Goal: Task Accomplishment & Management: Manage account settings

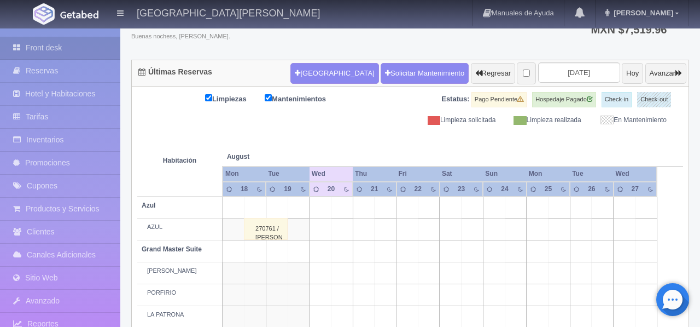
scroll to position [72, 0]
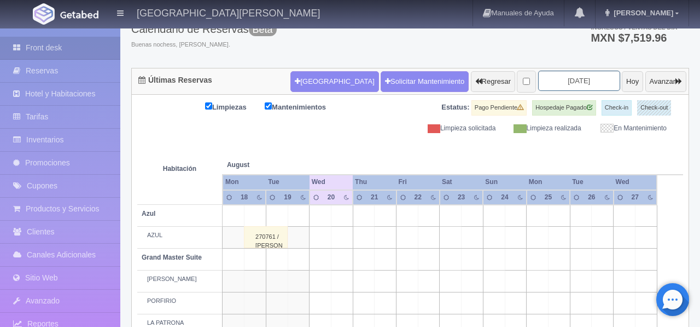
click at [568, 80] on input "2025-08-20" at bounding box center [579, 81] width 82 height 20
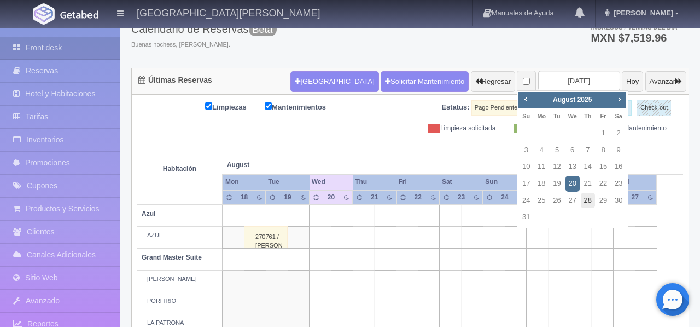
click at [590, 197] on link "28" at bounding box center [588, 201] width 14 height 16
type input "[DATE]"
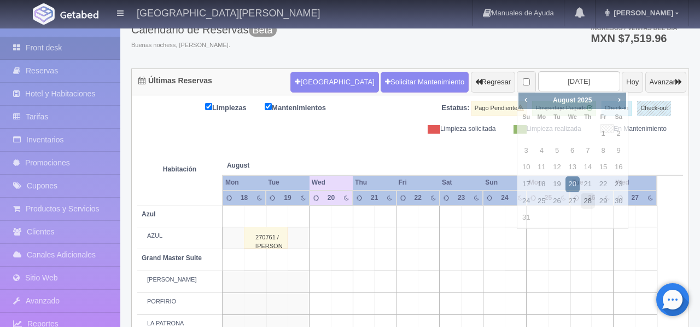
scroll to position [70, 0]
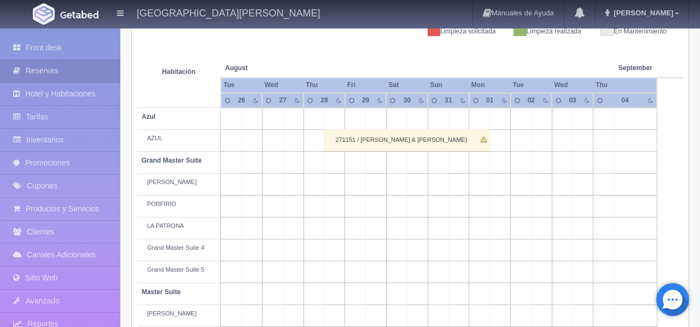
scroll to position [169, 0]
click at [373, 195] on td at bounding box center [376, 184] width 21 height 22
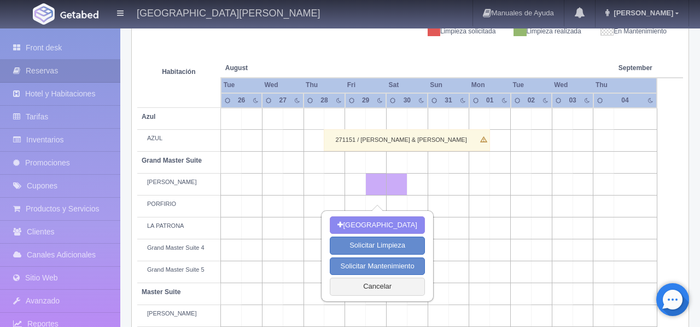
click at [442, 195] on td at bounding box center [438, 184] width 21 height 22
click at [405, 223] on button "[GEOGRAPHIC_DATA]" at bounding box center [377, 225] width 95 height 18
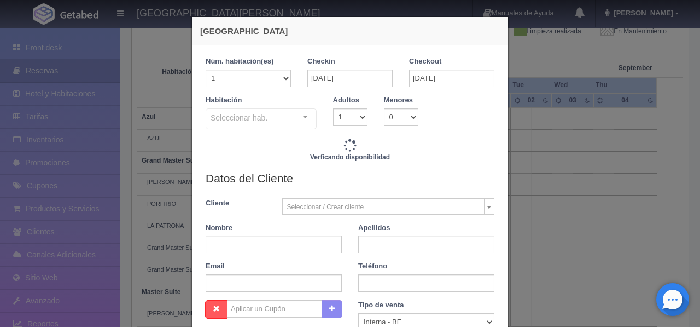
checkbox input "false"
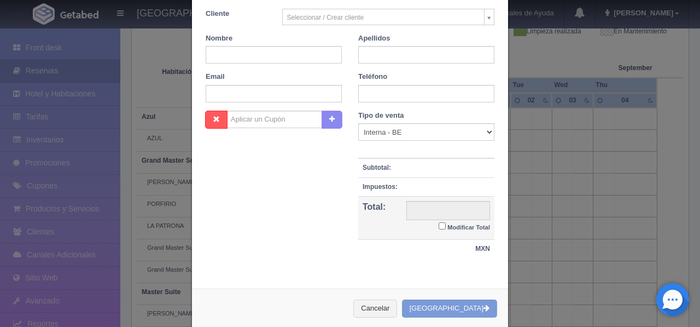
scroll to position [194, 0]
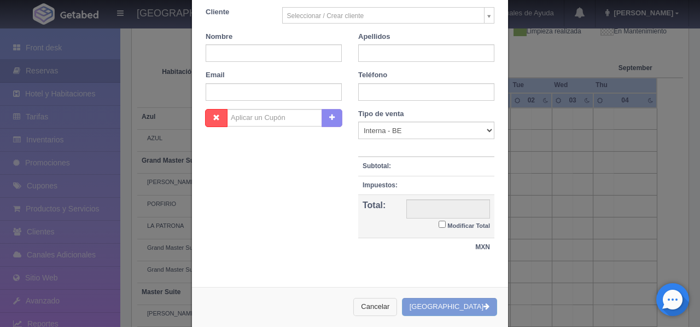
click at [397, 308] on button "Cancelar" at bounding box center [376, 307] width 44 height 18
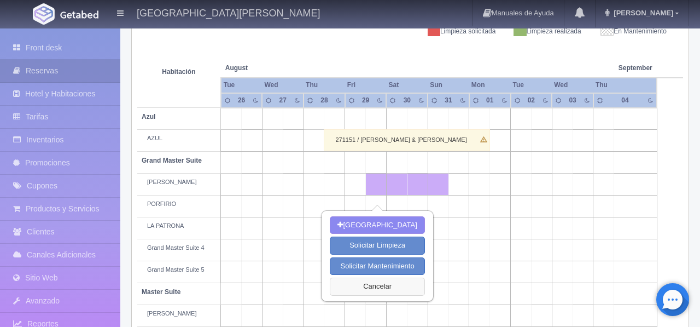
click at [408, 286] on button "Cancelar" at bounding box center [377, 286] width 95 height 18
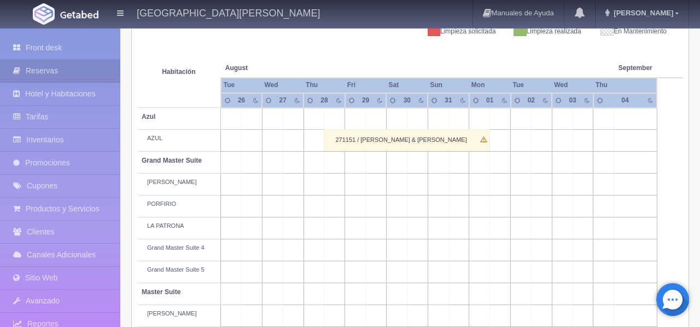
click at [483, 149] on div "271151 / LAURA & GUILLERMO BODA" at bounding box center [407, 140] width 166 height 22
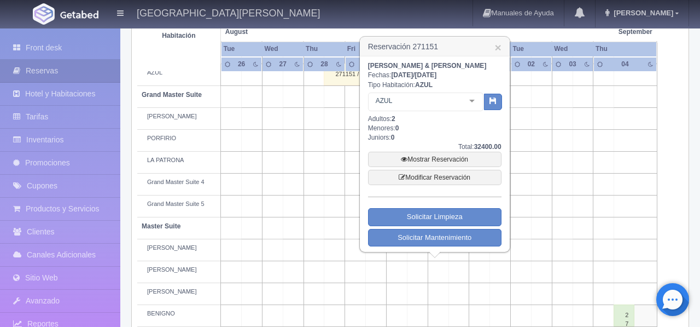
scroll to position [249, 0]
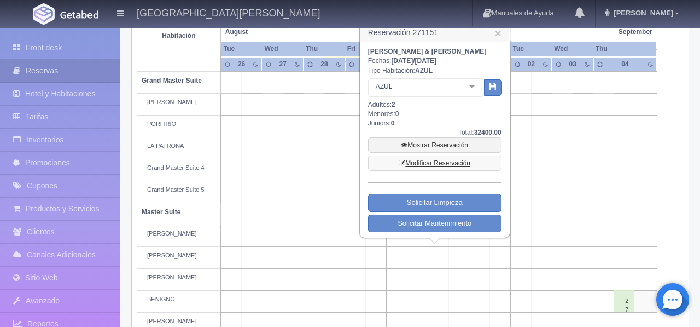
click at [440, 170] on link "Modificar Reservación" at bounding box center [435, 162] width 134 height 15
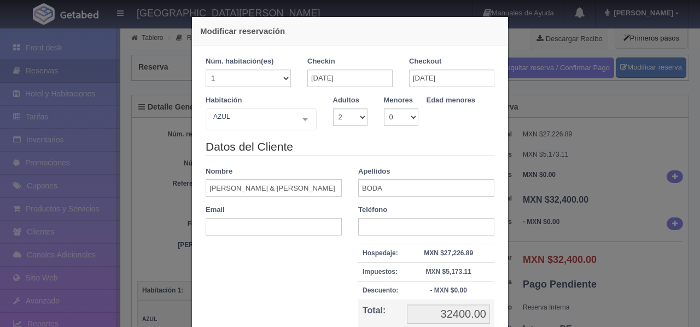
select select "2"
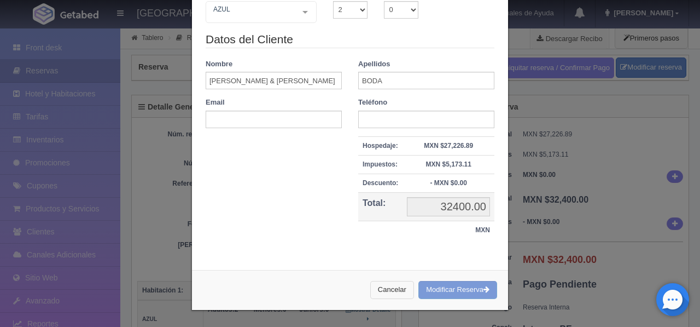
click at [381, 287] on button "Cancelar" at bounding box center [392, 290] width 44 height 18
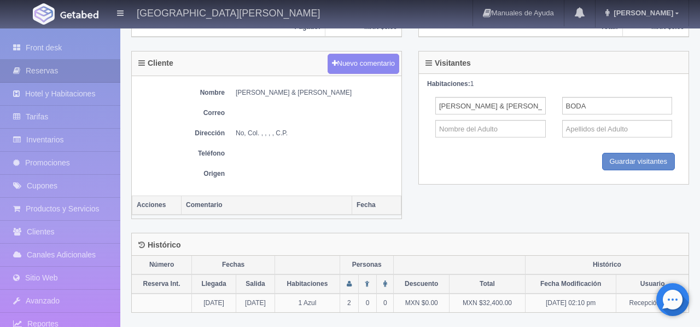
scroll to position [0, 0]
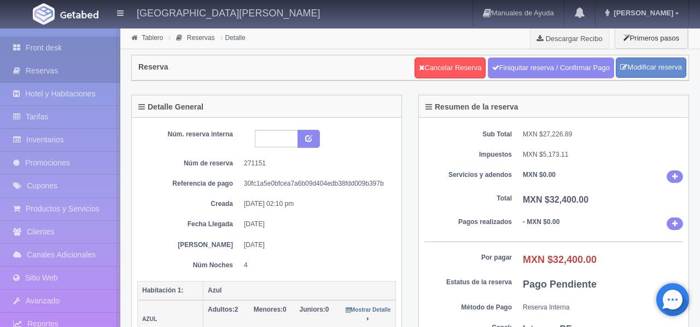
click at [81, 48] on link "Front desk" at bounding box center [60, 48] width 120 height 22
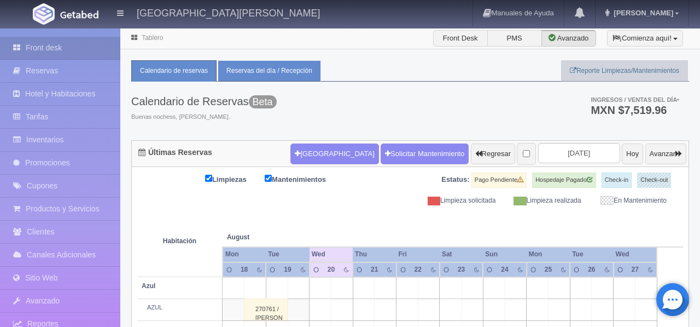
click at [260, 71] on link "Reservas del día / Recepción" at bounding box center [269, 70] width 103 height 21
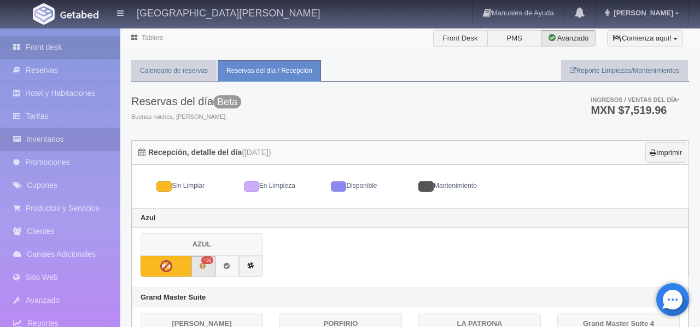
click at [66, 144] on link "Inventarios" at bounding box center [60, 139] width 120 height 22
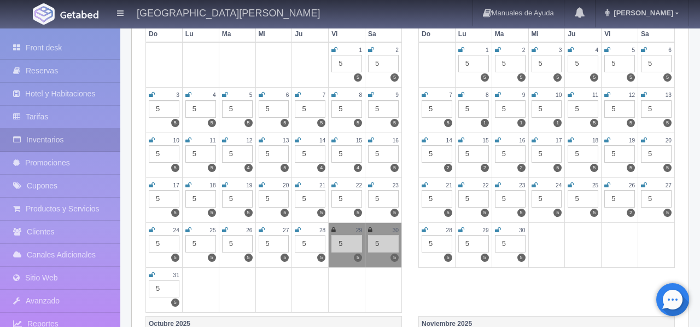
scroll to position [175, 0]
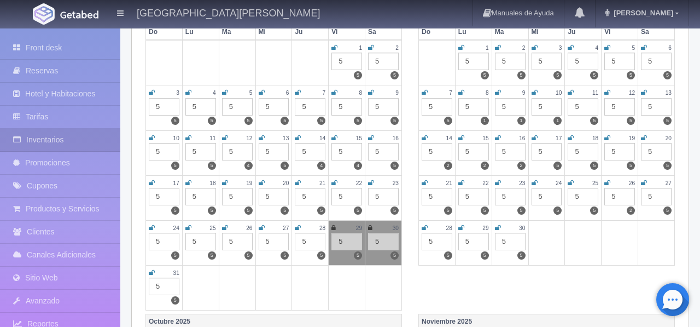
click at [335, 229] on icon at bounding box center [334, 227] width 4 height 7
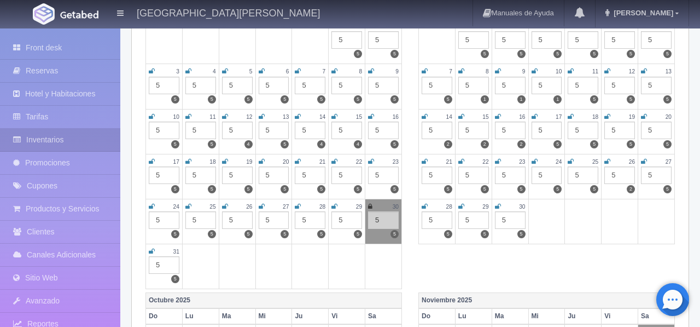
scroll to position [198, 0]
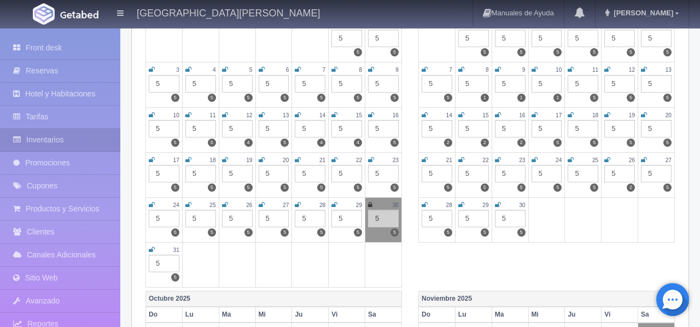
click at [370, 206] on icon at bounding box center [370, 204] width 4 height 7
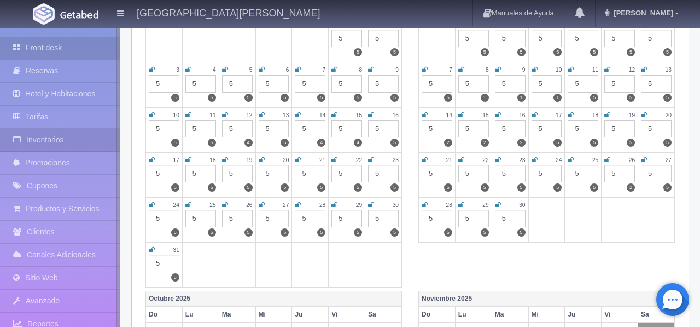
click at [44, 47] on link "Front desk" at bounding box center [60, 48] width 120 height 22
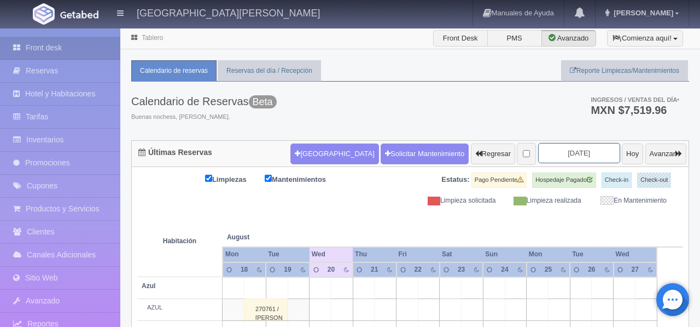
click at [574, 154] on input "[DATE]" at bounding box center [579, 153] width 82 height 20
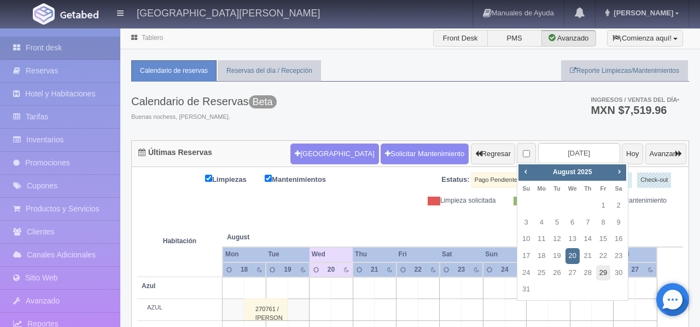
click at [601, 274] on link "29" at bounding box center [603, 273] width 14 height 16
type input "2025-08-29"
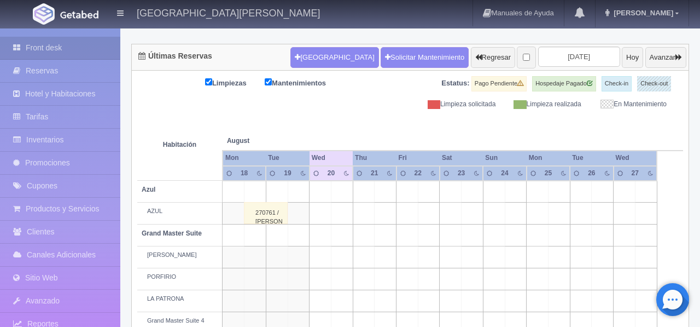
scroll to position [138, 0]
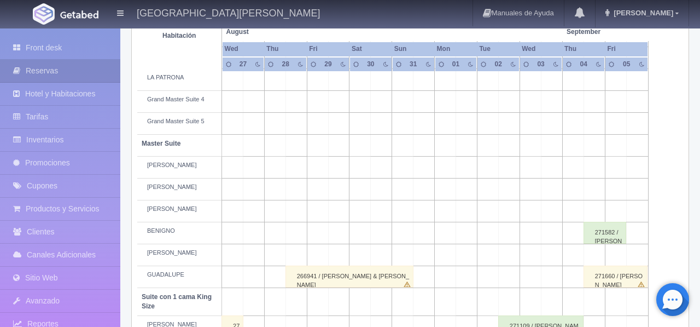
scroll to position [323, 0]
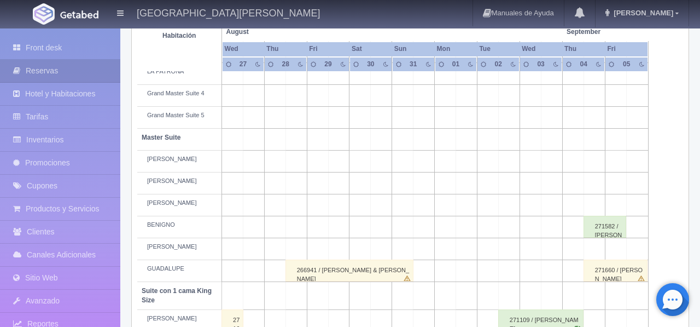
click at [337, 194] on td at bounding box center [338, 183] width 21 height 22
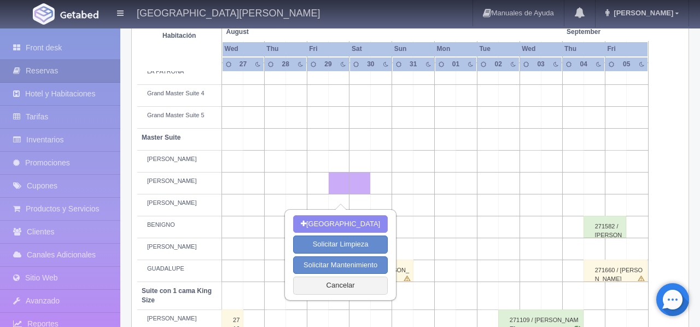
scroll to position [324, 0]
click at [401, 194] on td at bounding box center [402, 183] width 21 height 22
click at [369, 225] on button "[GEOGRAPHIC_DATA]" at bounding box center [340, 224] width 95 height 18
type input "29-08-2025"
type input "31-08-2025"
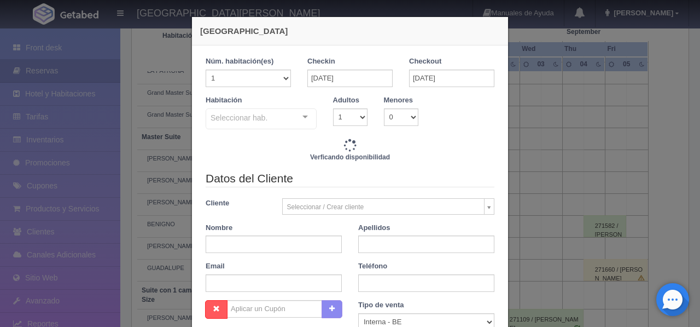
checkbox input "false"
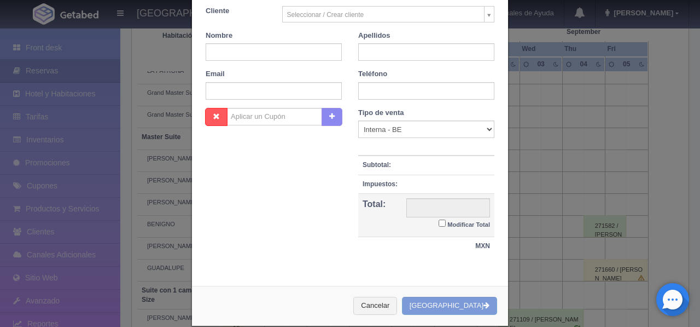
scroll to position [211, 0]
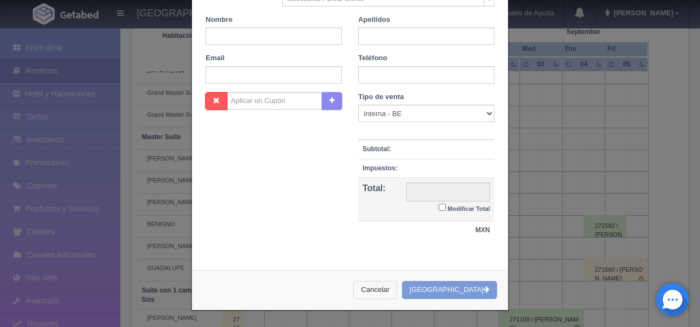
click at [397, 294] on button "Cancelar" at bounding box center [376, 290] width 44 height 18
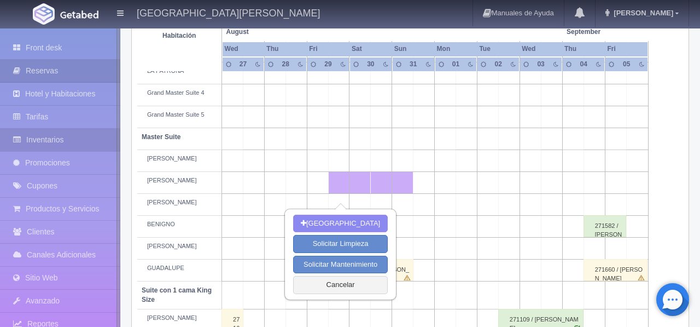
click at [65, 136] on link "Inventarios" at bounding box center [60, 140] width 120 height 22
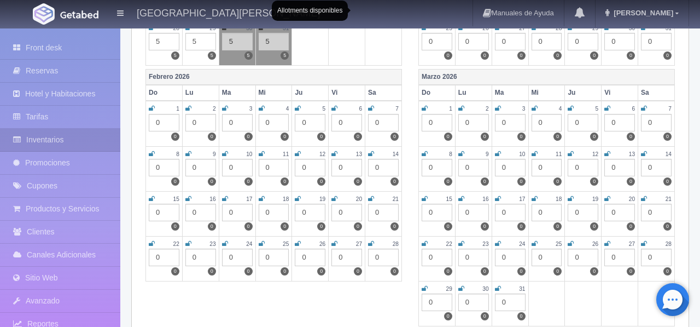
scroll to position [995, 0]
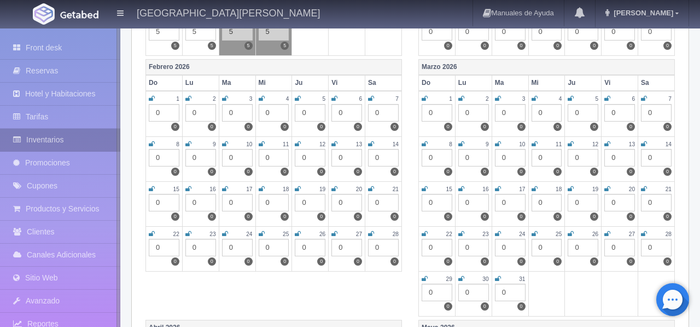
click at [43, 143] on link "Inventarios" at bounding box center [60, 140] width 120 height 22
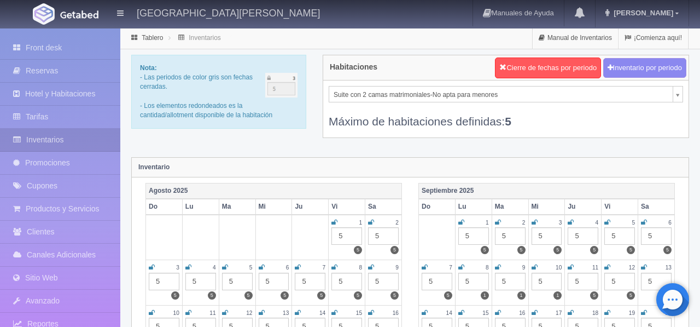
click at [285, 91] on img at bounding box center [281, 85] width 32 height 25
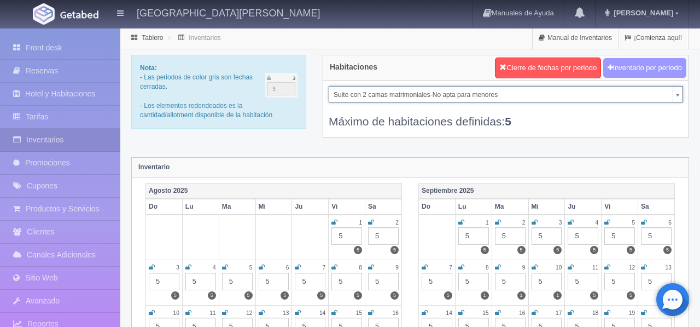
click at [623, 69] on button "Inventario por periodo" at bounding box center [645, 68] width 83 height 20
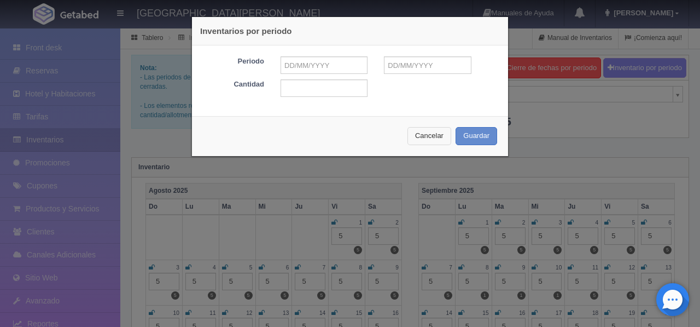
click at [446, 137] on button "Cancelar" at bounding box center [430, 136] width 44 height 18
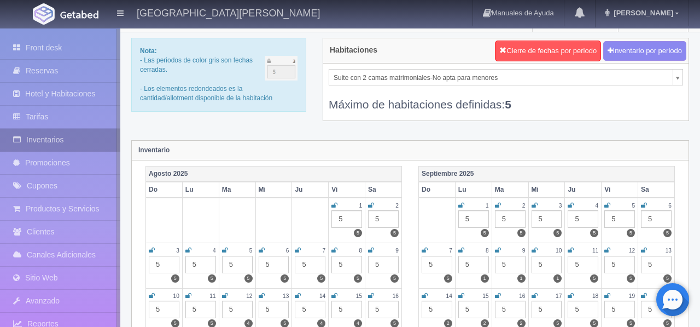
scroll to position [2, 0]
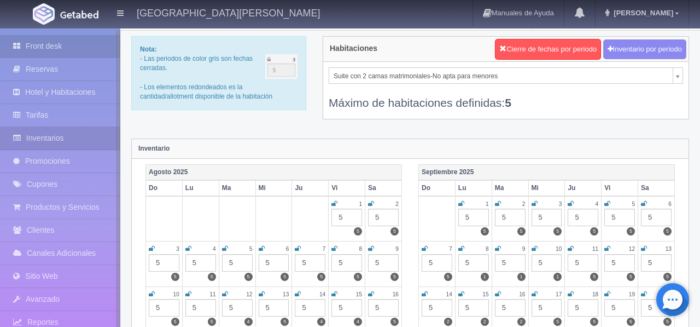
click at [50, 43] on link "Front desk" at bounding box center [60, 46] width 120 height 22
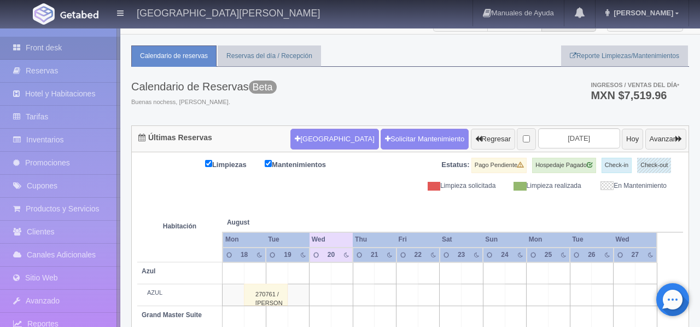
scroll to position [13, 0]
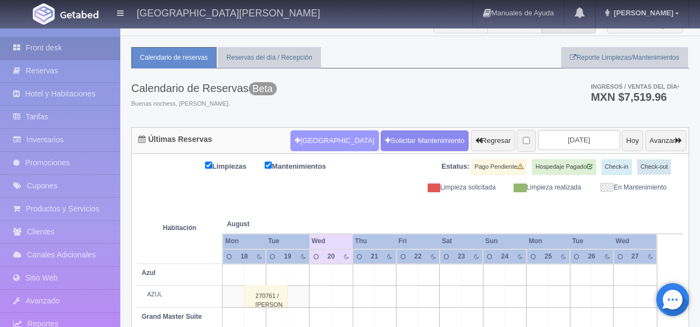
click at [314, 146] on button "[GEOGRAPHIC_DATA]" at bounding box center [335, 140] width 88 height 21
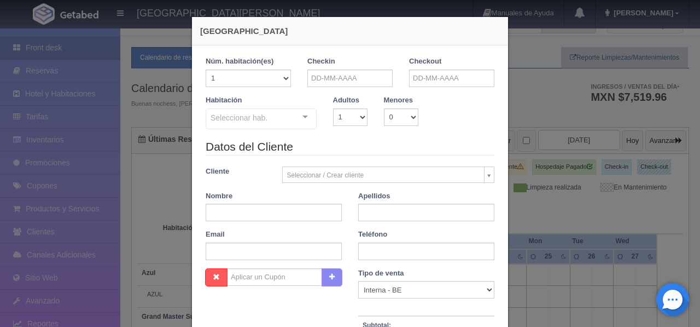
checkbox input "false"
click at [286, 79] on select "1 2 3 4 5 6 7 8 9 10 11 12 13 14 15 16 17 18 19 20" at bounding box center [248, 78] width 85 height 18
click at [347, 77] on input "text" at bounding box center [350, 78] width 85 height 18
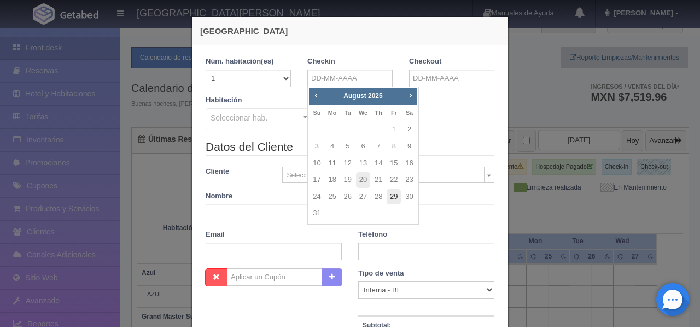
click at [395, 196] on link "29" at bounding box center [394, 197] width 14 height 16
type input "29-08-2025"
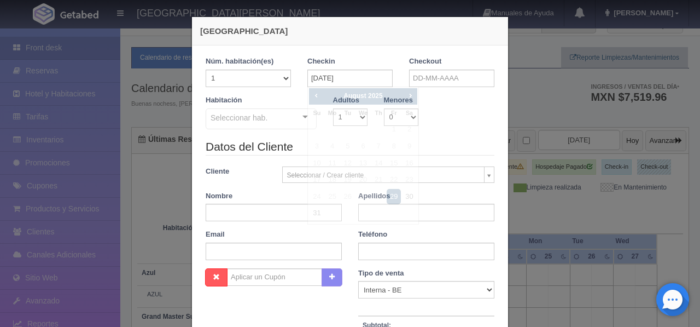
checkbox input "false"
click at [424, 80] on input "text" at bounding box center [451, 78] width 85 height 18
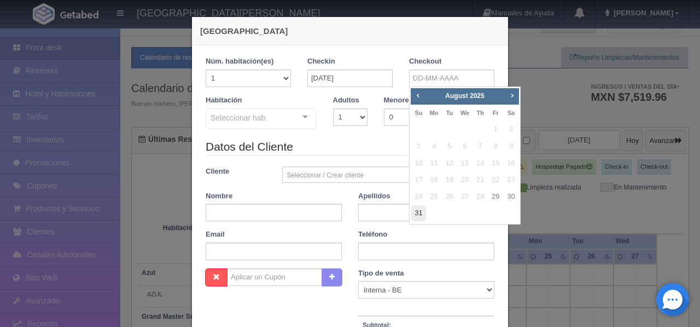
click at [422, 212] on link "31" at bounding box center [419, 213] width 14 height 16
type input "31-08-2025"
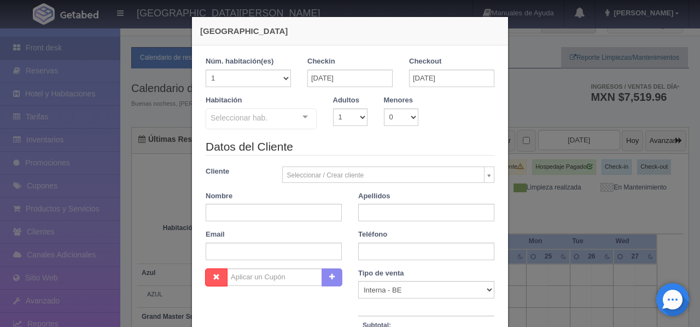
click at [304, 118] on div at bounding box center [305, 117] width 22 height 16
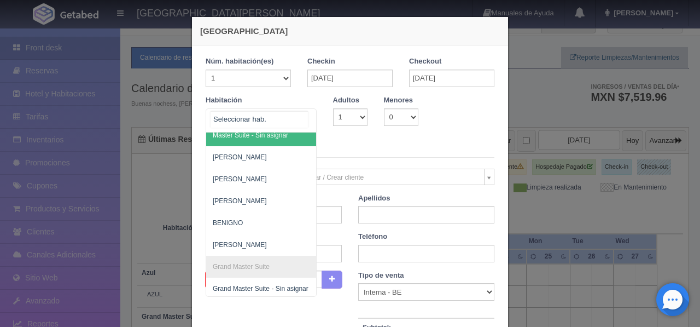
scroll to position [184, 0]
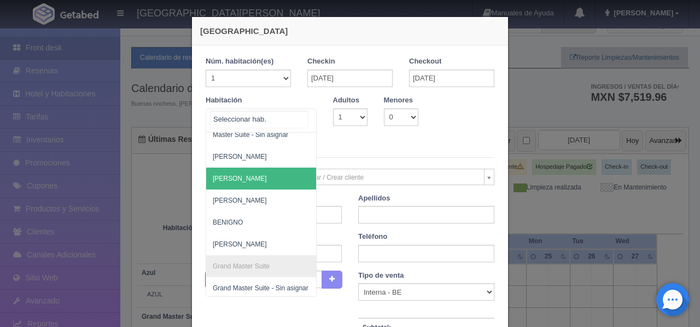
click at [256, 179] on span "[PERSON_NAME]" at bounding box center [314, 178] width 216 height 22
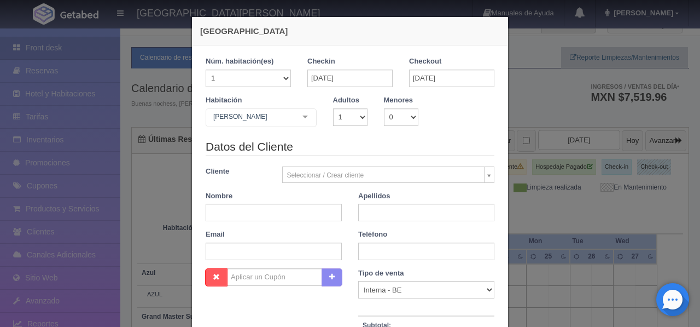
checkbox input "false"
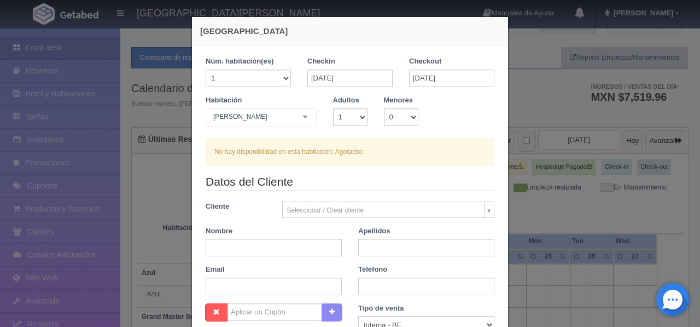
click at [526, 101] on div "Nueva Reserva 1 Núm. habitación(es) 1 2 3 4 5 6 7 8 9 10 11 12 13 14 15 16 17 1…" at bounding box center [350, 163] width 700 height 327
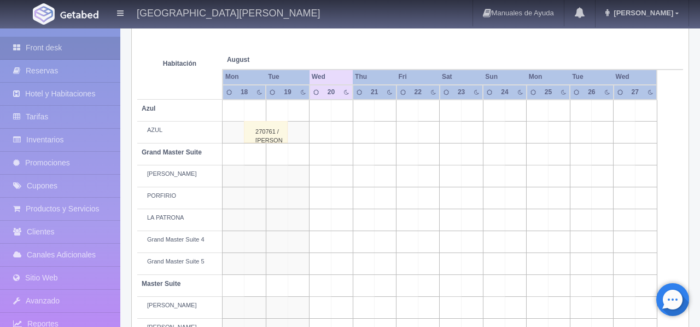
scroll to position [178, 0]
click at [42, 137] on link "Inventarios" at bounding box center [60, 140] width 120 height 22
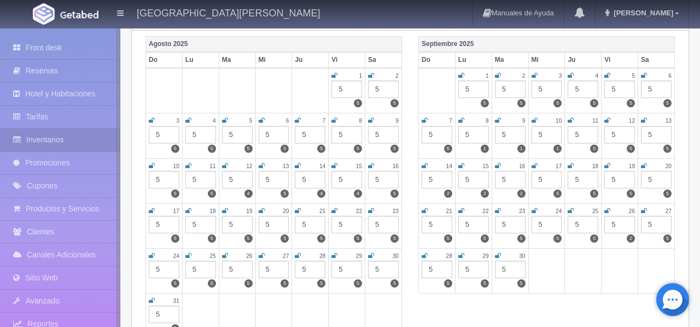
scroll to position [176, 0]
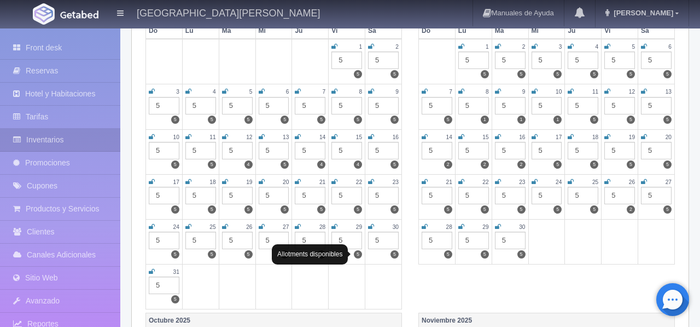
click at [358, 256] on label "5" at bounding box center [358, 254] width 8 height 8
click at [352, 241] on div "5" at bounding box center [347, 240] width 31 height 18
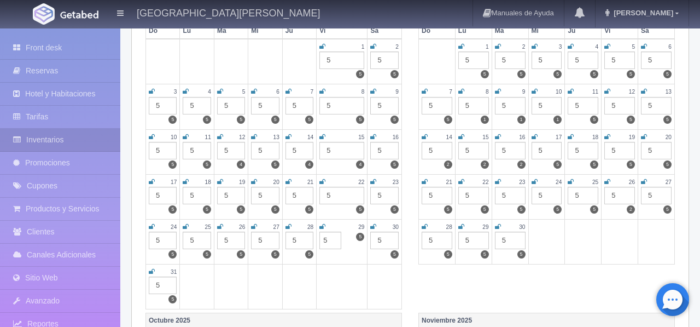
click at [325, 228] on icon at bounding box center [323, 226] width 6 height 7
click at [324, 227] on div "29" at bounding box center [342, 226] width 45 height 9
click at [374, 228] on icon at bounding box center [373, 226] width 6 height 7
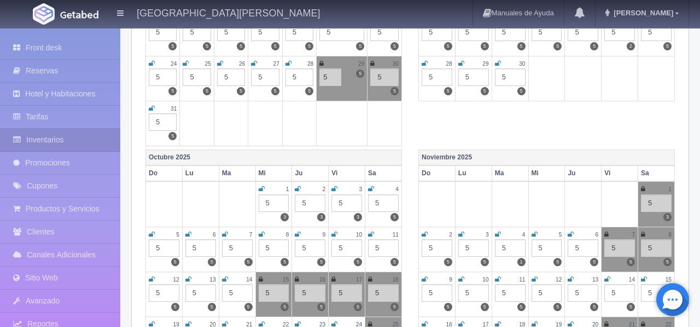
scroll to position [338, 0]
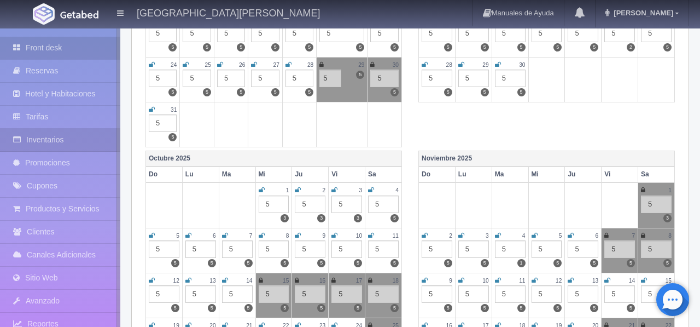
click at [66, 45] on link "Front desk" at bounding box center [60, 48] width 120 height 22
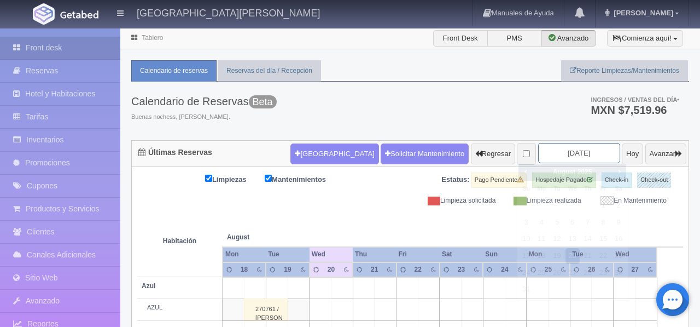
click at [583, 154] on input "[DATE]" at bounding box center [579, 153] width 82 height 20
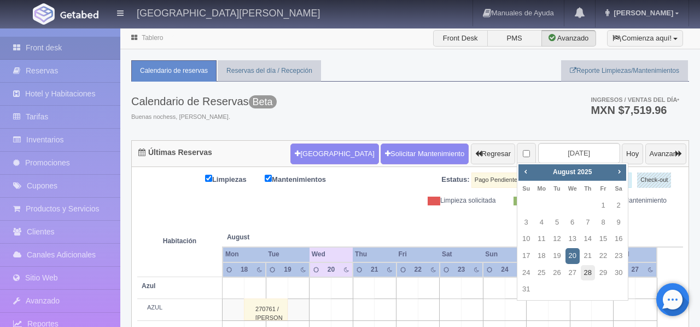
click at [592, 276] on link "28" at bounding box center [588, 273] width 14 height 16
type input "[DATE]"
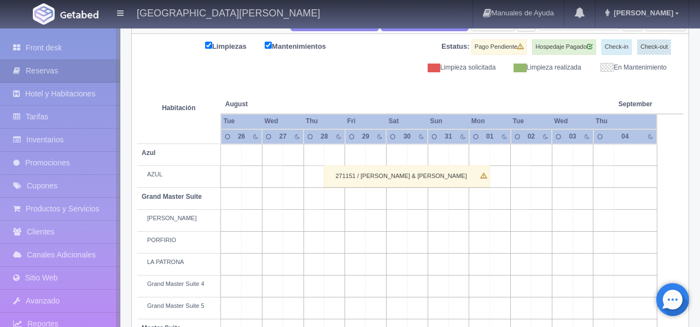
scroll to position [138, 0]
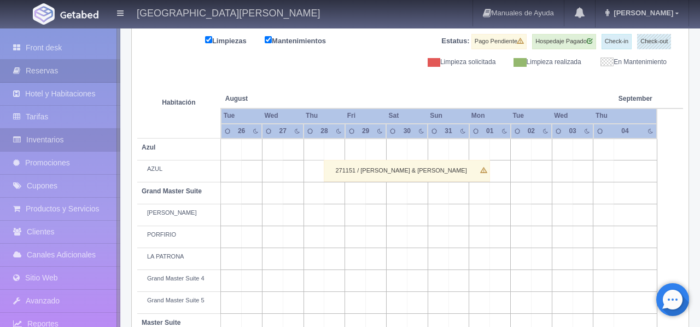
click at [30, 141] on link "Inventarios" at bounding box center [60, 140] width 120 height 22
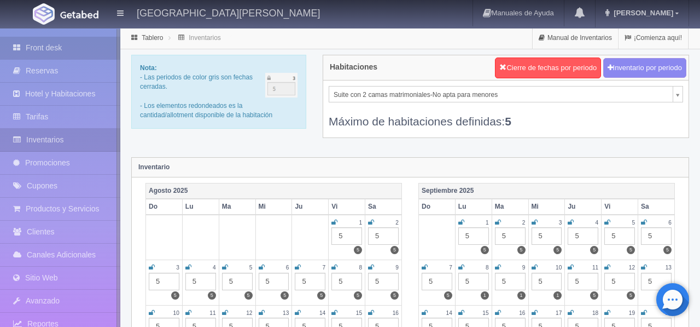
scroll to position [1, 0]
click at [36, 49] on link "Front desk" at bounding box center [60, 47] width 120 height 22
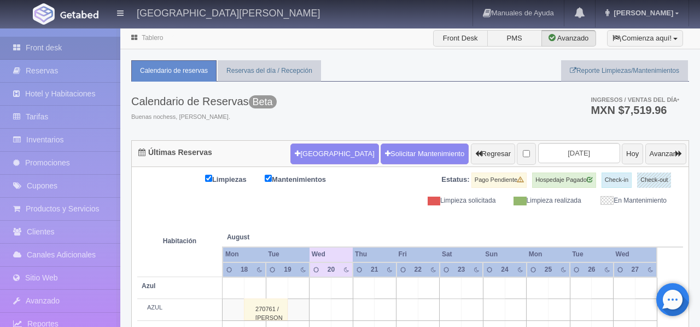
click at [63, 13] on img at bounding box center [79, 14] width 38 height 8
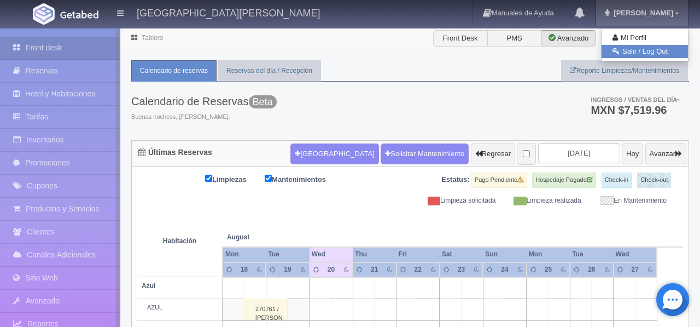
click at [651, 55] on link "Salir / Log Out" at bounding box center [645, 52] width 86 height 14
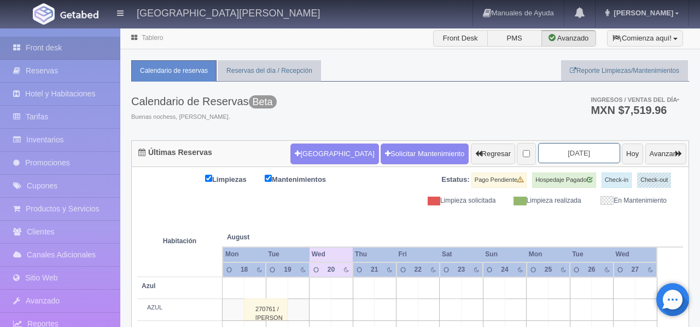
click at [566, 152] on input "2025-08-20" at bounding box center [579, 153] width 82 height 20
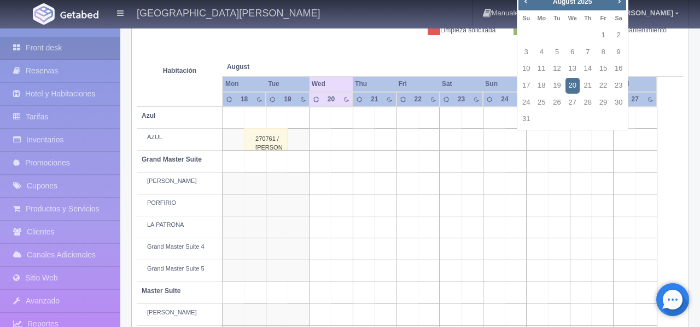
scroll to position [171, 0]
drag, startPoint x: 311, startPoint y: 56, endPoint x: 268, endPoint y: 56, distance: 43.8
click at [311, 56] on th at bounding box center [342, 55] width 65 height 42
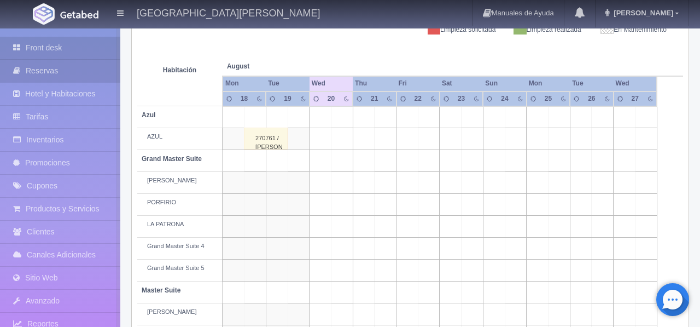
click at [52, 72] on link "Reservas" at bounding box center [60, 71] width 120 height 22
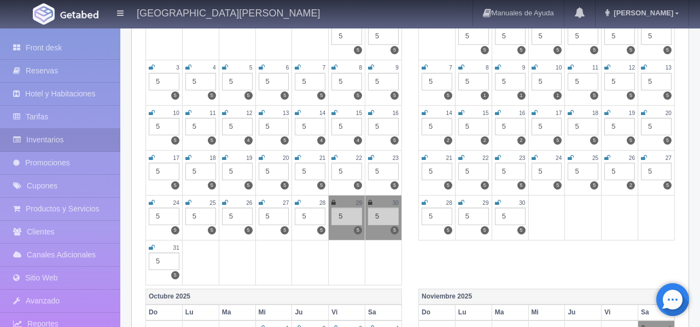
scroll to position [199, 0]
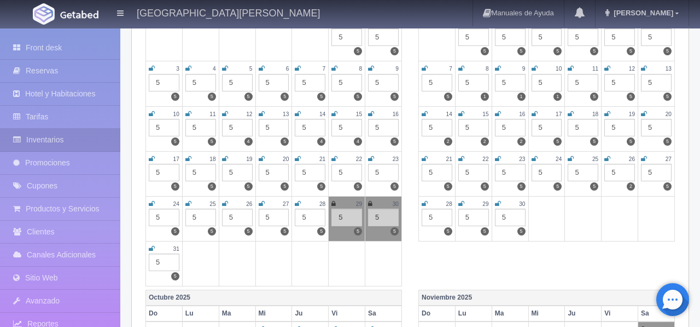
drag, startPoint x: 346, startPoint y: 206, endPoint x: 358, endPoint y: 208, distance: 11.8
click at [346, 206] on div "29" at bounding box center [347, 203] width 31 height 9
click at [374, 205] on div "30" at bounding box center [383, 203] width 31 height 9
click at [343, 221] on div "5" at bounding box center [347, 217] width 31 height 18
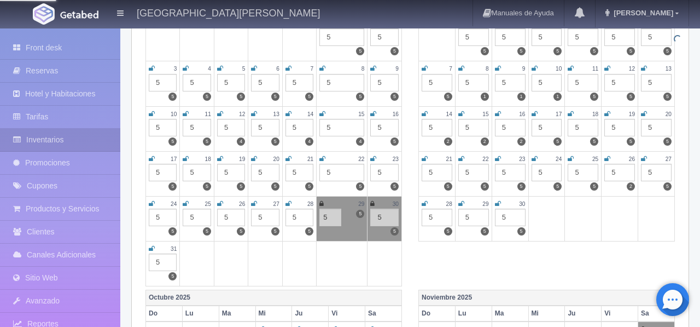
click at [325, 207] on div "29" at bounding box center [342, 203] width 45 height 9
click at [323, 205] on icon at bounding box center [322, 203] width 4 height 7
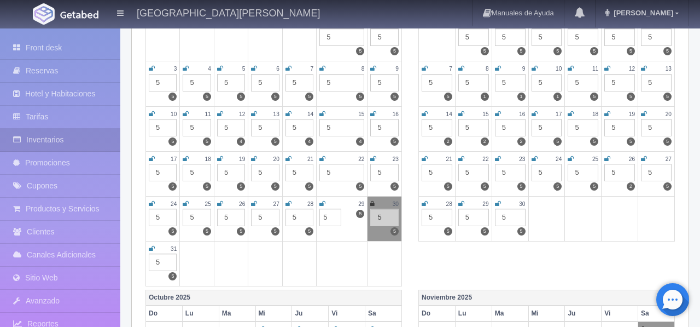
click at [361, 259] on td at bounding box center [342, 263] width 51 height 45
click at [373, 202] on icon at bounding box center [372, 203] width 4 height 7
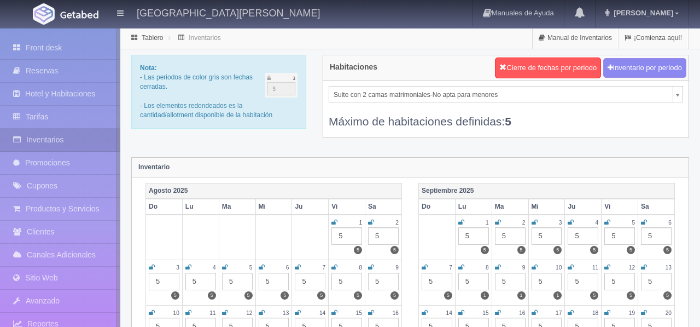
scroll to position [198, 0]
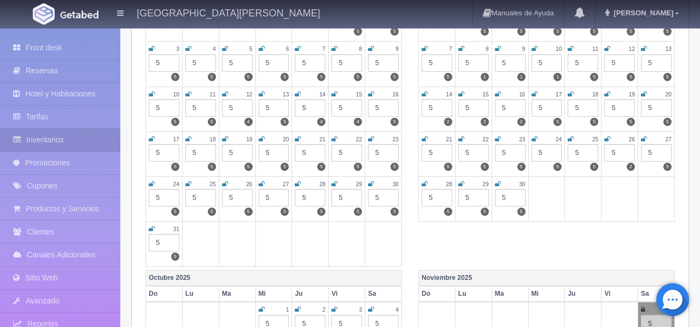
scroll to position [218, 0]
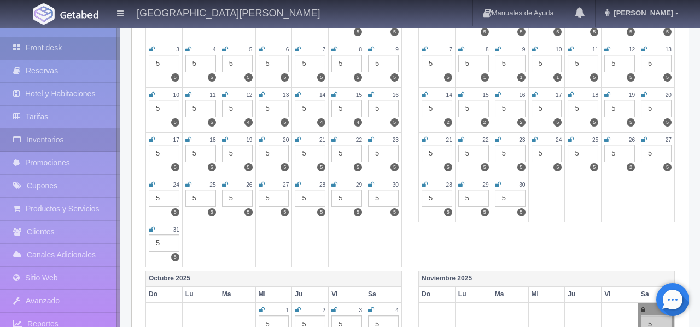
click at [53, 49] on link "Front desk" at bounding box center [60, 48] width 120 height 22
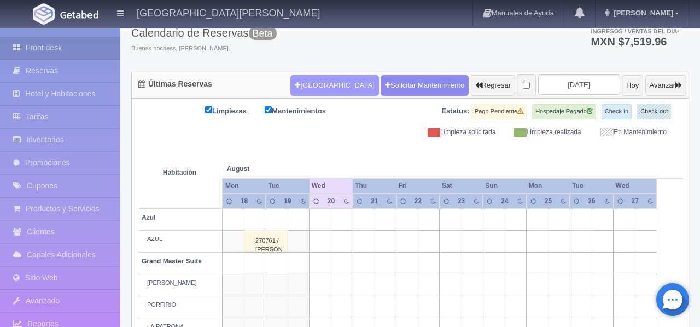
scroll to position [67, 0]
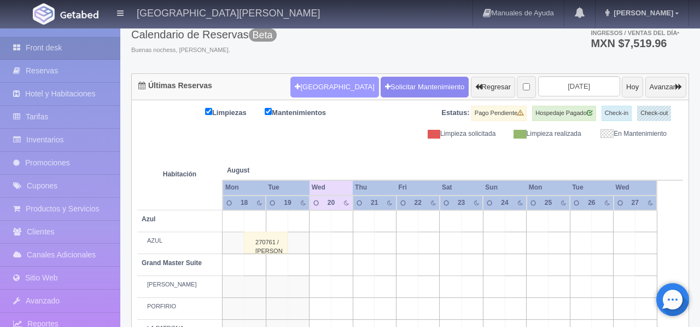
click at [306, 85] on button "[GEOGRAPHIC_DATA]" at bounding box center [335, 87] width 88 height 21
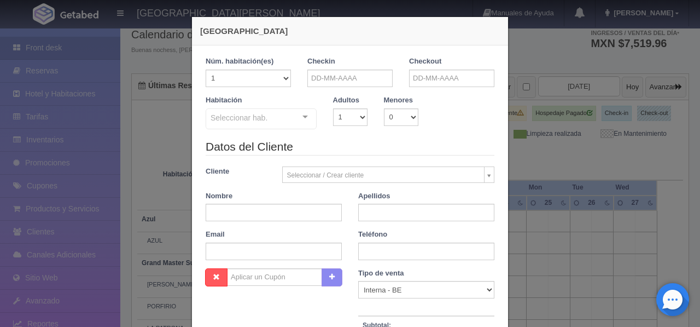
checkbox input "false"
click at [284, 78] on select "1 2 3 4 5 6 7 8 9 10 11 12 13 14 15 16 17 18 19 20" at bounding box center [248, 78] width 85 height 18
click at [329, 78] on input "text" at bounding box center [350, 78] width 85 height 18
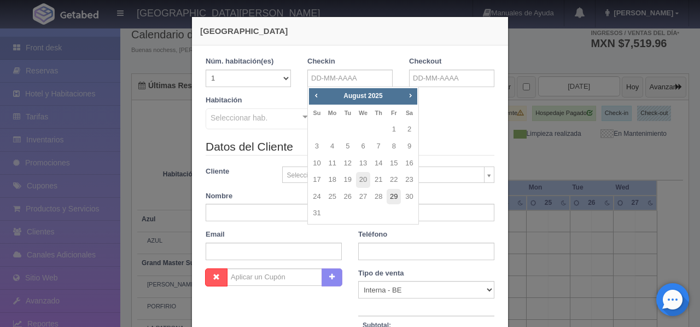
click at [393, 196] on link "29" at bounding box center [394, 197] width 14 height 16
type input "29-08-2025"
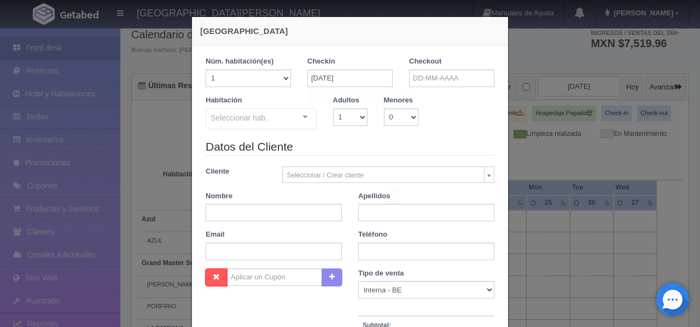
checkbox input "false"
click at [437, 77] on input "text" at bounding box center [451, 78] width 85 height 18
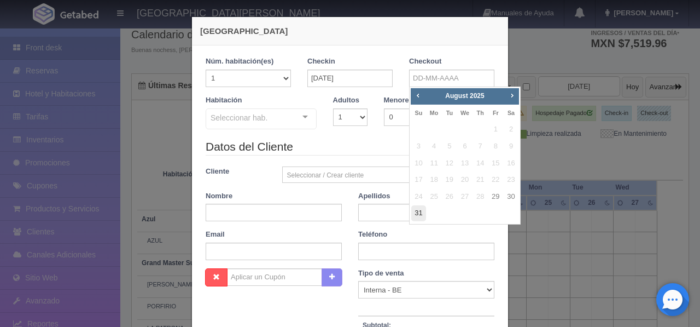
click at [418, 215] on link "31" at bounding box center [419, 213] width 14 height 16
type input "[DATE]"
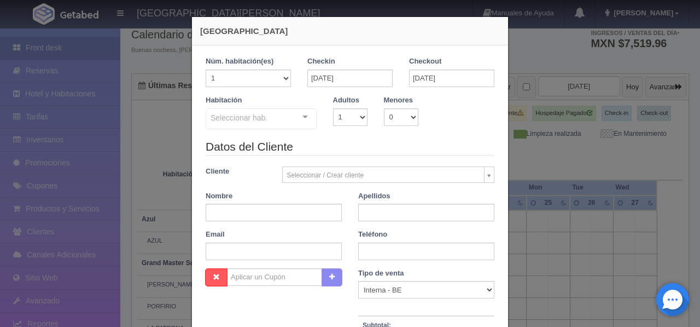
click at [303, 118] on div at bounding box center [305, 117] width 22 height 16
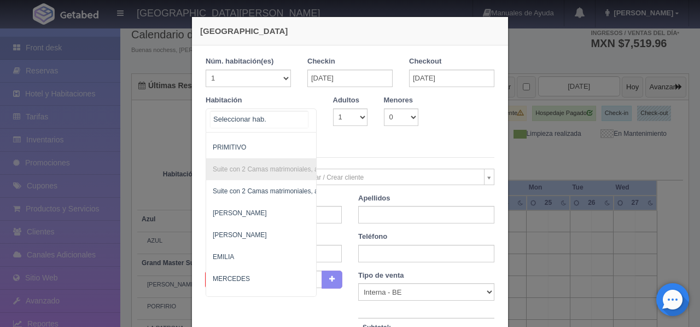
scroll to position [786, 0]
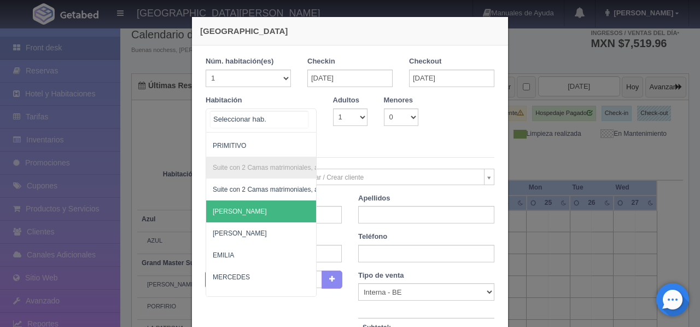
click at [245, 215] on span "[PERSON_NAME]" at bounding box center [314, 211] width 216 height 22
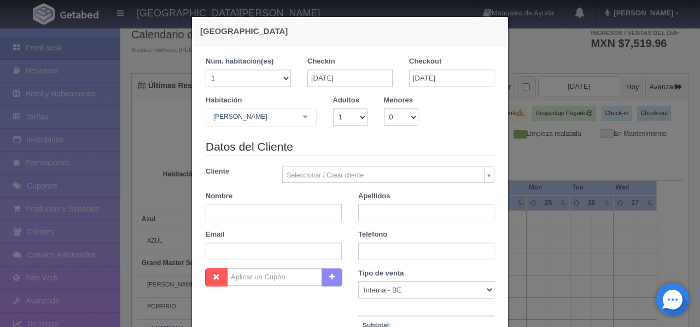
checkbox input "false"
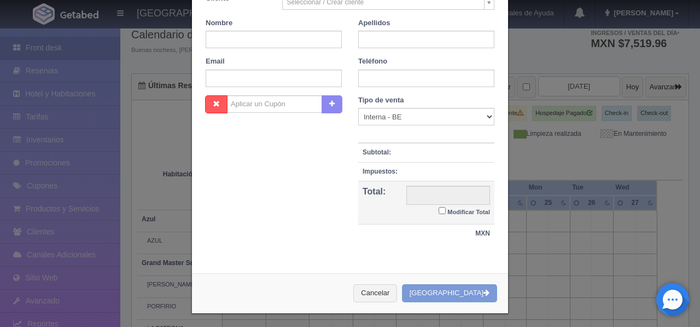
scroll to position [211, 0]
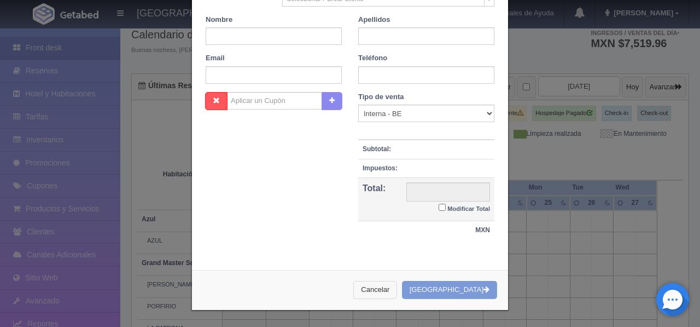
click at [397, 291] on button "Cancelar" at bounding box center [376, 290] width 44 height 18
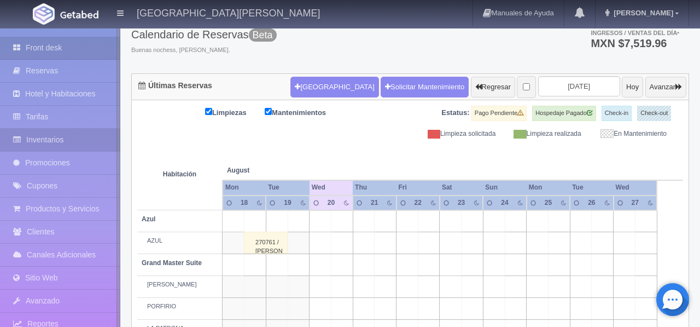
click at [36, 142] on link "Inventarios" at bounding box center [60, 140] width 120 height 22
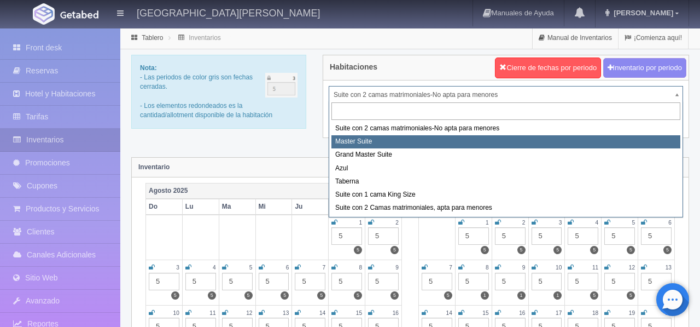
select select "1894"
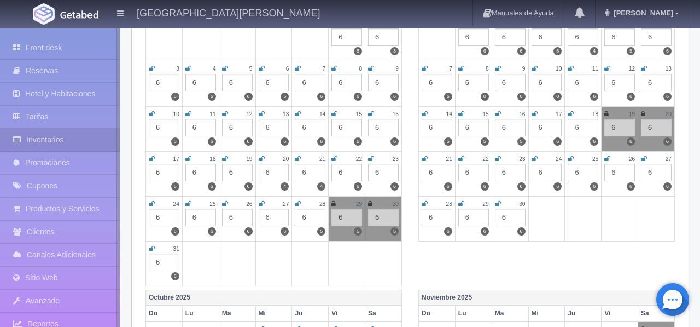
scroll to position [216, 0]
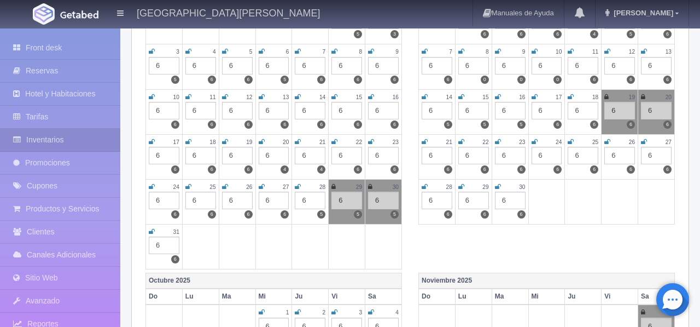
click at [336, 189] on div "29" at bounding box center [347, 186] width 31 height 9
click at [339, 187] on div "29" at bounding box center [347, 186] width 31 height 9
click at [348, 188] on div "29" at bounding box center [347, 186] width 31 height 9
click at [345, 202] on div "6" at bounding box center [347, 201] width 31 height 18
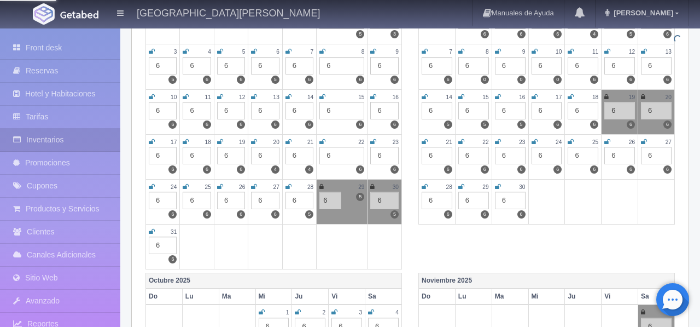
click at [385, 186] on div "30" at bounding box center [384, 186] width 28 height 9
click at [325, 187] on div "29" at bounding box center [342, 186] width 45 height 9
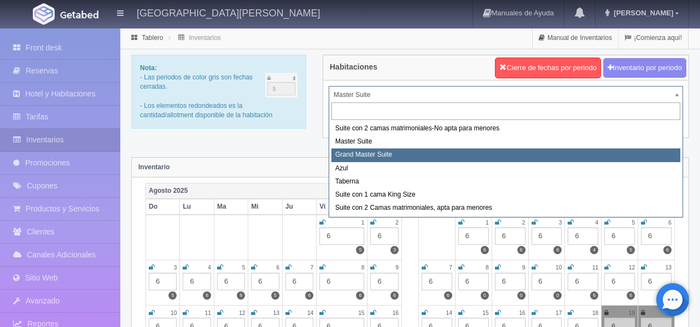
select select "1918"
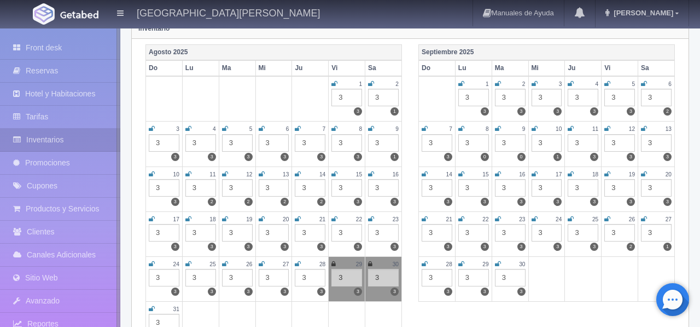
scroll to position [167, 0]
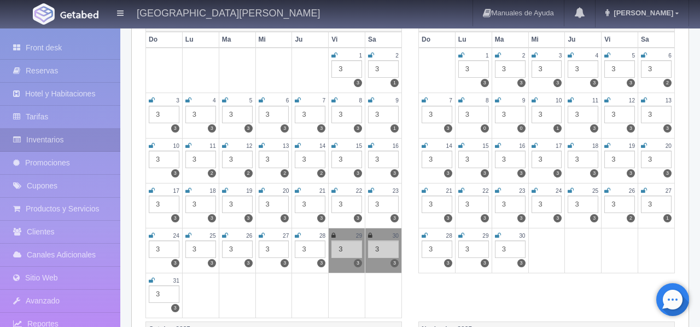
click at [344, 236] on div "29" at bounding box center [347, 235] width 31 height 9
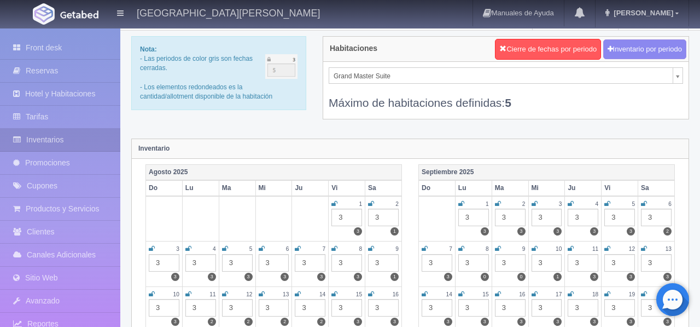
scroll to position [0, 0]
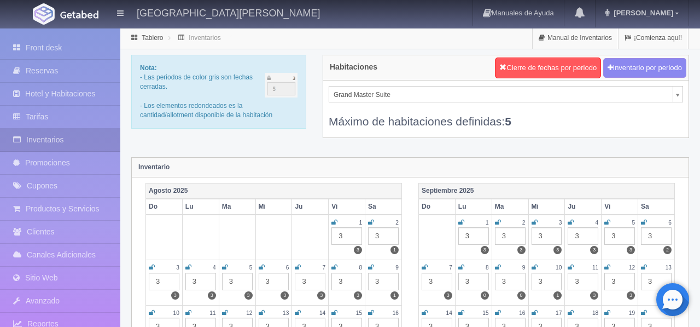
select select "1891"
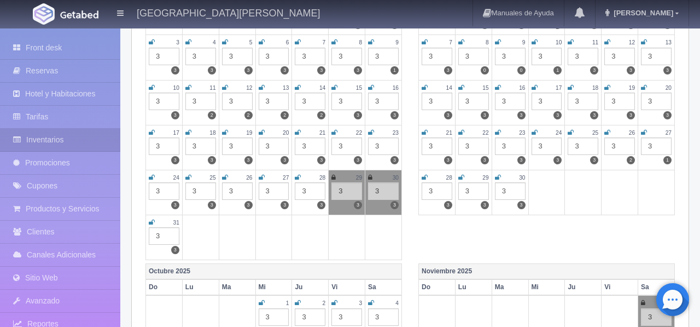
scroll to position [238, 0]
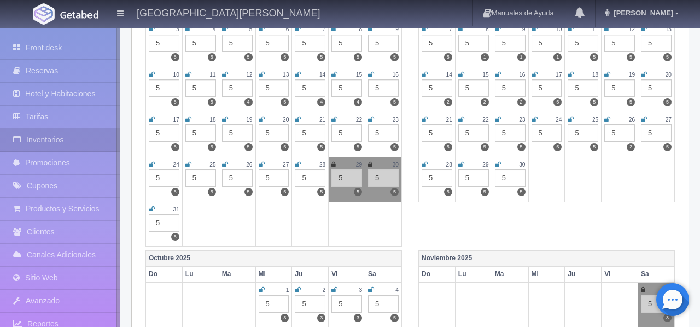
scroll to position [240, 0]
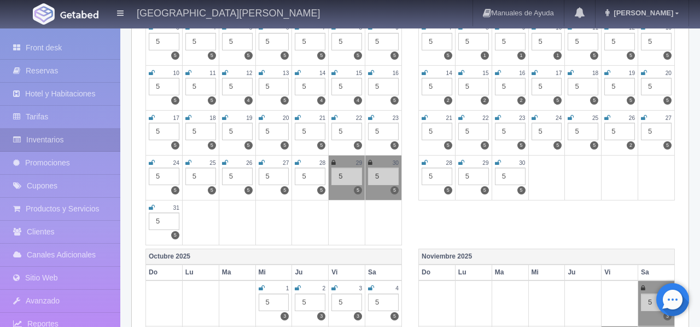
click at [351, 160] on div "29" at bounding box center [347, 162] width 31 height 9
click at [372, 164] on icon at bounding box center [370, 162] width 4 height 7
click at [360, 161] on small "29" at bounding box center [359, 163] width 6 height 6
click at [332, 163] on icon at bounding box center [334, 162] width 4 height 7
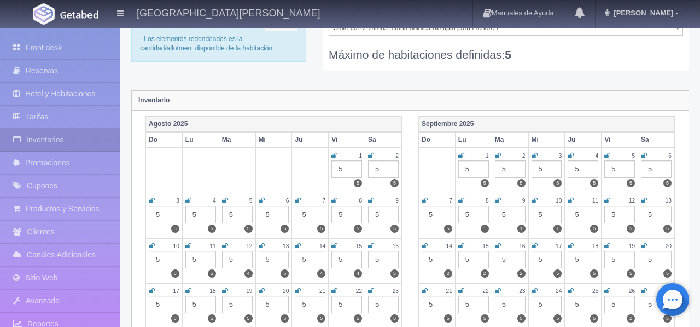
scroll to position [0, 0]
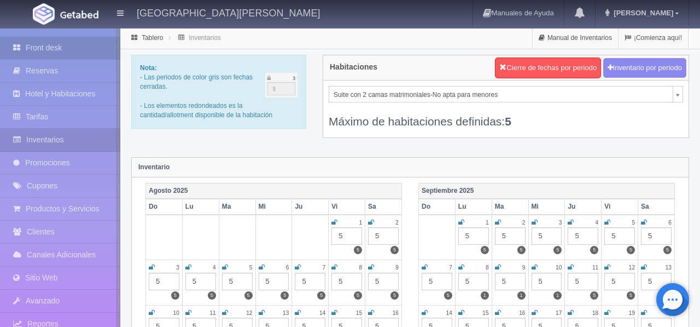
click at [50, 51] on link "Front desk" at bounding box center [60, 48] width 120 height 22
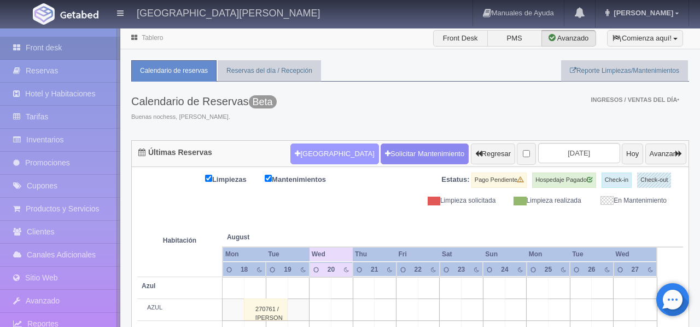
click at [312, 157] on button "[GEOGRAPHIC_DATA]" at bounding box center [335, 153] width 88 height 21
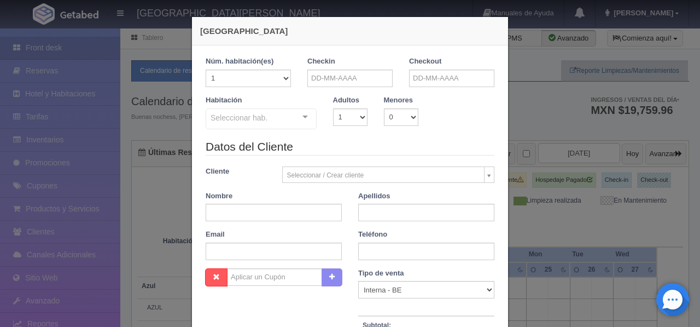
click at [303, 118] on div at bounding box center [305, 117] width 22 height 16
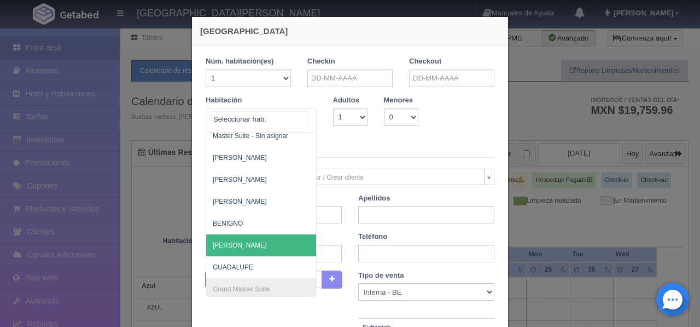
scroll to position [173, 0]
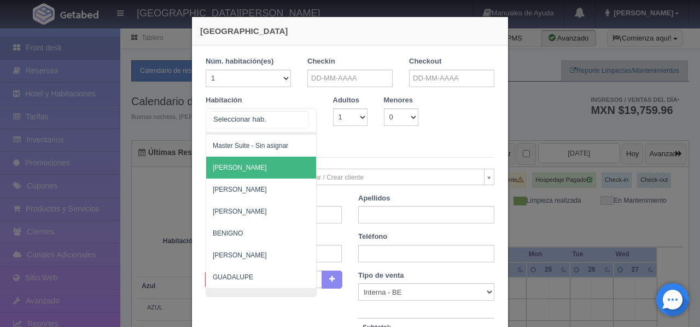
click at [273, 170] on span "[PERSON_NAME]" at bounding box center [314, 168] width 216 height 22
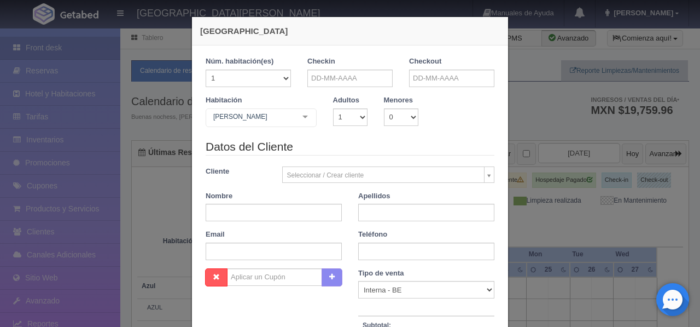
checkbox input "false"
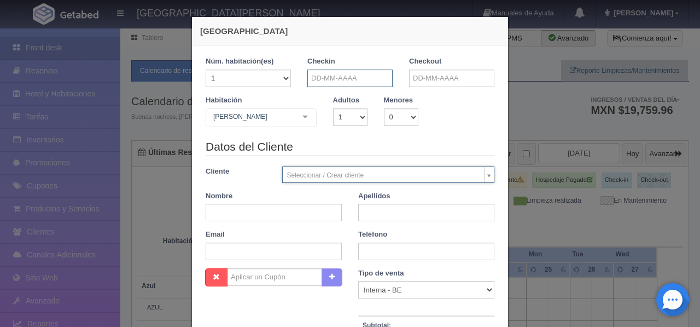
click at [334, 78] on input "text" at bounding box center [350, 78] width 85 height 18
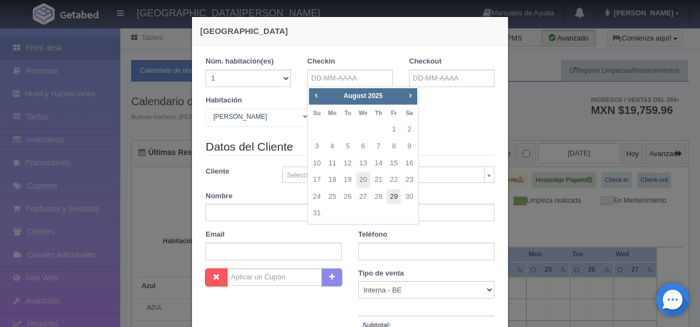
click at [392, 197] on link "29" at bounding box center [394, 197] width 14 height 16
type input "29-08-2025"
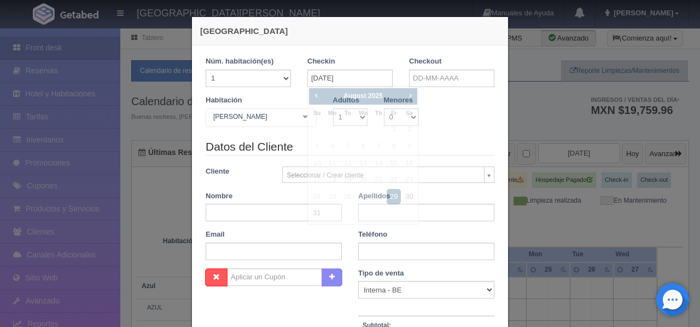
checkbox input "false"
click at [432, 77] on input "text" at bounding box center [451, 78] width 85 height 18
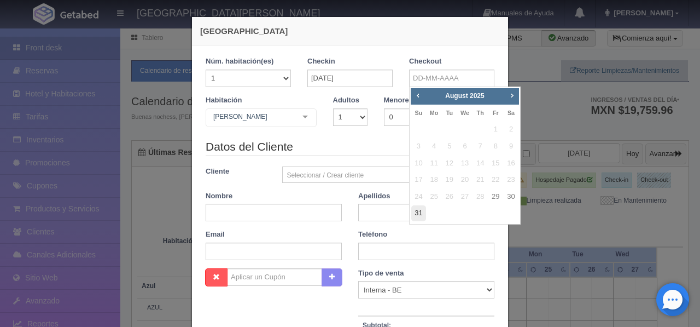
click at [420, 212] on link "31" at bounding box center [419, 213] width 14 height 16
type input "31-08-2025"
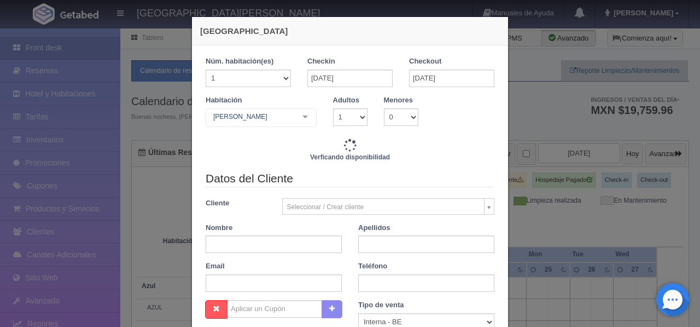
checkbox input "false"
type input "12240.00"
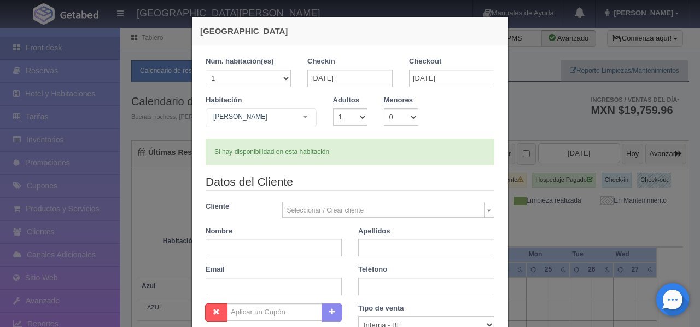
checkbox input "false"
click at [359, 122] on select "1 2 3 4 5 6 7 8 9 10" at bounding box center [350, 117] width 34 height 18
select select "3"
checkbox input "false"
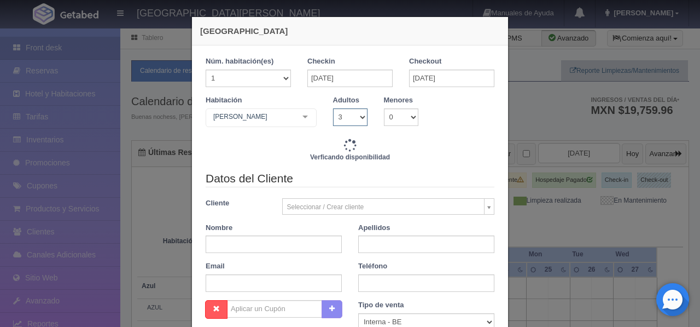
click at [363, 123] on select "1 2 3 4 5 6 7 8 9 10" at bounding box center [350, 117] width 34 height 18
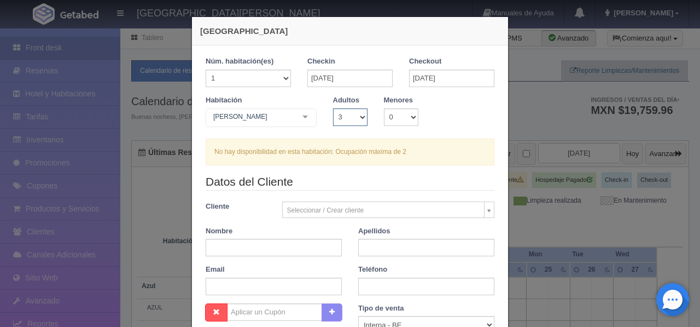
select select "2"
checkbox input "false"
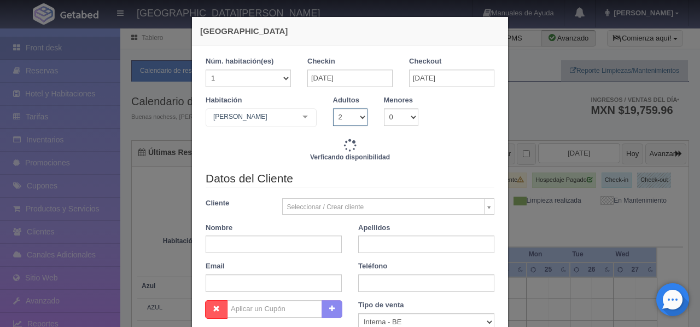
type input "12240.00"
checkbox input "false"
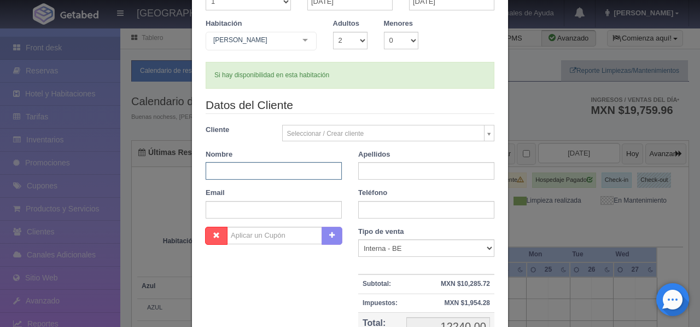
scroll to position [78, 0]
click at [238, 169] on input "text" at bounding box center [274, 169] width 136 height 18
type input "r"
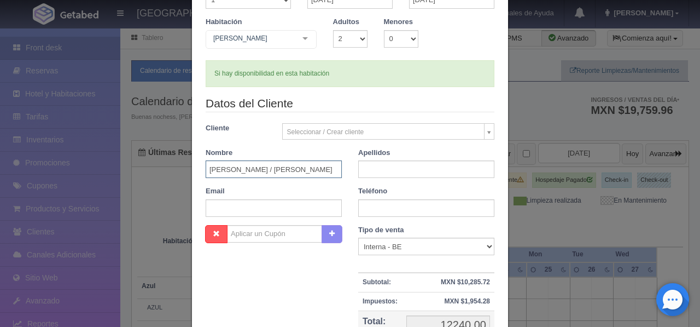
type input "RUTH / OSCAR"
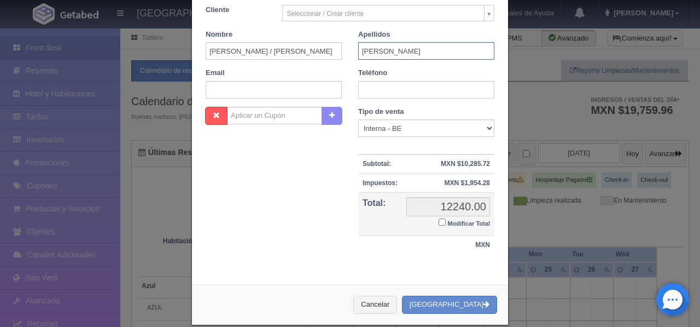
scroll to position [212, 0]
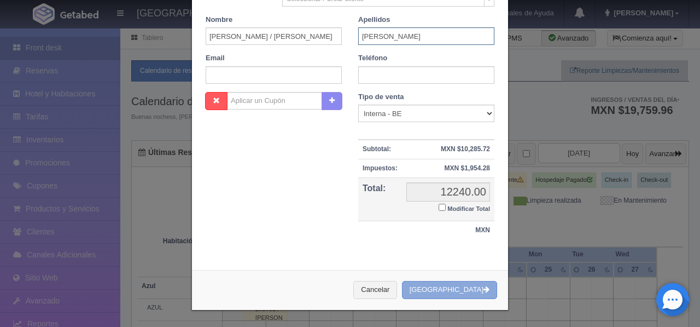
type input "SALDAÑA"
click at [451, 286] on button "[GEOGRAPHIC_DATA]" at bounding box center [449, 290] width 95 height 18
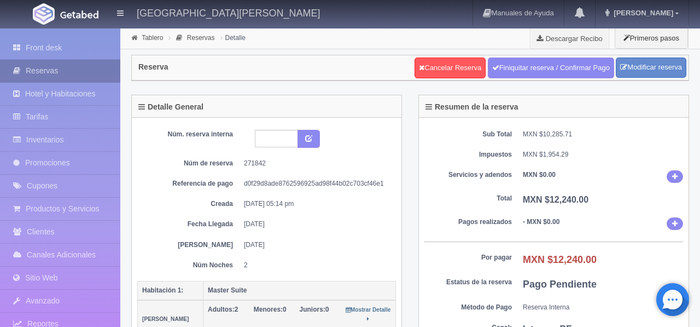
click at [54, 71] on link "Reservas" at bounding box center [60, 71] width 120 height 22
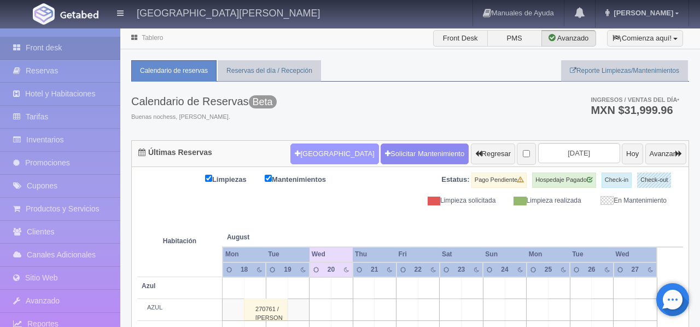
click at [315, 156] on button "[GEOGRAPHIC_DATA]" at bounding box center [335, 153] width 88 height 21
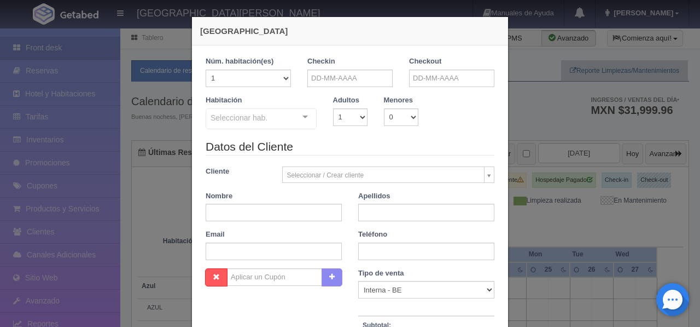
checkbox input "false"
click at [291, 80] on select "1 2 3 4 5 6 7 8 9 10 11 12 13 14 15 16 17 18 19 20" at bounding box center [248, 78] width 85 height 18
click at [322, 79] on input "text" at bounding box center [350, 78] width 85 height 18
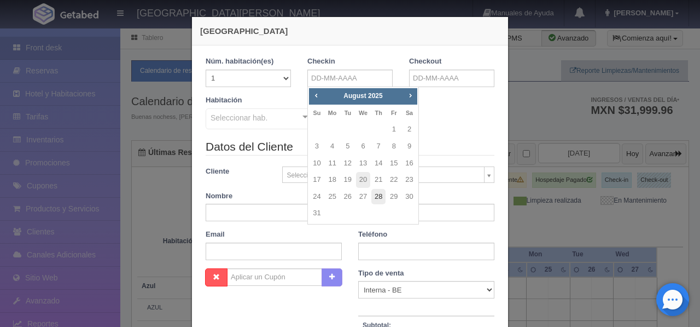
click at [378, 199] on link "28" at bounding box center [379, 197] width 14 height 16
type input "[DATE]"
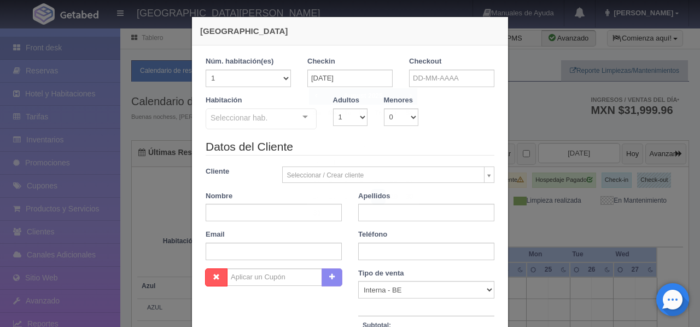
checkbox input "false"
click at [424, 81] on input "text" at bounding box center [451, 78] width 85 height 18
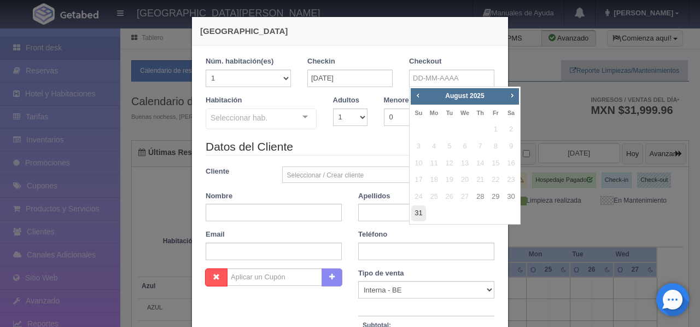
click at [418, 213] on link "31" at bounding box center [419, 213] width 14 height 16
type input "31-08-2025"
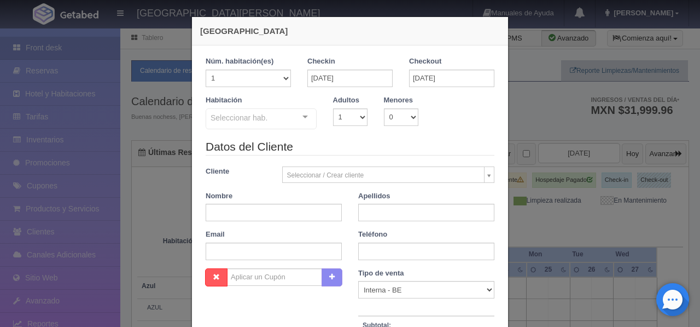
click at [302, 120] on div at bounding box center [305, 117] width 22 height 16
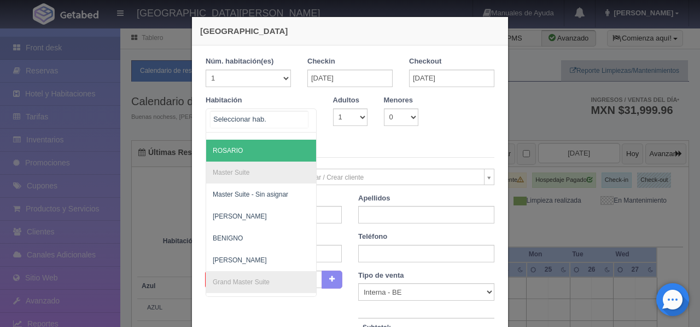
scroll to position [126, 0]
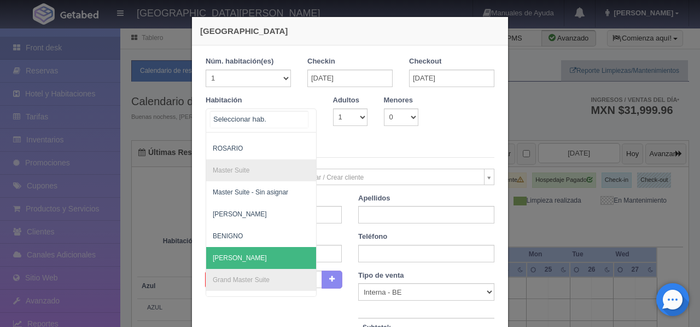
click at [236, 256] on span "[PERSON_NAME]" at bounding box center [240, 258] width 54 height 8
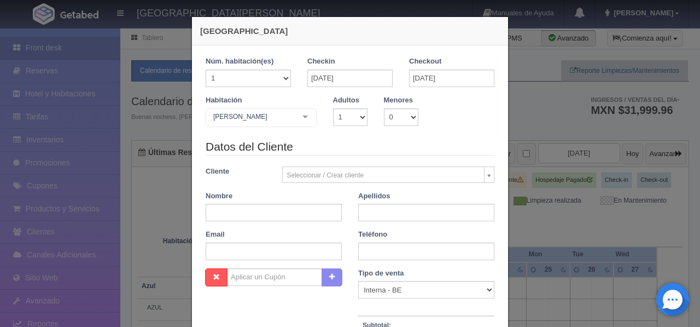
checkbox input "false"
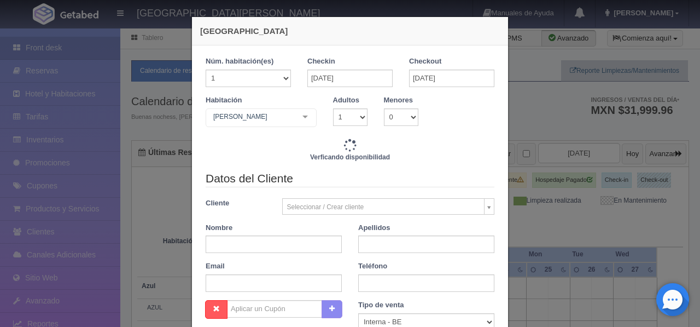
type input "16940.00"
checkbox input "false"
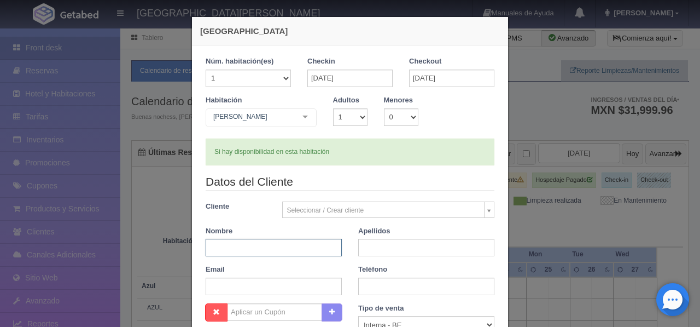
click at [256, 244] on input "text" at bounding box center [274, 248] width 136 height 18
type input "KATHRIN /MONICA"
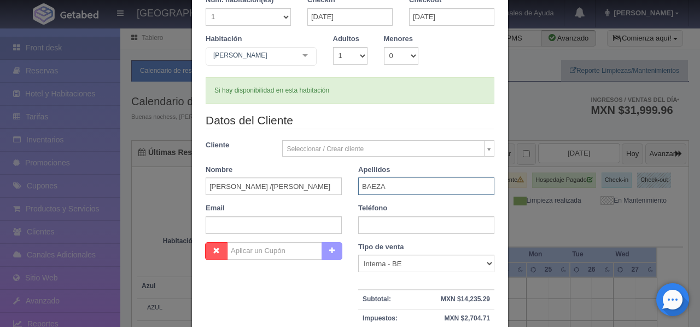
scroll to position [63, 0]
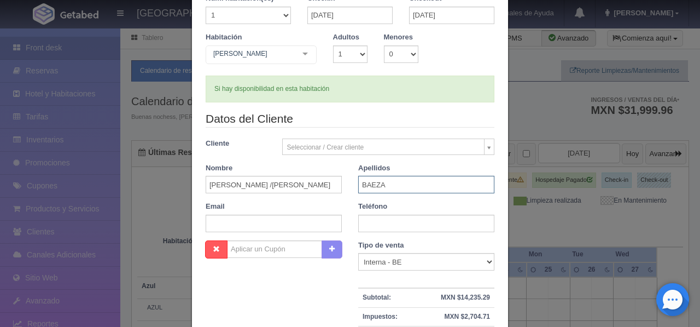
type input "BAEZA"
click at [244, 186] on input "KATHRIN /MONICA" at bounding box center [274, 185] width 136 height 18
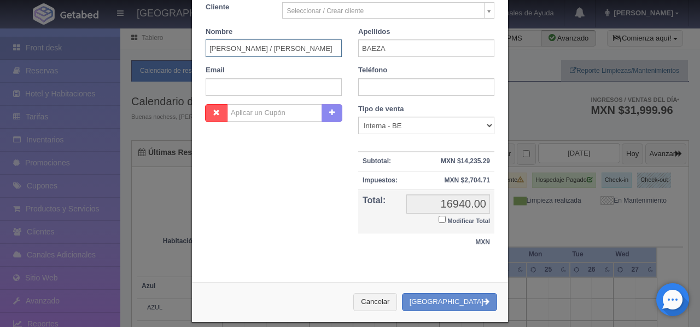
scroll to position [200, 0]
type input "KATHRIN / MONICA"
click at [464, 305] on button "Crear Reserva" at bounding box center [449, 301] width 95 height 18
click at [389, 89] on input "text" at bounding box center [426, 87] width 136 height 18
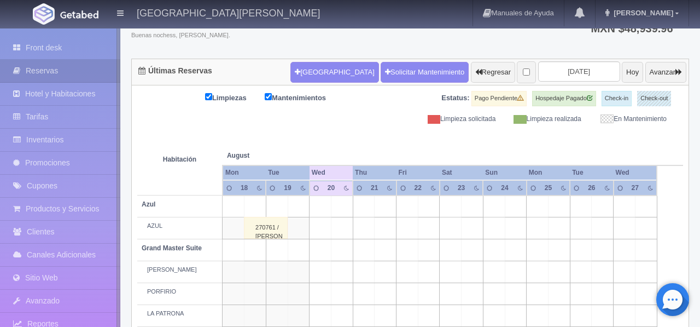
scroll to position [82, 0]
click at [310, 79] on button "[GEOGRAPHIC_DATA]" at bounding box center [335, 72] width 88 height 21
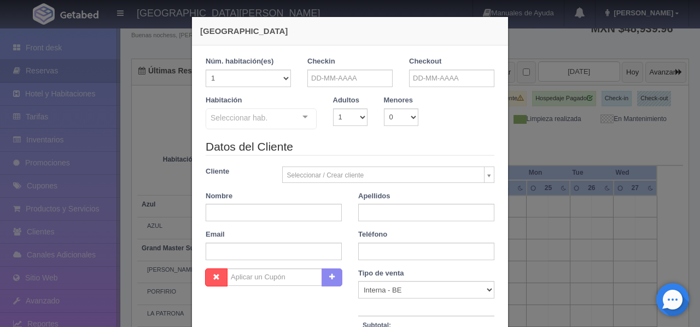
checkbox input "false"
click at [329, 80] on input "text" at bounding box center [350, 78] width 85 height 18
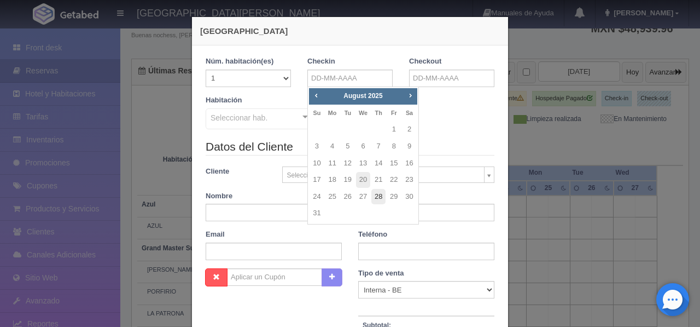
click at [377, 193] on link "28" at bounding box center [379, 197] width 14 height 16
type input "[DATE]"
checkbox input "false"
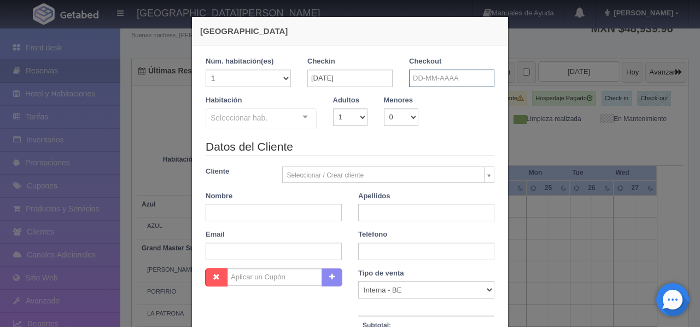
click at [430, 79] on input "text" at bounding box center [451, 78] width 85 height 18
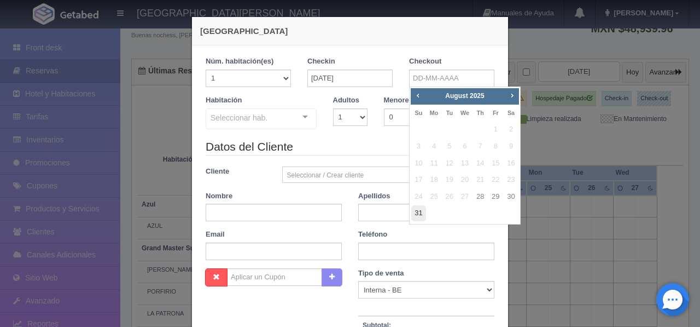
click at [418, 214] on link "31" at bounding box center [419, 213] width 14 height 16
type input "31-08-2025"
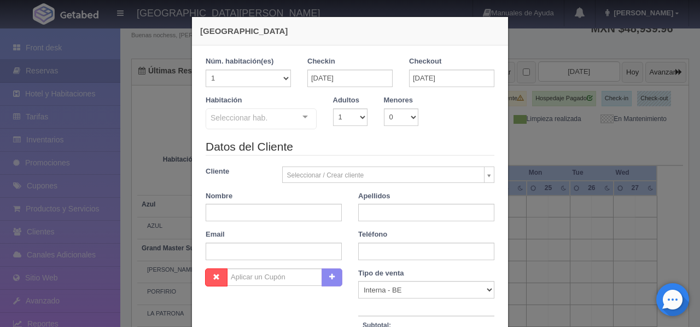
checkbox input "false"
click at [289, 118] on div "Seleccionar hab." at bounding box center [261, 118] width 111 height 21
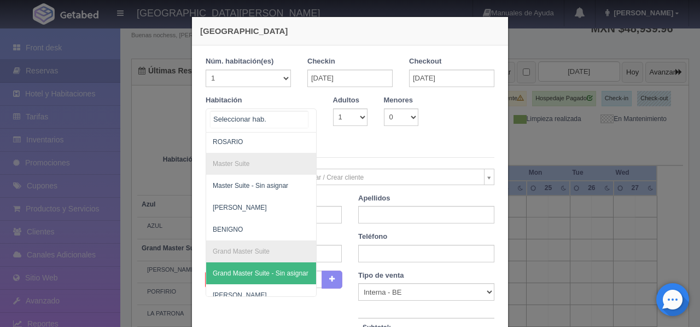
scroll to position [125, 0]
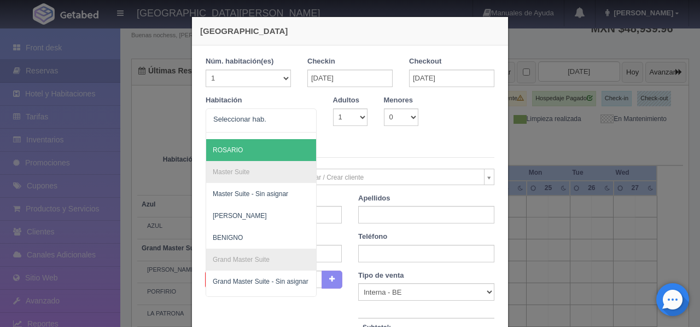
click at [338, 142] on legend "Datos del Cliente" at bounding box center [350, 149] width 289 height 17
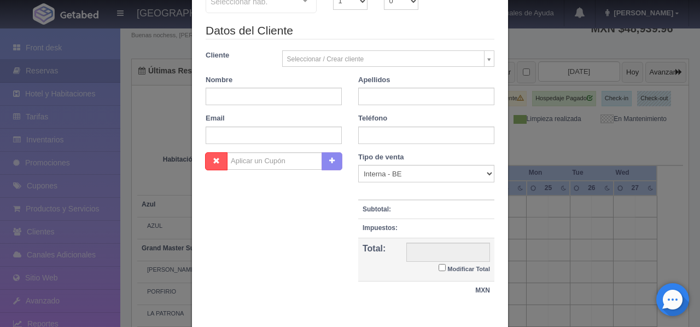
scroll to position [176, 0]
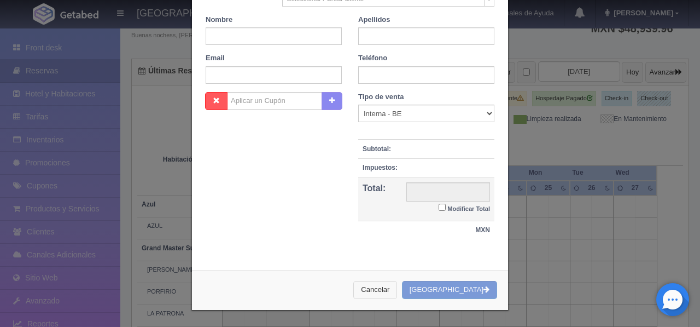
click at [397, 288] on button "Cancelar" at bounding box center [376, 290] width 44 height 18
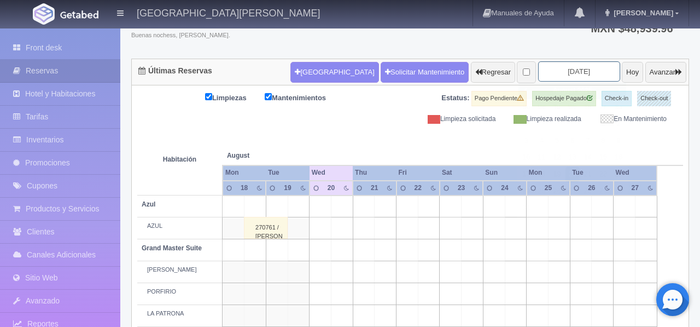
click at [558, 69] on input "2025-08-20" at bounding box center [579, 71] width 82 height 20
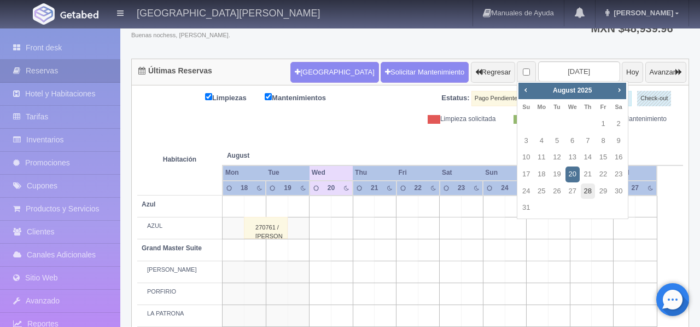
click at [586, 194] on link "28" at bounding box center [588, 191] width 14 height 16
type input "2025-08-28"
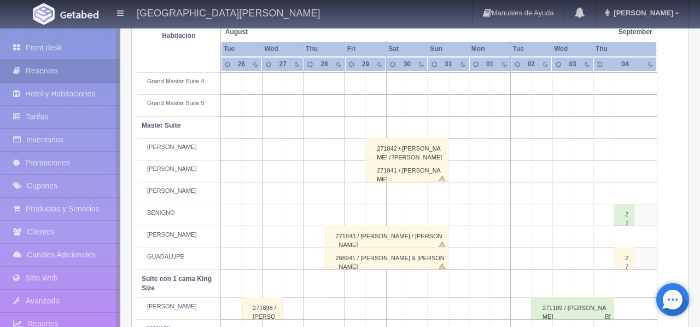
scroll to position [347, 0]
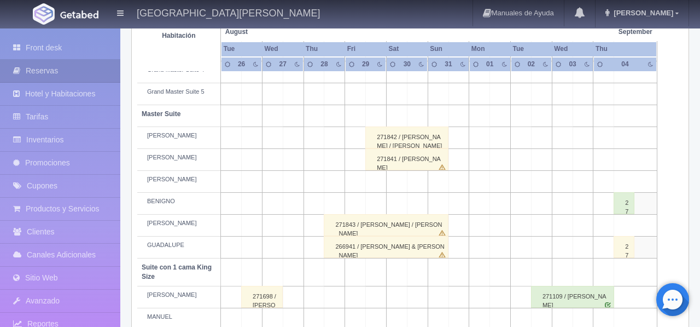
click at [407, 236] on div "271843 / [PERSON_NAME] / [PERSON_NAME]" at bounding box center [386, 225] width 125 height 22
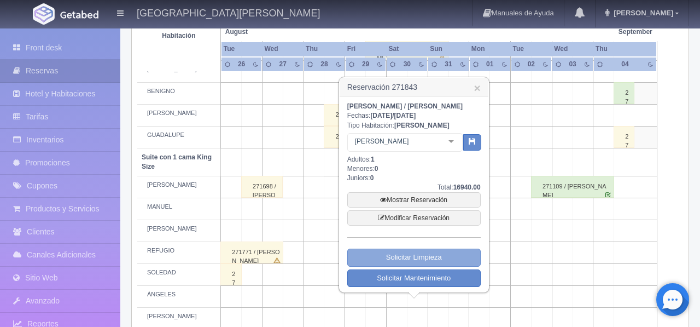
scroll to position [476, 0]
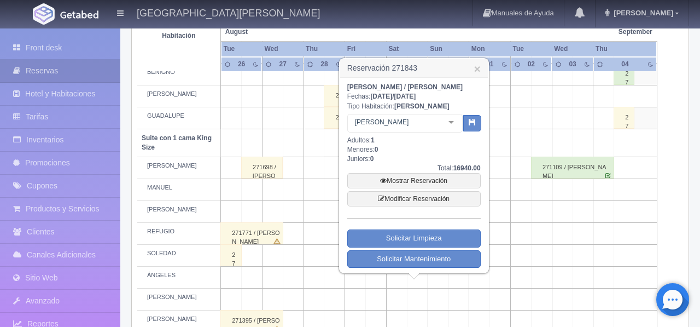
click at [565, 235] on td at bounding box center [562, 234] width 21 height 22
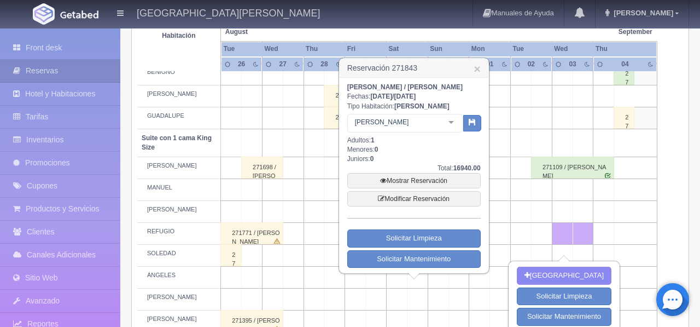
click at [522, 234] on td at bounding box center [521, 234] width 21 height 22
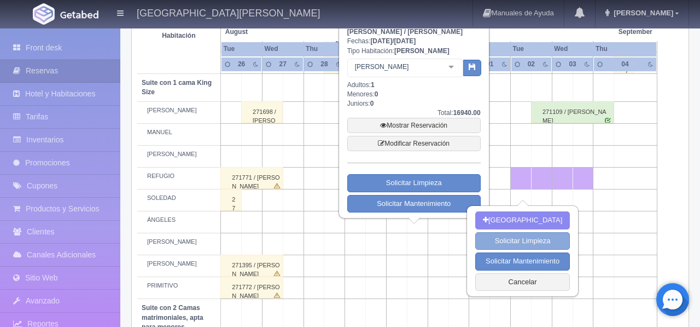
scroll to position [533, 0]
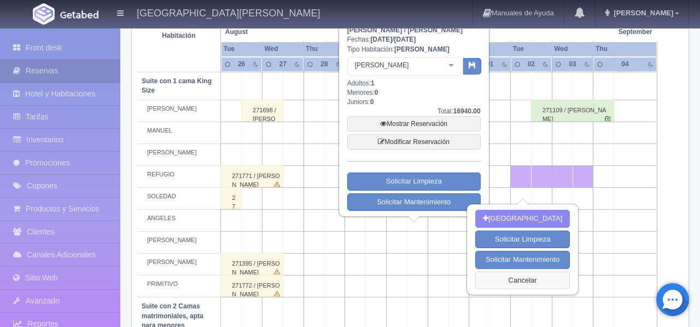
click at [531, 280] on button "Cancelar" at bounding box center [523, 280] width 95 height 18
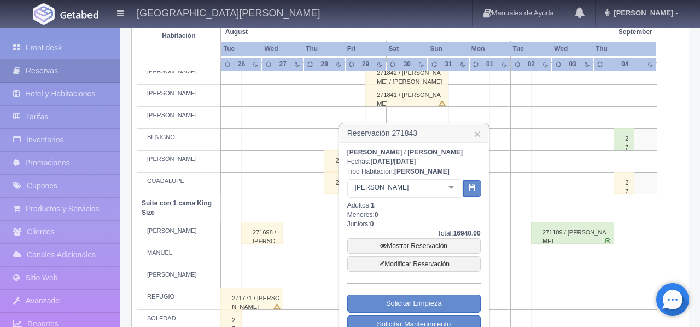
scroll to position [407, 0]
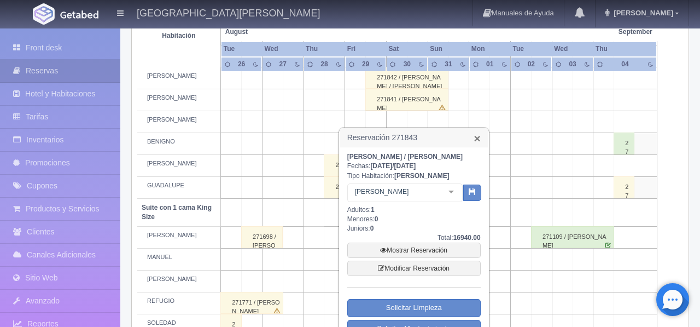
click at [478, 142] on link "×" at bounding box center [477, 137] width 7 height 11
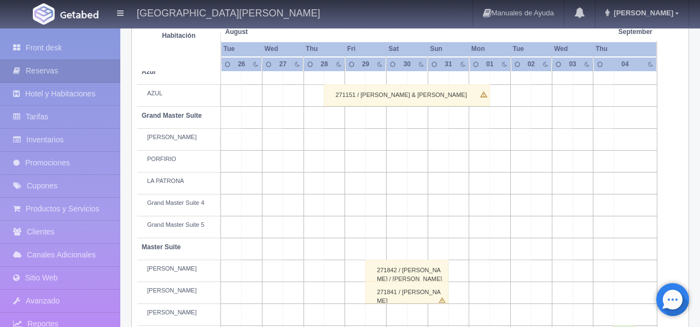
scroll to position [0, 0]
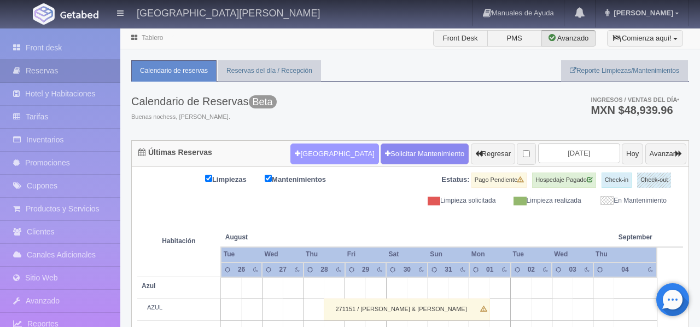
click at [304, 153] on button "Nueva Reserva" at bounding box center [335, 153] width 88 height 21
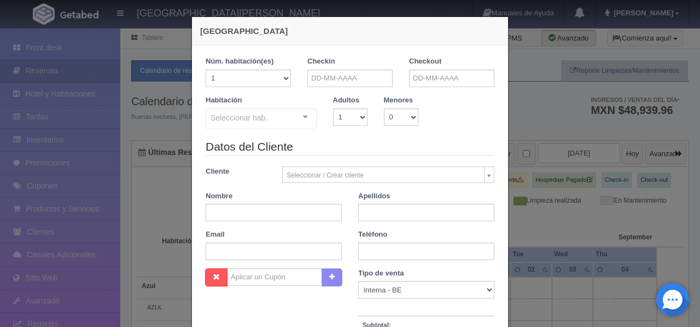
checkbox input "false"
click at [575, 211] on div "Nueva Reserva 1 Núm. habitación(es) 1 2 3 4 5 6 7 8 9 10 11 12 13 14 15 16 17 1…" at bounding box center [350, 163] width 700 height 327
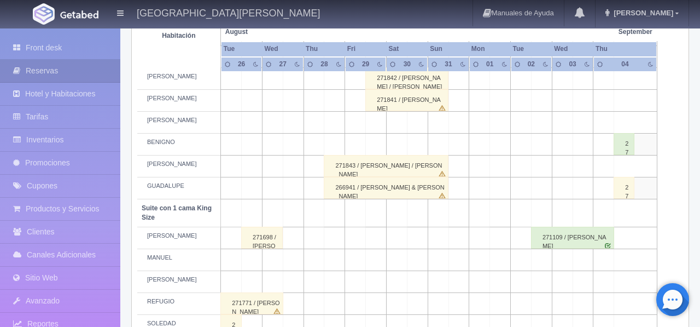
scroll to position [407, 0]
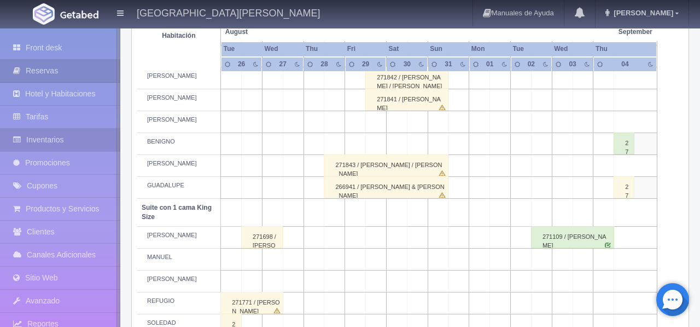
click at [53, 145] on link "Inventarios" at bounding box center [60, 140] width 120 height 22
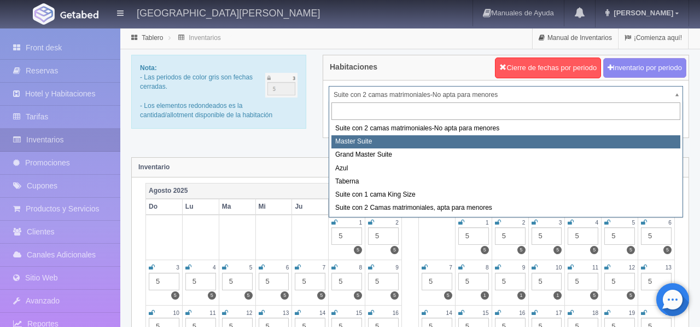
select select "1894"
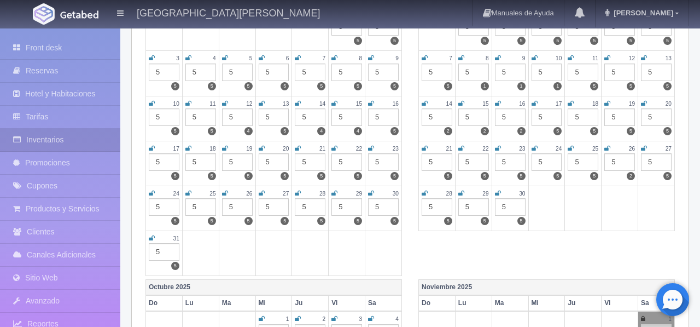
scroll to position [215, 0]
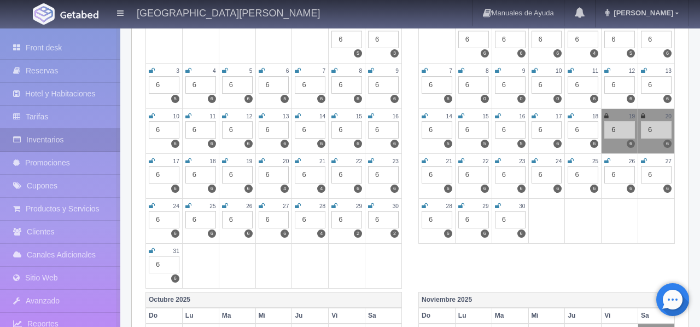
scroll to position [197, 0]
click at [359, 233] on label "2" at bounding box center [358, 233] width 8 height 8
click at [335, 205] on icon at bounding box center [335, 205] width 6 height 7
click at [374, 206] on div "30" at bounding box center [383, 205] width 31 height 9
click at [373, 205] on icon at bounding box center [371, 205] width 6 height 7
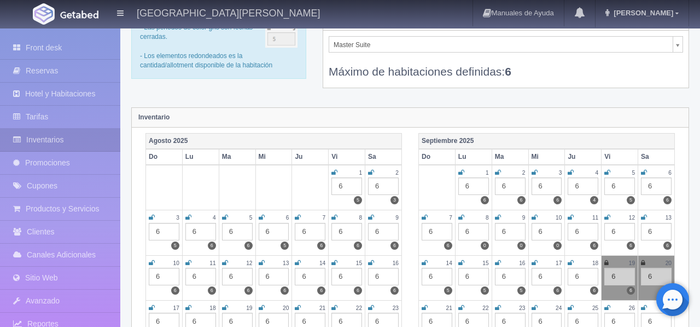
scroll to position [0, 0]
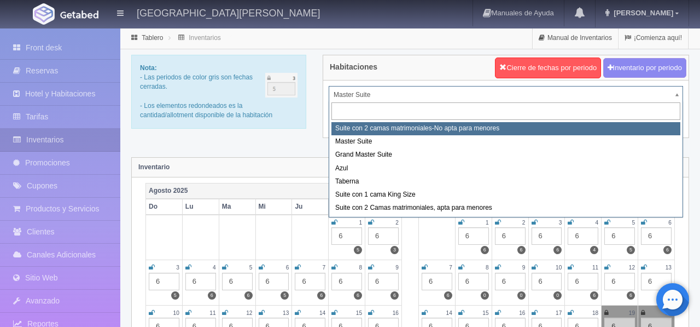
select select "1891"
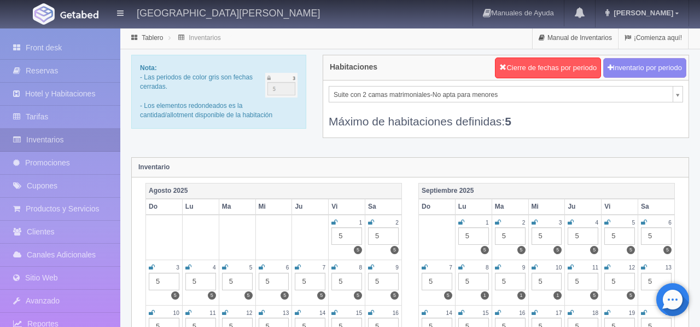
click at [51, 47] on link "Front desk" at bounding box center [60, 48] width 120 height 22
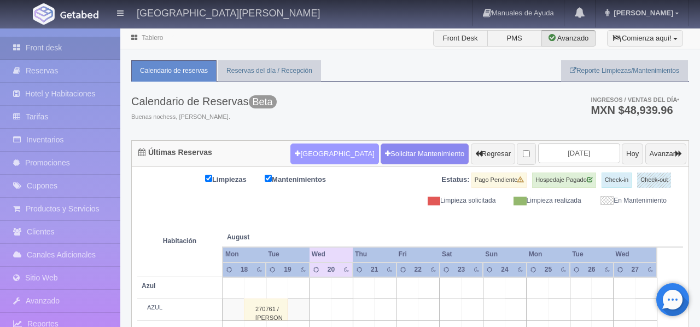
click at [309, 157] on button "[GEOGRAPHIC_DATA]" at bounding box center [335, 153] width 88 height 21
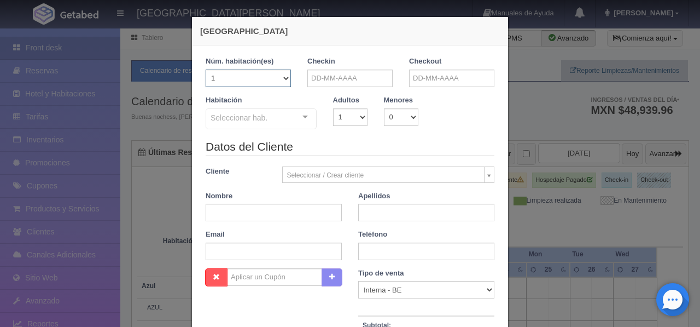
click at [285, 79] on select "1 2 3 4 5 6 7 8 9 10 11 12 13 14 15 16 17 18 19 20" at bounding box center [248, 78] width 85 height 18
click at [300, 121] on div at bounding box center [305, 117] width 22 height 16
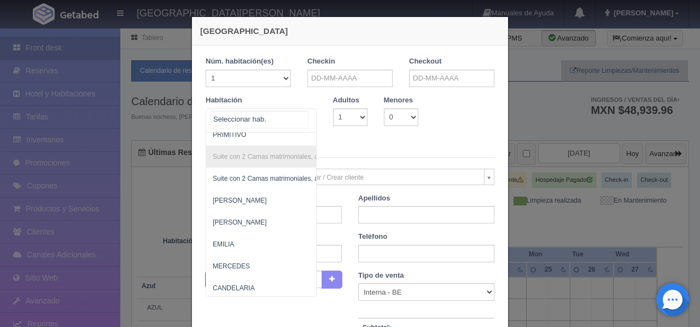
scroll to position [843, 0]
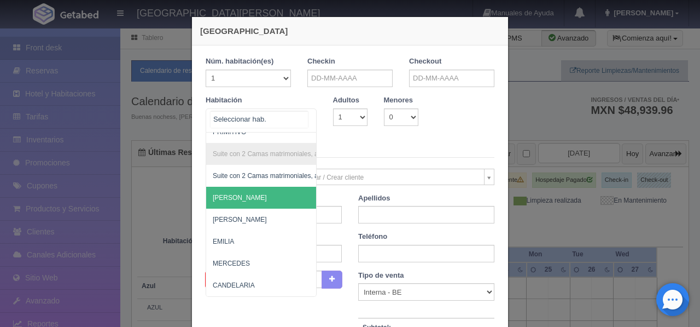
click at [257, 193] on span "[PERSON_NAME]" at bounding box center [314, 198] width 216 height 22
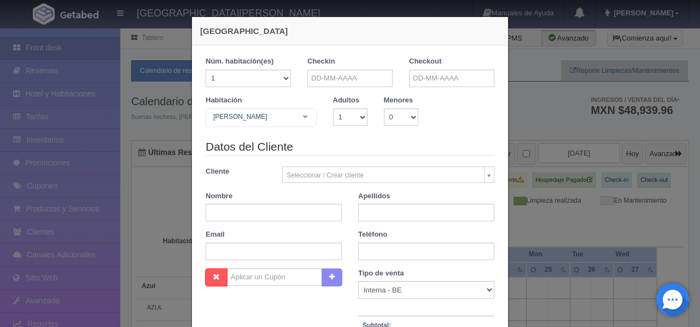
checkbox input "false"
click at [370, 77] on input "text" at bounding box center [350, 78] width 85 height 18
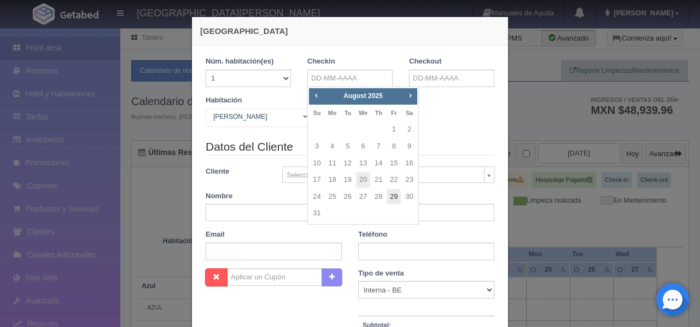
click at [397, 192] on link "29" at bounding box center [394, 197] width 14 height 16
type input "[DATE]"
checkbox input "false"
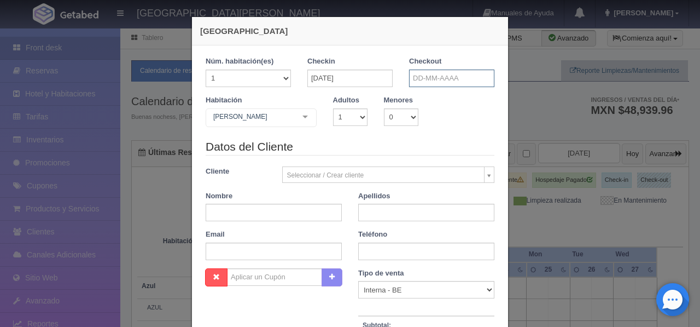
click at [425, 79] on input "text" at bounding box center [451, 78] width 85 height 18
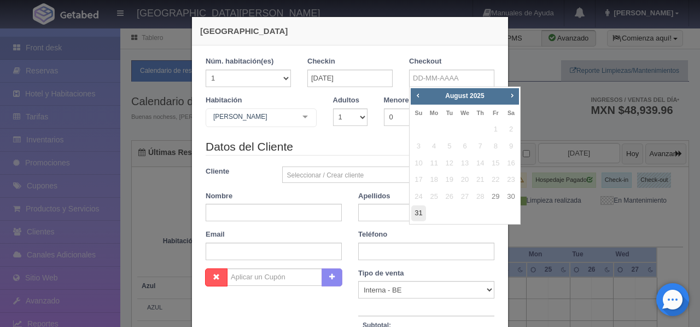
click at [418, 213] on link "31" at bounding box center [419, 213] width 14 height 16
type input "[DATE]"
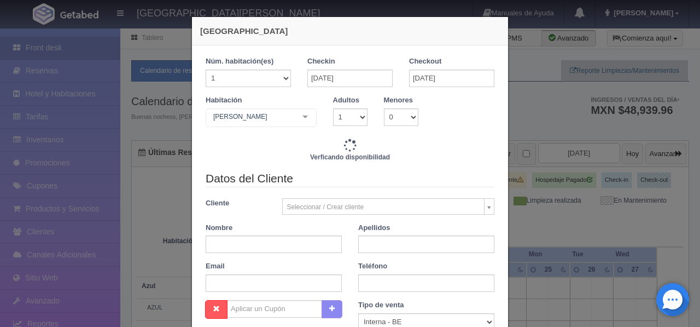
checkbox input "false"
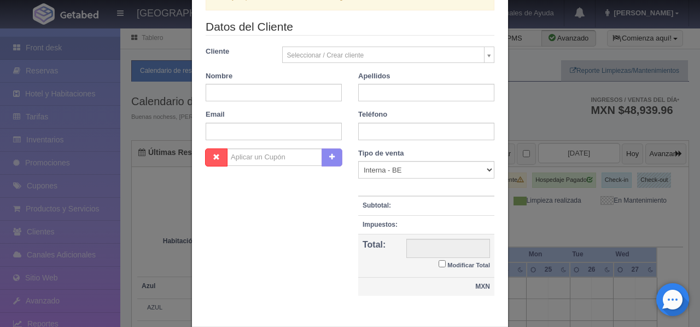
scroll to position [211, 0]
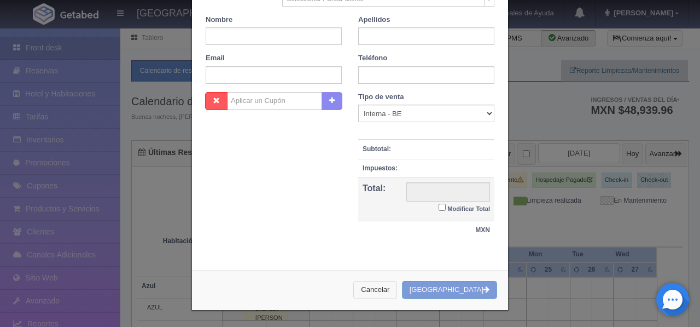
click at [397, 292] on button "Cancelar" at bounding box center [376, 290] width 44 height 18
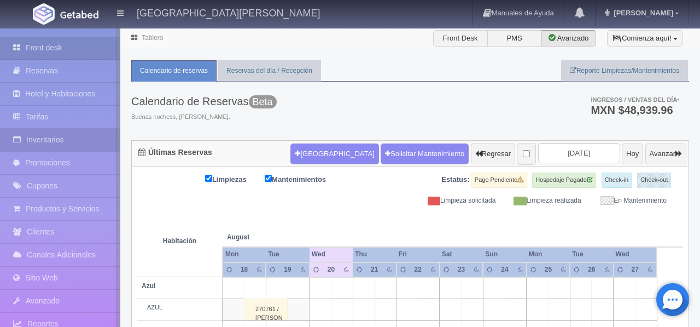
click at [67, 139] on link "Inventarios" at bounding box center [60, 140] width 120 height 22
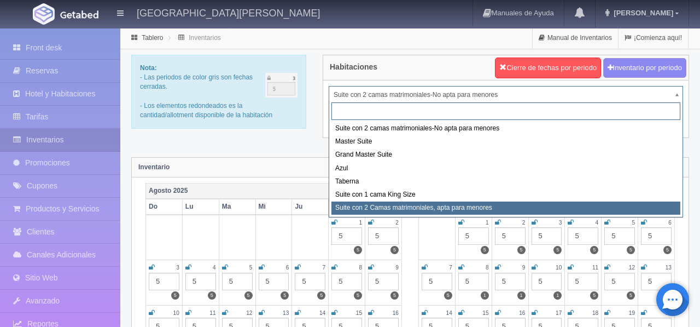
select select "1983"
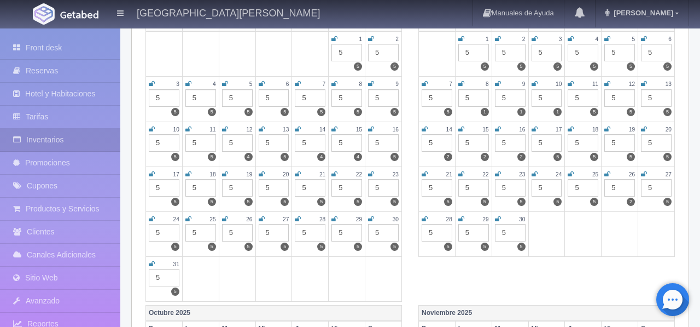
scroll to position [193, 0]
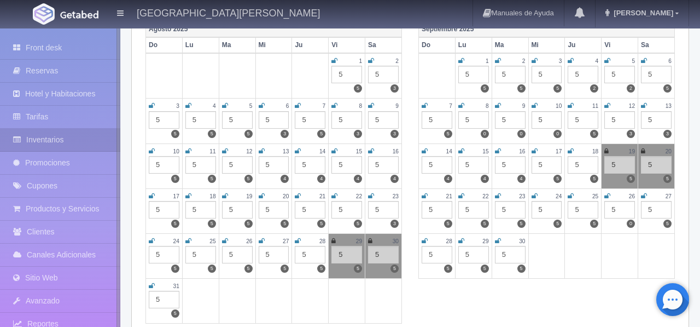
scroll to position [164, 0]
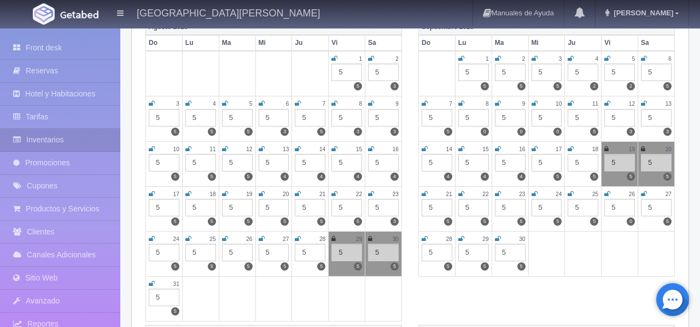
click at [334, 239] on icon at bounding box center [334, 238] width 4 height 7
click at [373, 239] on div "30" at bounding box center [383, 238] width 31 height 9
click at [372, 240] on icon at bounding box center [370, 238] width 4 height 7
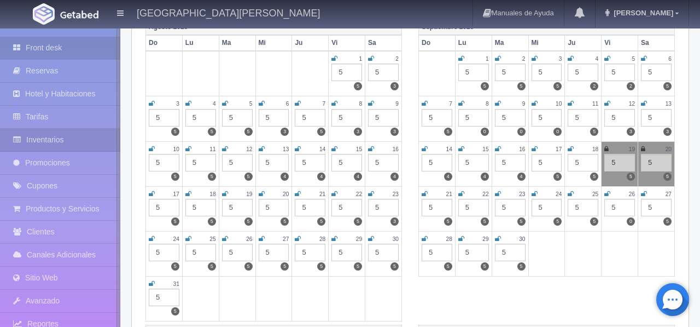
click at [47, 45] on link "Front desk" at bounding box center [60, 48] width 120 height 22
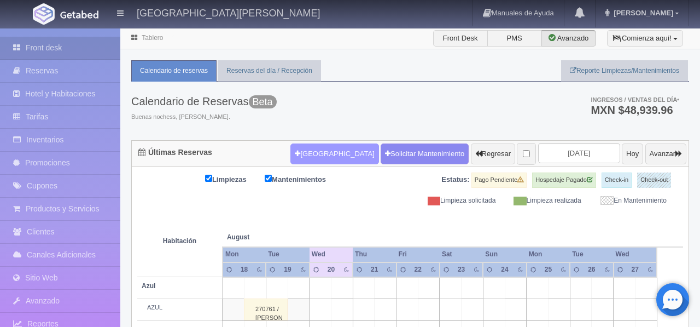
click at [318, 157] on button "[GEOGRAPHIC_DATA]" at bounding box center [335, 153] width 88 height 21
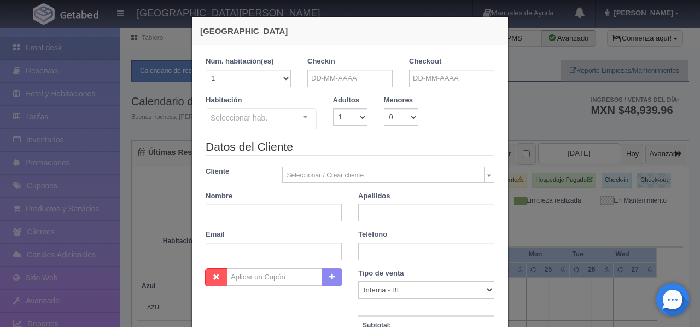
checkbox input "false"
click at [286, 80] on select "1 2 3 4 5 6 7 8 9 10 11 12 13 14 15 16 17 18 19 20" at bounding box center [248, 78] width 85 height 18
click at [337, 74] on input "text" at bounding box center [350, 78] width 85 height 18
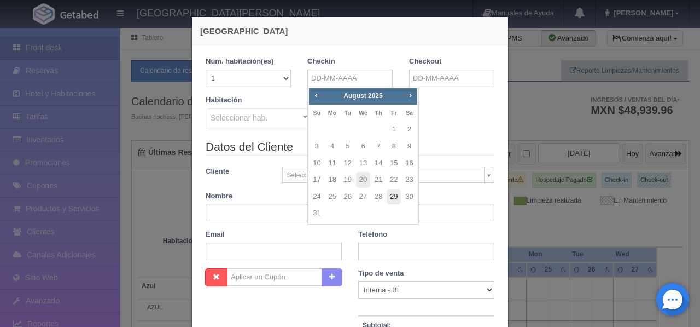
click at [395, 199] on link "29" at bounding box center [394, 197] width 14 height 16
type input "29-08-2025"
checkbox input "false"
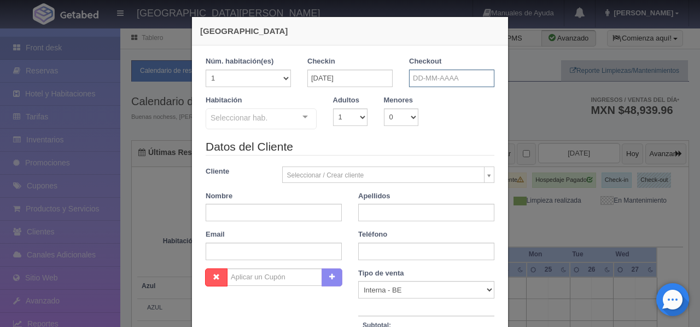
click at [428, 79] on input "text" at bounding box center [451, 78] width 85 height 18
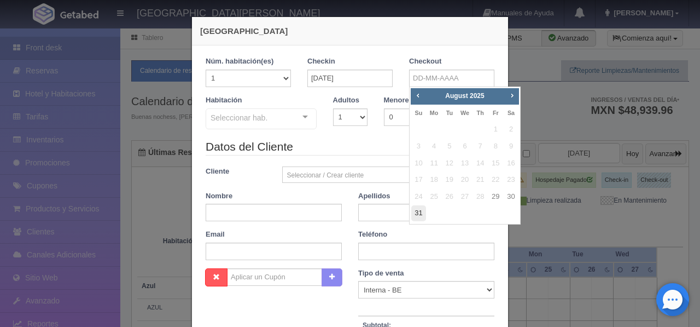
click at [416, 216] on link "31" at bounding box center [419, 213] width 14 height 16
type input "[DATE]"
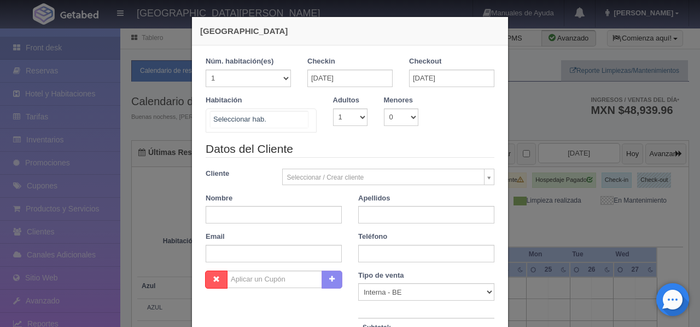
click at [295, 120] on div "Suite con 2 camas matrimoniales-No apta para menores Suite con 2 camas matrimon…" at bounding box center [261, 120] width 111 height 24
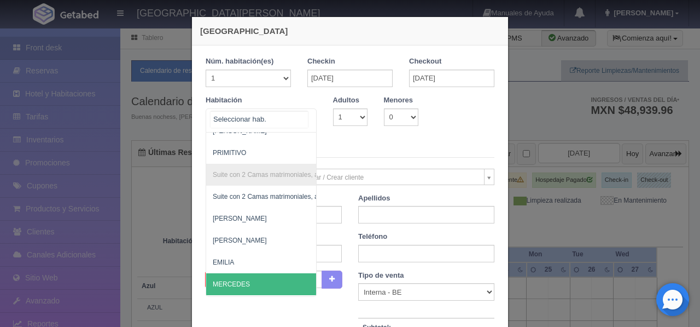
scroll to position [734, 0]
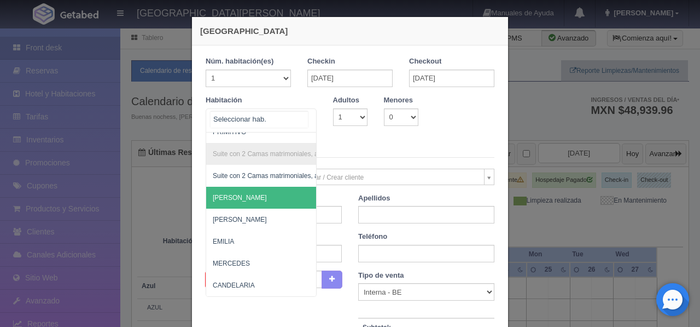
click at [262, 200] on span "CELSO" at bounding box center [314, 198] width 216 height 22
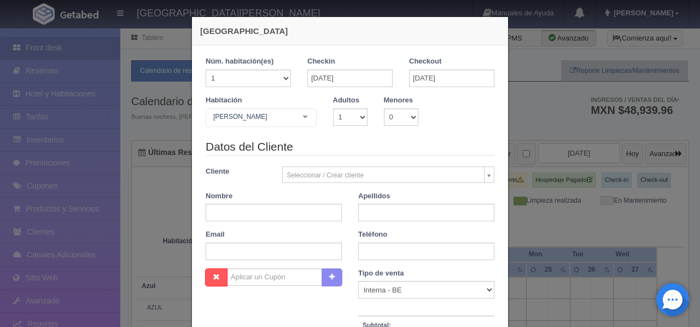
checkbox input "false"
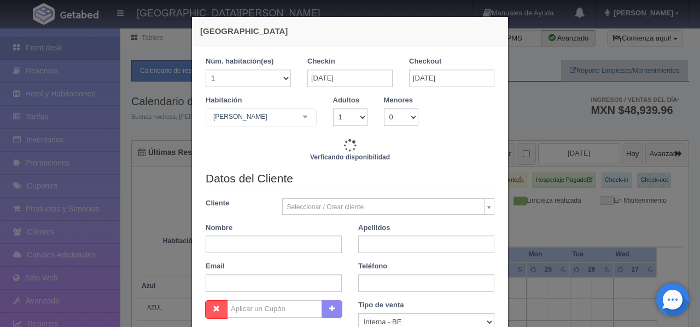
type input "9520.00"
checkbox input "false"
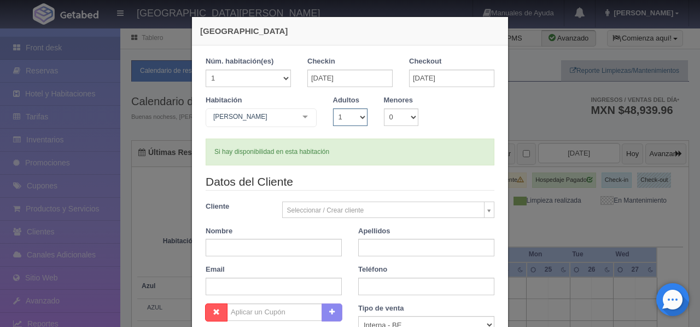
click at [363, 117] on select "1 2 3 4 5 6 7 8 9 10" at bounding box center [350, 117] width 34 height 18
select select "2"
checkbox input "false"
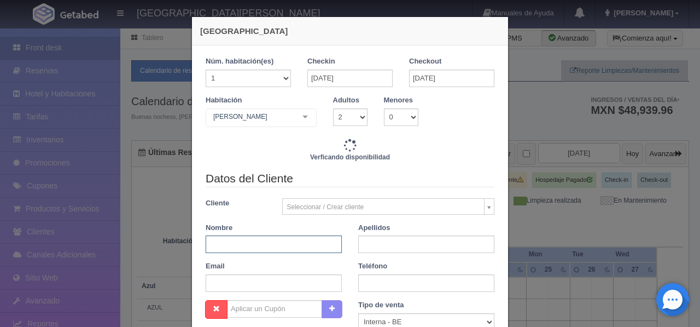
click at [258, 244] on input "text" at bounding box center [274, 244] width 136 height 18
type input "9520.00"
checkbox input "false"
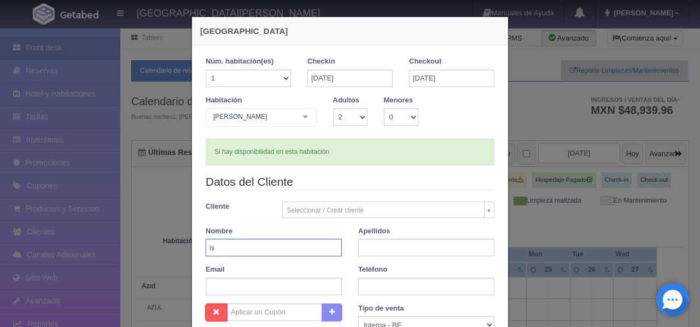
type input "i"
drag, startPoint x: 280, startPoint y: 247, endPoint x: 243, endPoint y: 252, distance: 36.9
click at [236, 249] on input "ISMAEL ALVAREZ" at bounding box center [274, 248] width 136 height 18
type input "ISMAEL"
click at [367, 252] on input "text" at bounding box center [426, 248] width 136 height 18
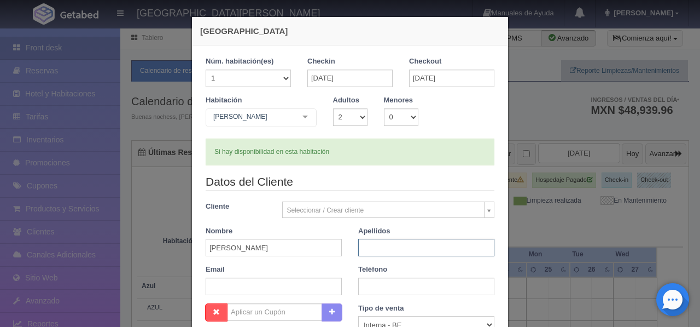
paste input "ALVAREZ"
type input "ALVAREZ"
click at [277, 251] on input "ISMAEL" at bounding box center [274, 248] width 136 height 18
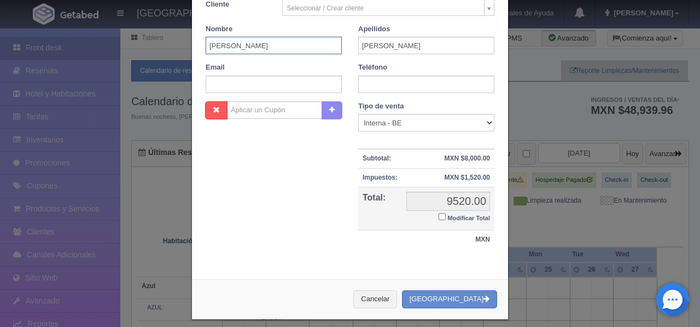
scroll to position [212, 0]
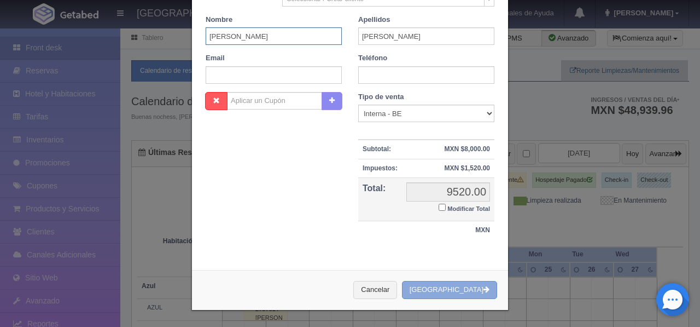
type input "ISMAEL JR."
click at [462, 296] on button "[GEOGRAPHIC_DATA]" at bounding box center [449, 290] width 95 height 18
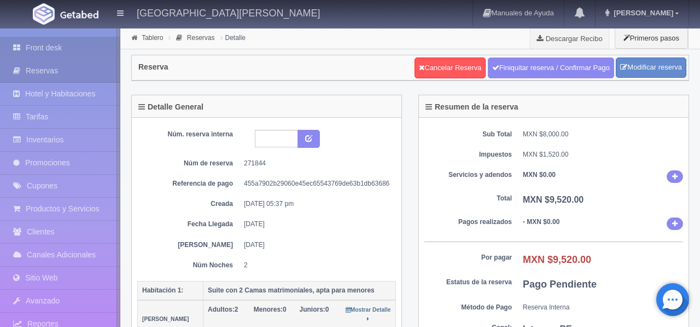
click at [45, 51] on link "Front desk" at bounding box center [60, 48] width 120 height 22
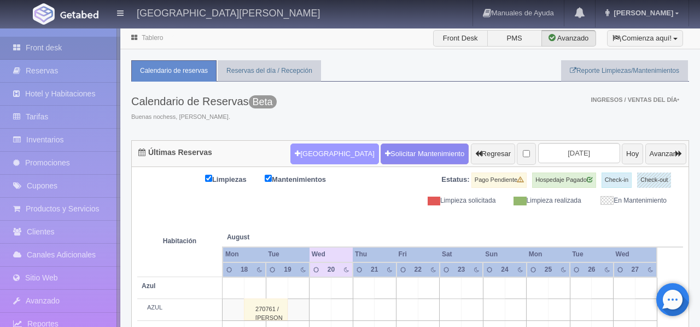
click at [311, 155] on button "[GEOGRAPHIC_DATA]" at bounding box center [335, 153] width 88 height 21
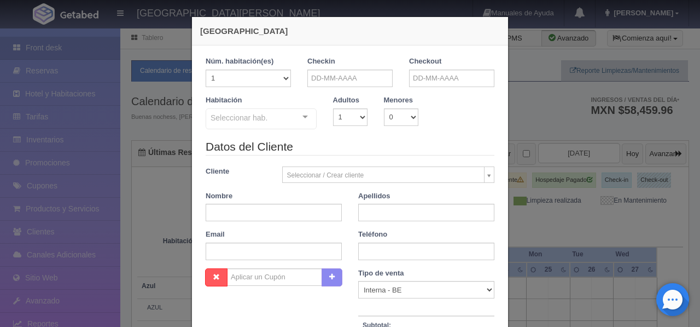
click at [306, 117] on div at bounding box center [305, 117] width 22 height 16
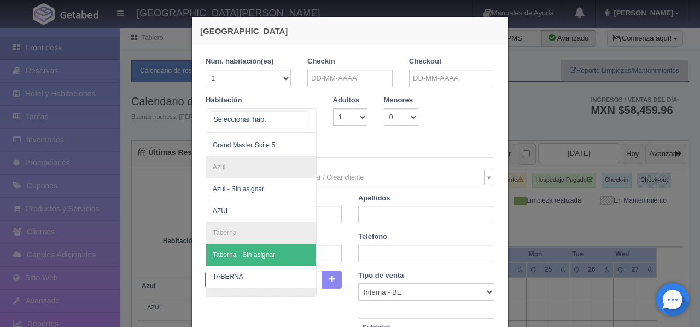
scroll to position [843, 0]
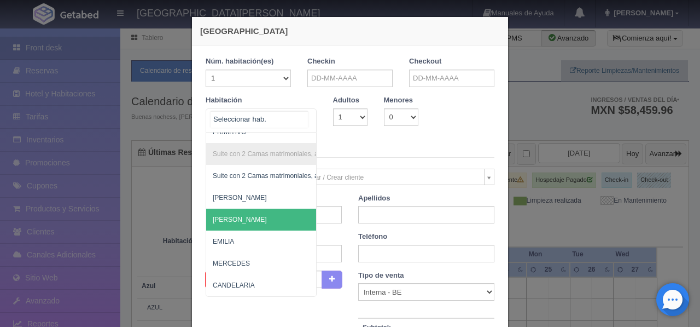
click at [246, 219] on span "[PERSON_NAME]" at bounding box center [314, 219] width 216 height 22
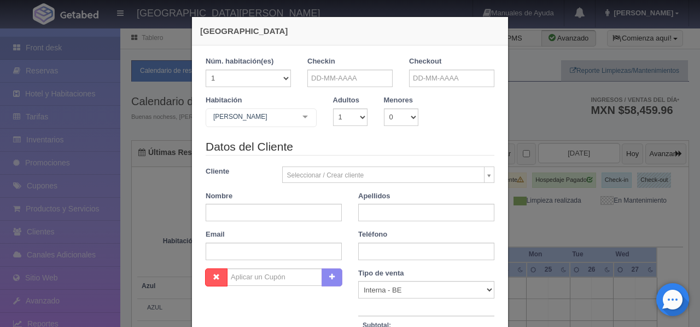
checkbox input "false"
click at [343, 83] on input "text" at bounding box center [350, 78] width 85 height 18
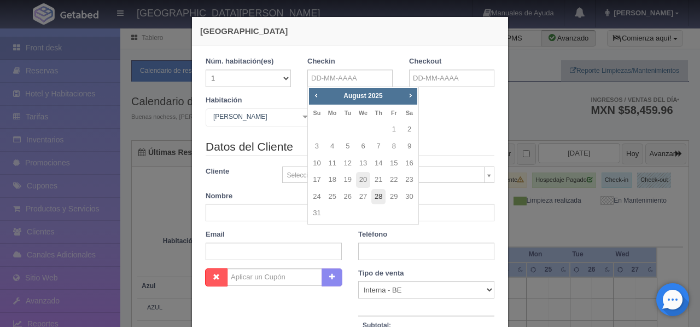
click at [380, 196] on link "28" at bounding box center [379, 197] width 14 height 16
type input "28-08-2025"
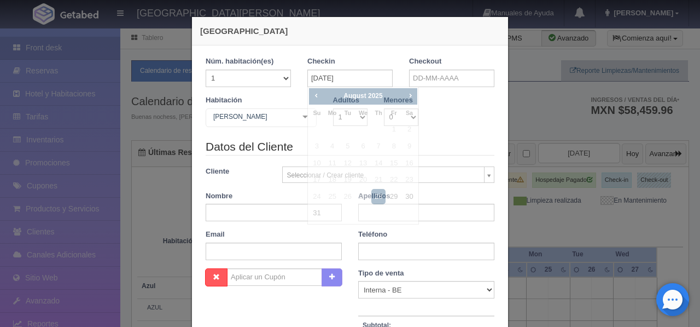
checkbox input "false"
click at [445, 76] on input "text" at bounding box center [451, 78] width 85 height 18
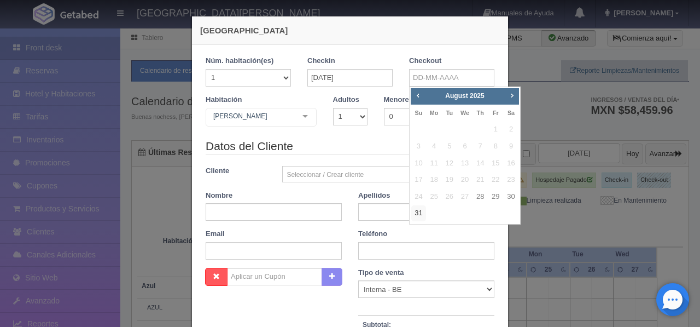
drag, startPoint x: 423, startPoint y: 215, endPoint x: 407, endPoint y: 213, distance: 15.9
click at [422, 215] on link "31" at bounding box center [419, 213] width 14 height 16
type input "[DATE]"
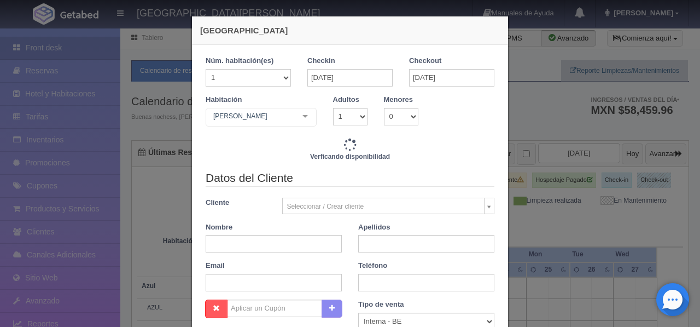
checkbox input "false"
type input "13380.00"
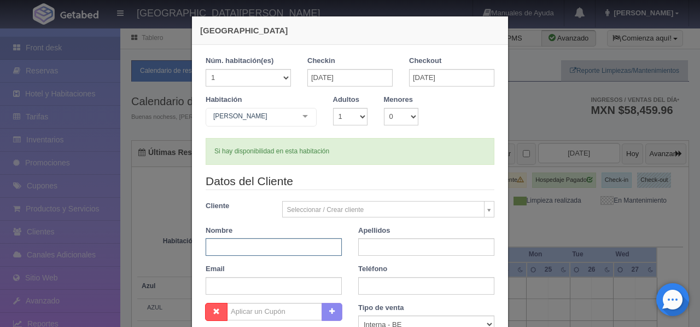
click at [259, 248] on input "text" at bounding box center [274, 247] width 136 height 18
checkbox input "false"
type input "VERONICA / KYLE"
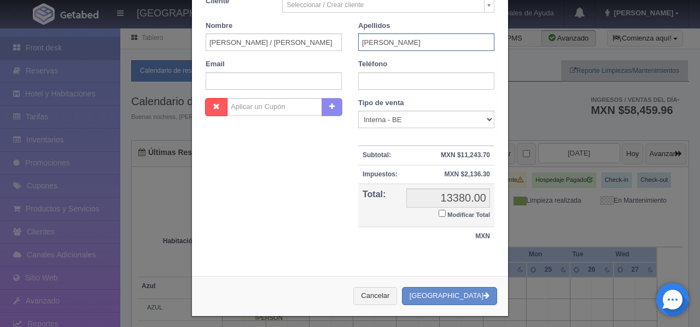
scroll to position [212, 0]
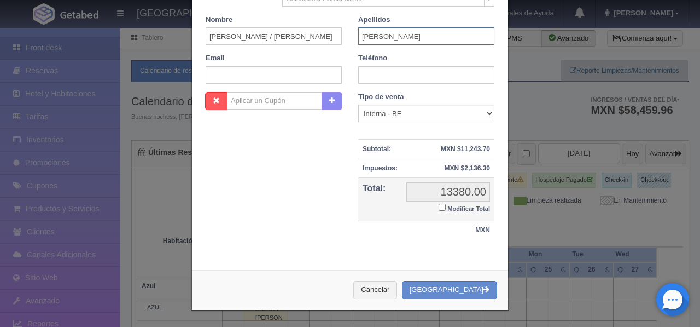
type input "BELFORD"
click at [449, 291] on button "[GEOGRAPHIC_DATA]" at bounding box center [449, 290] width 95 height 18
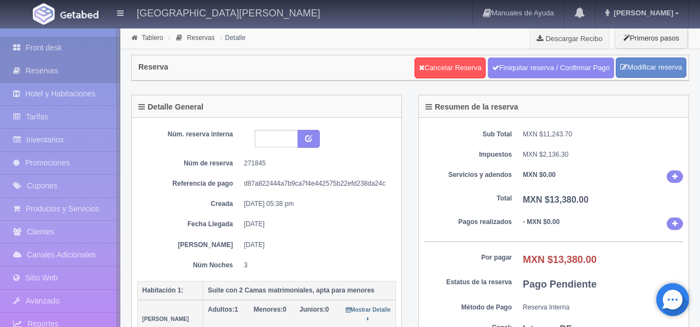
click at [59, 45] on link "Front desk" at bounding box center [60, 48] width 120 height 22
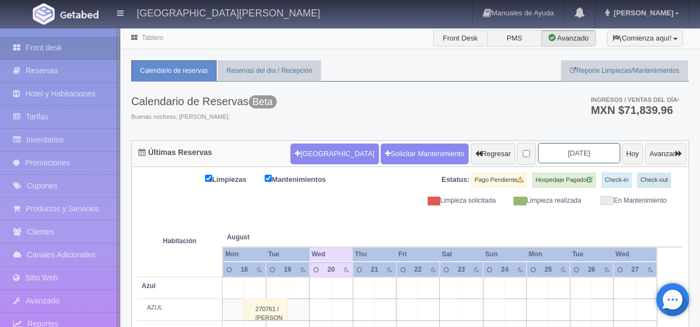
click at [575, 155] on input "[DATE]" at bounding box center [579, 153] width 82 height 20
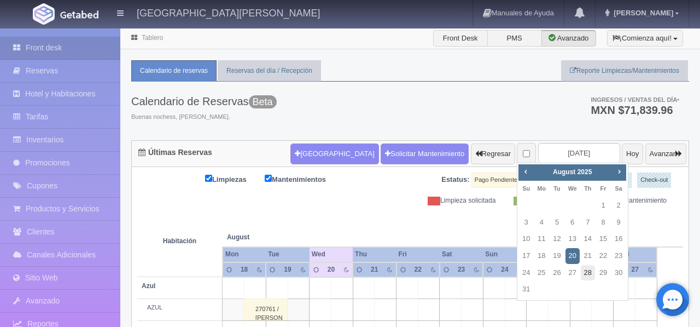
click at [586, 275] on link "28" at bounding box center [588, 273] width 14 height 16
type input "[DATE]"
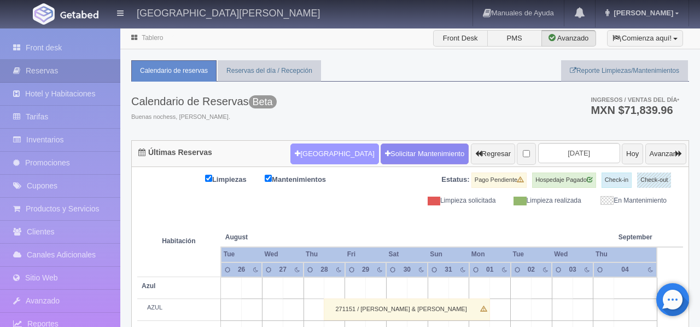
click at [311, 155] on button "[GEOGRAPHIC_DATA]" at bounding box center [335, 153] width 88 height 21
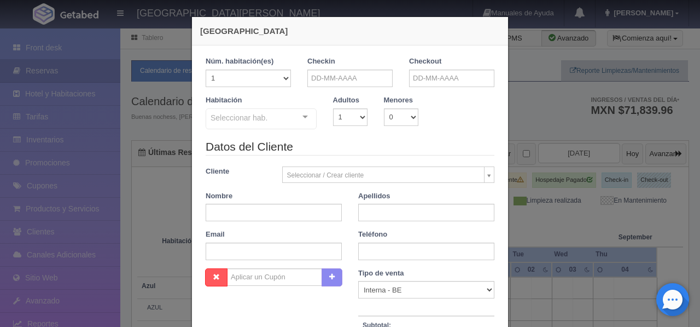
click at [305, 120] on div at bounding box center [305, 117] width 22 height 16
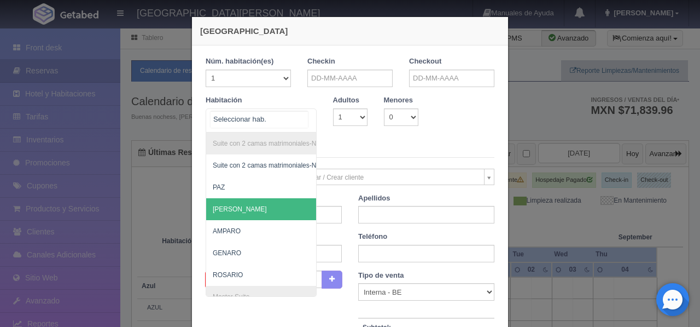
click at [262, 211] on span "[PERSON_NAME]" at bounding box center [314, 209] width 216 height 22
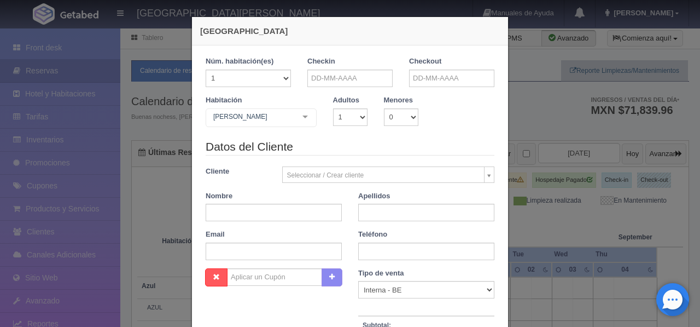
checkbox input "false"
click at [339, 80] on input "text" at bounding box center [350, 78] width 85 height 18
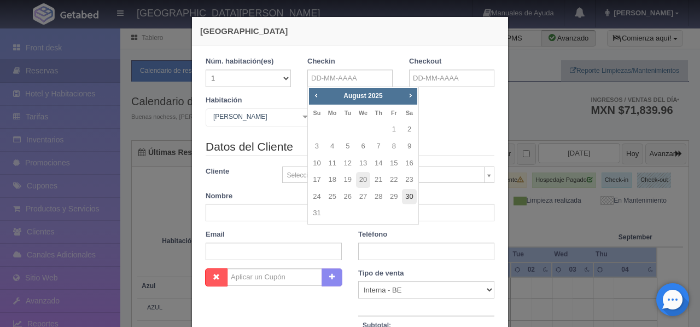
click at [409, 199] on link "30" at bounding box center [409, 197] width 14 height 16
type input "30-08-2025"
checkbox input "false"
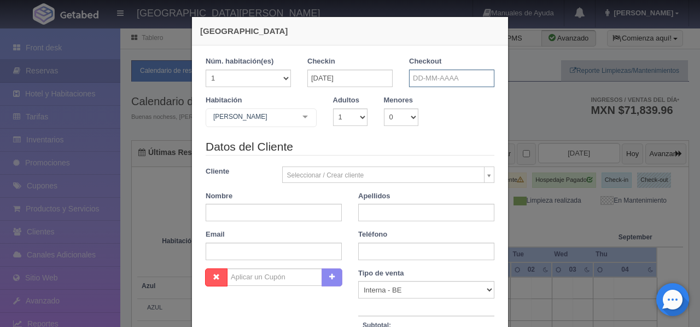
click at [425, 83] on input "text" at bounding box center [451, 78] width 85 height 18
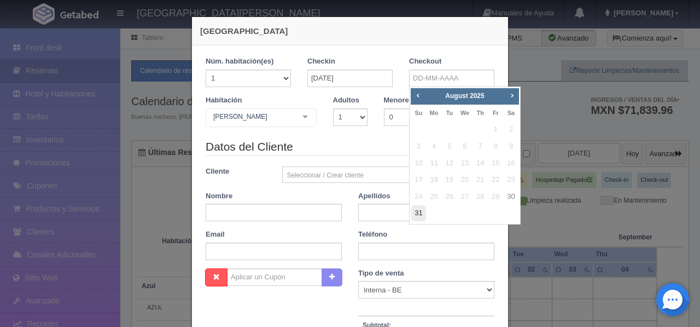
click at [420, 216] on link "31" at bounding box center [419, 213] width 14 height 16
type input "[DATE]"
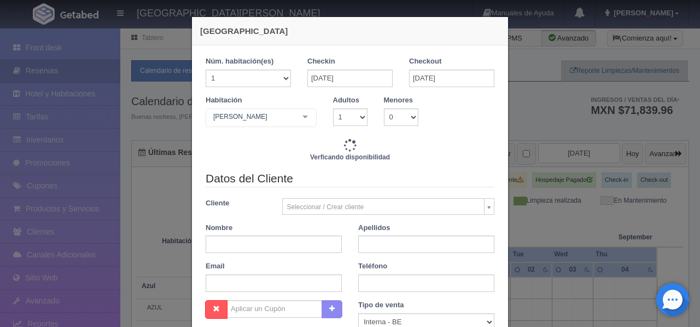
checkbox input "false"
type input "4760.00"
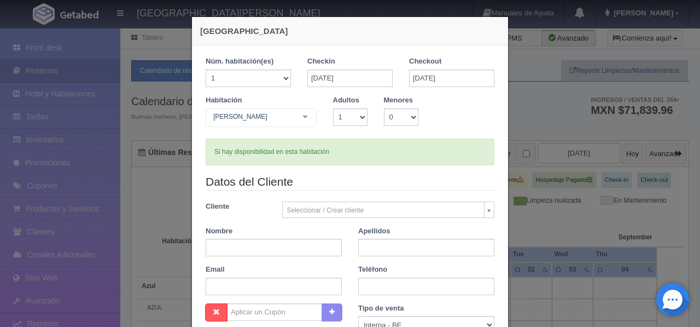
checkbox input "false"
click at [255, 250] on input "text" at bounding box center [274, 248] width 136 height 18
type input "ALEJANDRA"
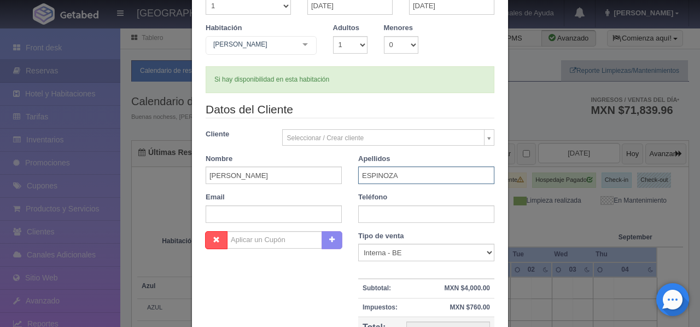
scroll to position [71, 0]
type input "ESPINOZA"
click at [357, 47] on select "1 2 3 4 5 6 7 8 9 10" at bounding box center [350, 46] width 34 height 18
select select "4"
checkbox input "false"
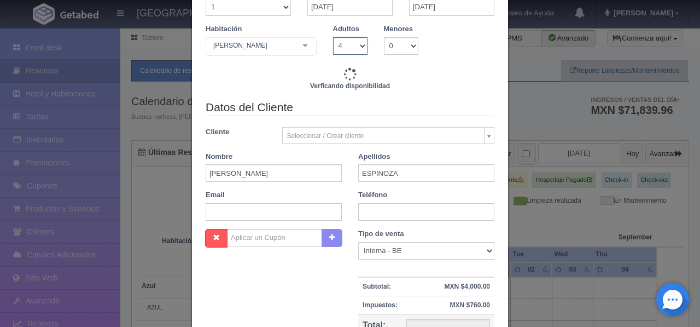
type input "7660.00"
checkbox input "false"
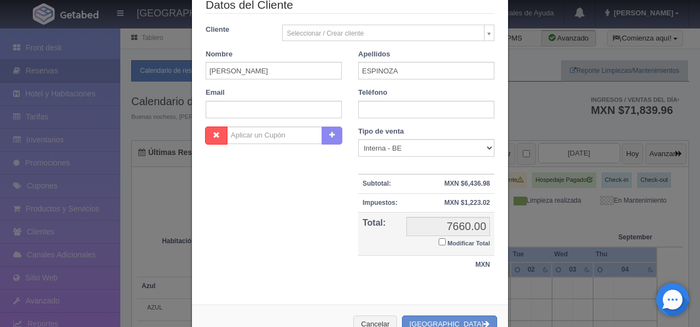
scroll to position [212, 0]
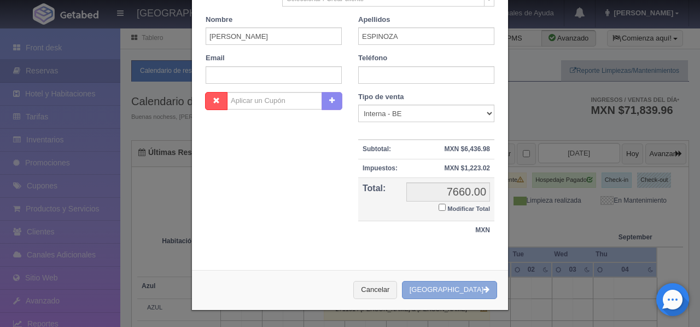
click at [465, 287] on button "[GEOGRAPHIC_DATA]" at bounding box center [449, 290] width 95 height 18
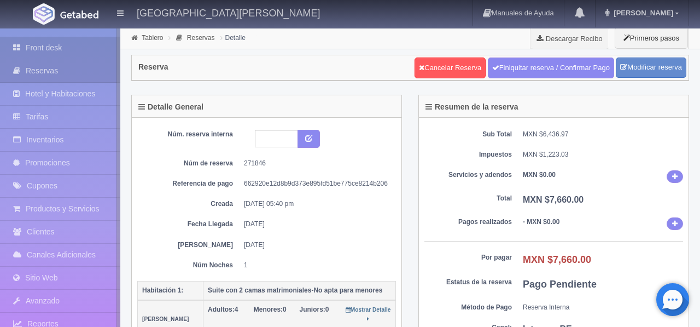
click at [54, 49] on link "Front desk" at bounding box center [60, 48] width 120 height 22
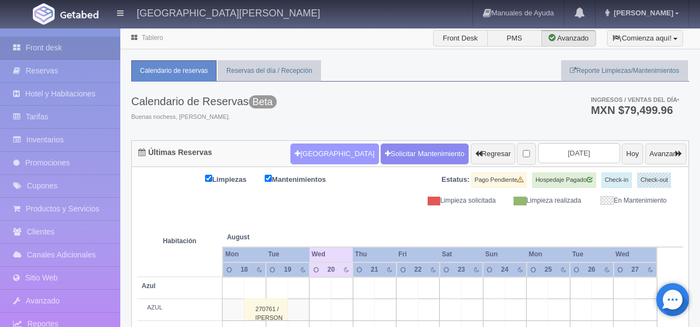
click at [307, 160] on button "[GEOGRAPHIC_DATA]" at bounding box center [335, 153] width 88 height 21
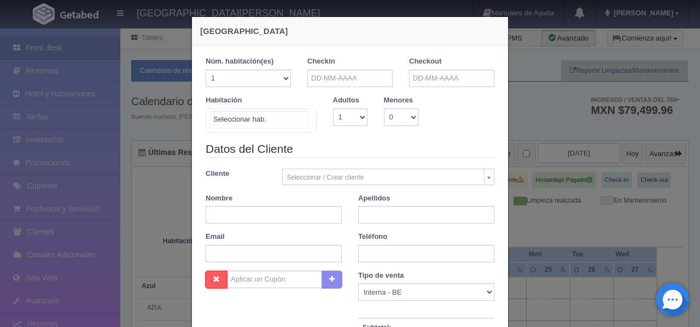
click at [296, 121] on div at bounding box center [305, 117] width 22 height 16
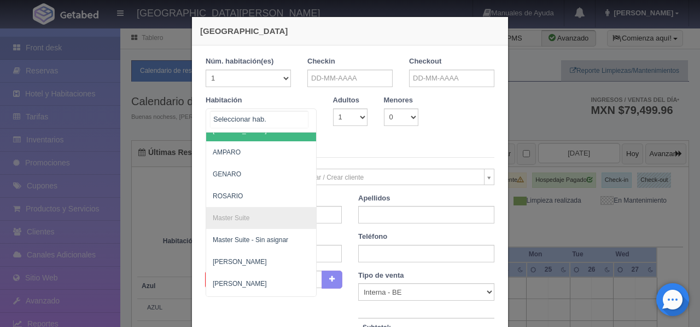
scroll to position [91, 0]
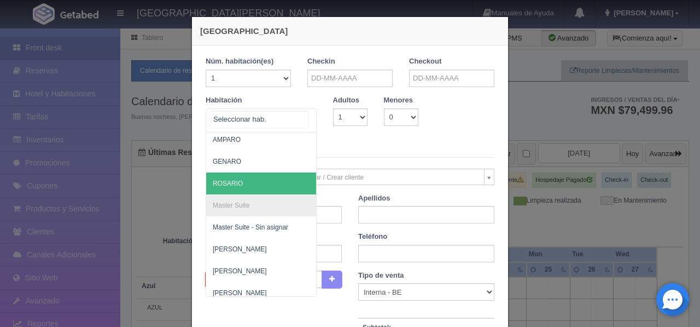
click at [260, 186] on span "ROSARIO" at bounding box center [314, 183] width 216 height 22
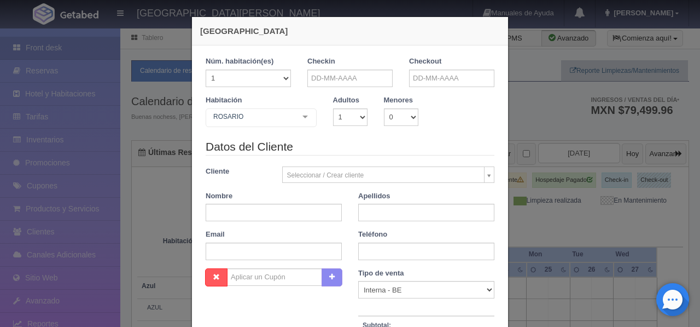
checkbox input "false"
click at [357, 117] on select "1 2 3 4 5 6 7 8 9 10" at bounding box center [350, 117] width 34 height 18
select select "4"
checkbox input "false"
click at [333, 80] on input "text" at bounding box center [350, 78] width 85 height 18
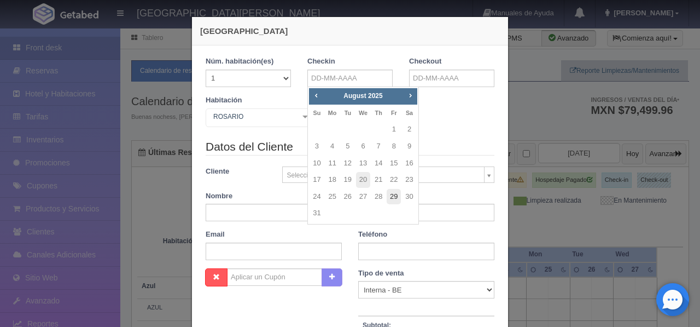
click at [391, 192] on link "29" at bounding box center [394, 197] width 14 height 16
type input "[DATE]"
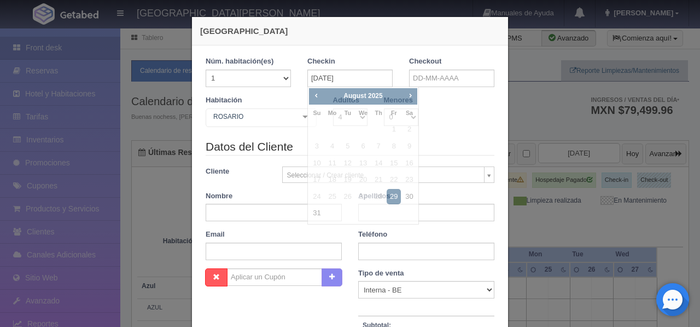
checkbox input "false"
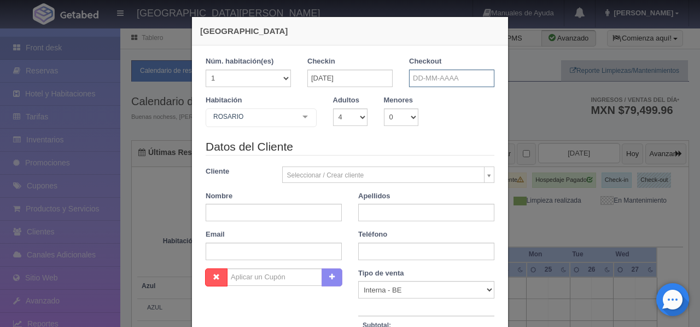
click at [414, 78] on input "text" at bounding box center [451, 78] width 85 height 18
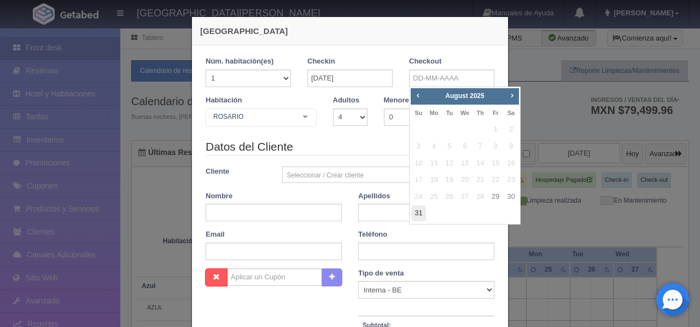
click at [416, 215] on link "31" at bounding box center [419, 213] width 14 height 16
type input "[DATE]"
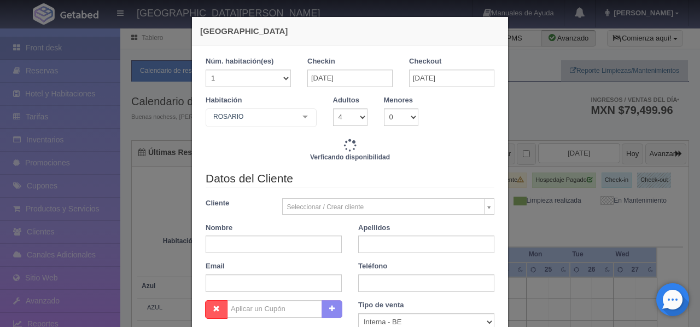
checkbox input "false"
type input "15320.00"
click at [240, 250] on input "text" at bounding box center [274, 244] width 136 height 18
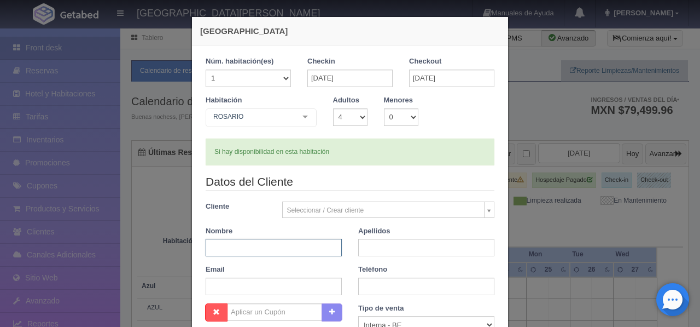
checkbox input "false"
type input "WILLIAM"
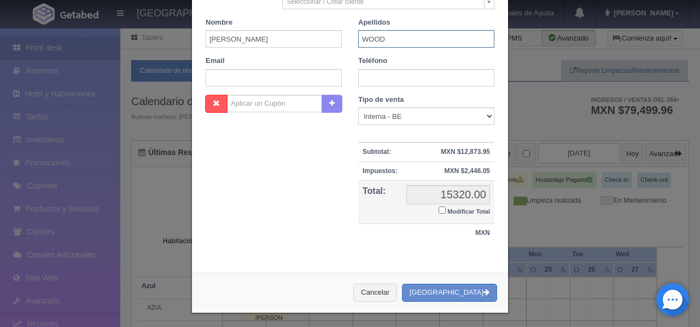
scroll to position [212, 0]
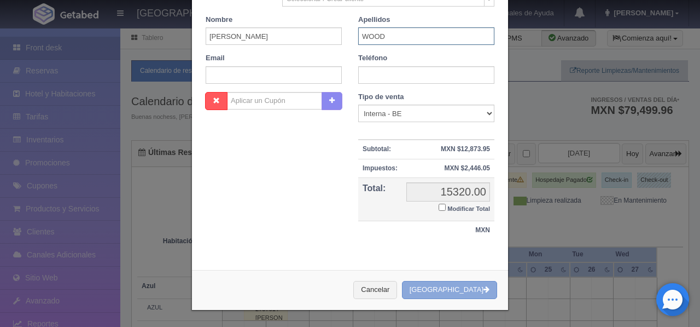
type input "WOOD"
click at [463, 292] on button "[GEOGRAPHIC_DATA]" at bounding box center [449, 290] width 95 height 18
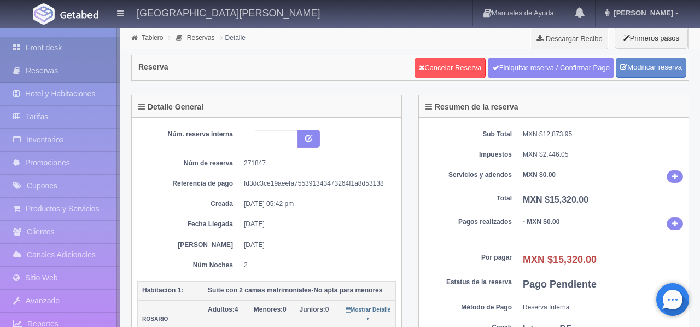
click at [71, 50] on link "Front desk" at bounding box center [60, 48] width 120 height 22
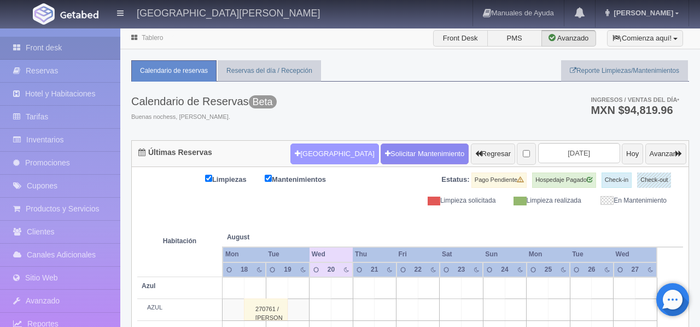
click at [313, 153] on button "[GEOGRAPHIC_DATA]" at bounding box center [335, 153] width 88 height 21
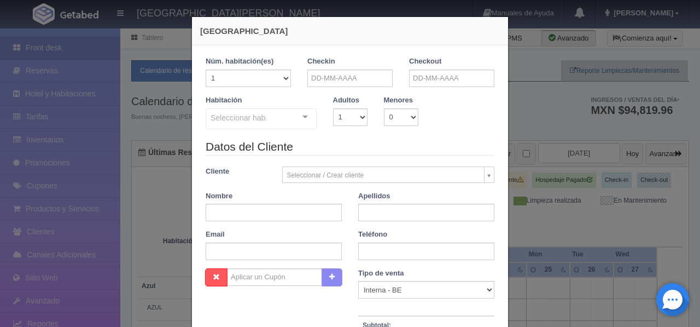
click at [296, 119] on div at bounding box center [305, 117] width 22 height 16
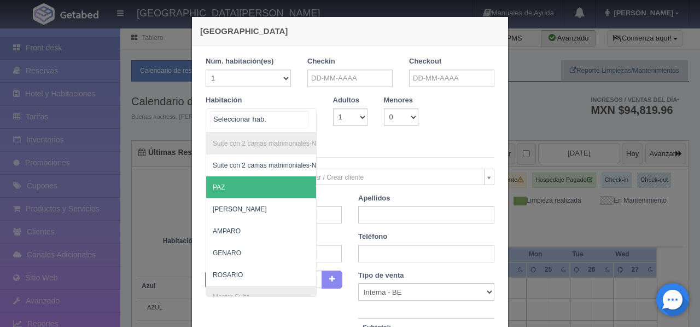
click at [258, 189] on span "PAZ" at bounding box center [314, 187] width 216 height 22
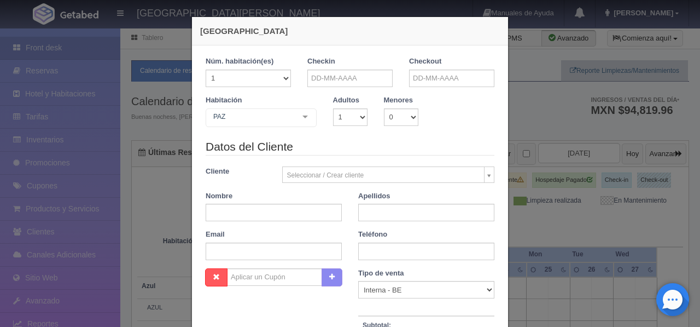
checkbox input "false"
click at [357, 76] on input "text" at bounding box center [350, 78] width 85 height 18
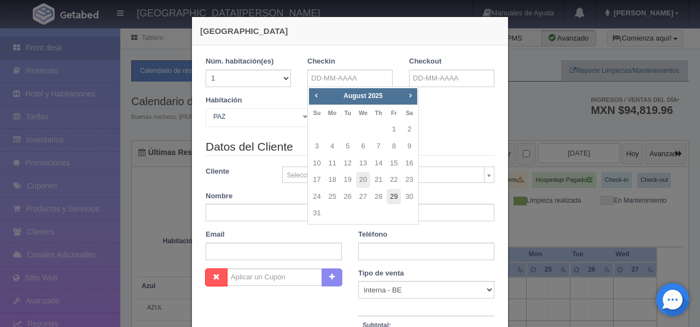
click at [391, 194] on link "29" at bounding box center [394, 197] width 14 height 16
type input "[DATE]"
checkbox input "false"
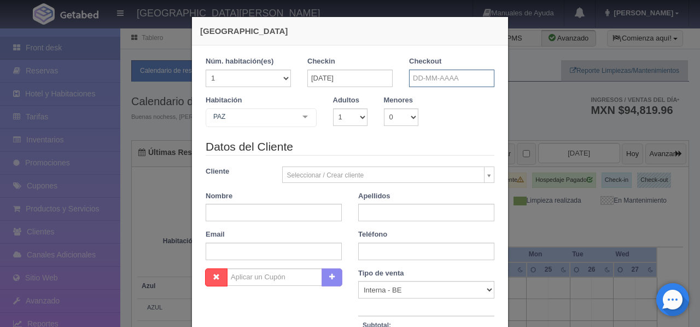
click at [419, 76] on input "text" at bounding box center [451, 78] width 85 height 18
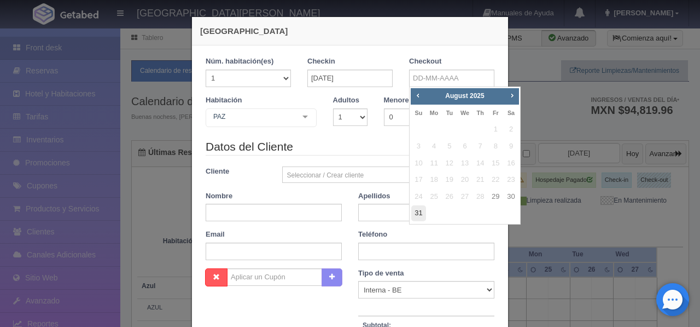
click at [422, 215] on link "31" at bounding box center [419, 213] width 14 height 16
type input "[DATE]"
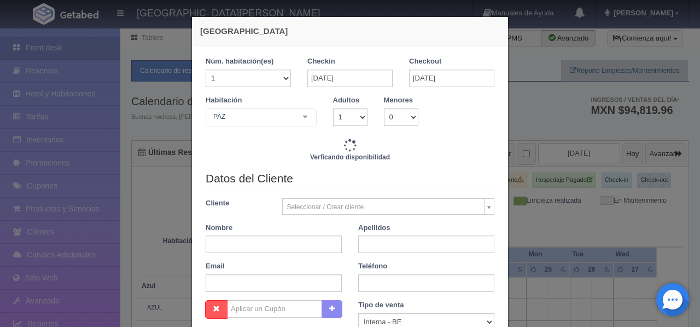
checkbox input "false"
type input "9520.00"
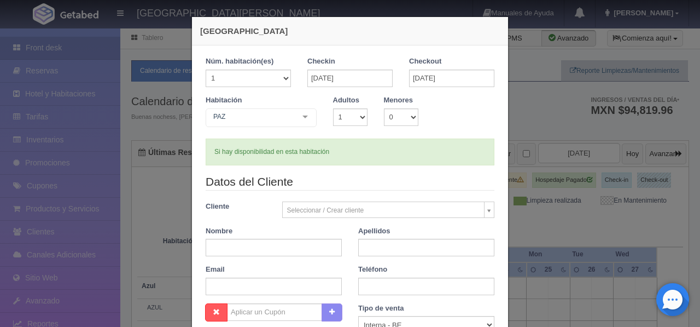
checkbox input "false"
click at [358, 117] on select "1 2 3 4 5 6 7 8 9 10" at bounding box center [350, 117] width 34 height 18
select select "4"
checkbox input "false"
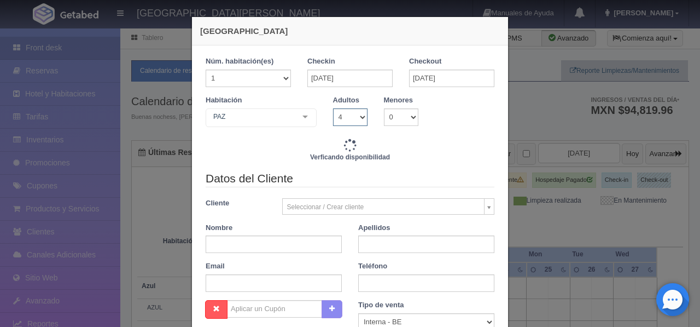
type input "15320.00"
checkbox input "false"
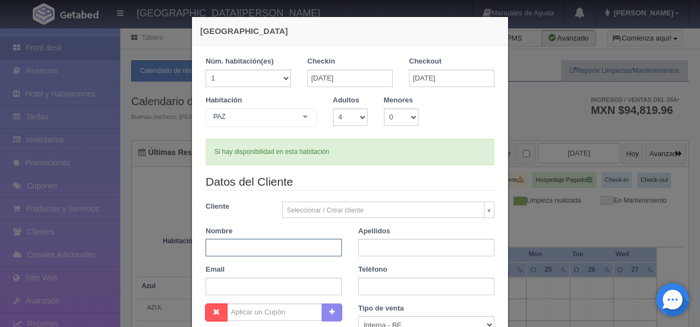
click at [259, 246] on input "text" at bounding box center [274, 248] width 136 height 18
click at [226, 251] on input "text" at bounding box center [274, 248] width 136 height 18
click at [224, 248] on input "JOWL / LUZ" at bounding box center [274, 248] width 136 height 18
type input "JOEL / LUZ"
click at [404, 248] on input "text" at bounding box center [426, 248] width 136 height 18
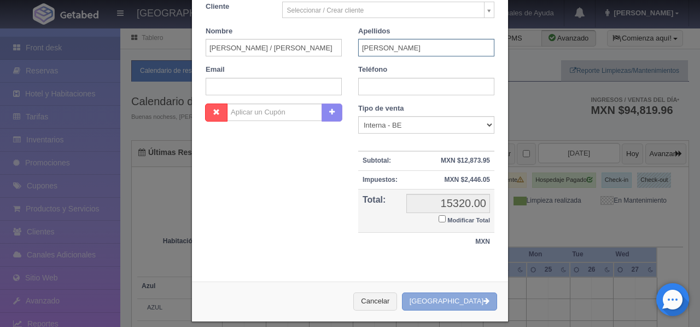
scroll to position [212, 0]
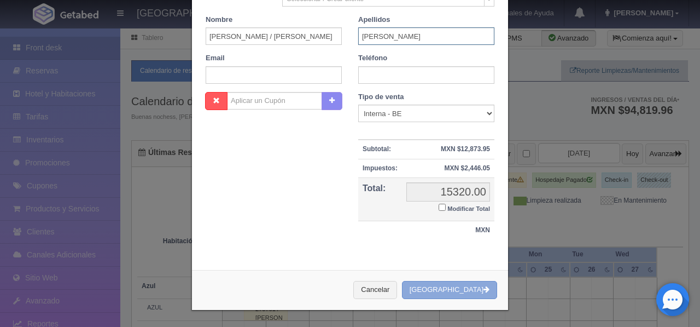
type input "IBARRA"
click at [465, 291] on button "[GEOGRAPHIC_DATA]" at bounding box center [449, 290] width 95 height 18
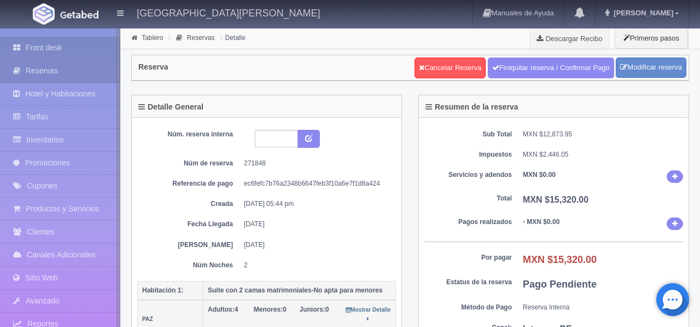
click at [42, 45] on link "Front desk" at bounding box center [60, 48] width 120 height 22
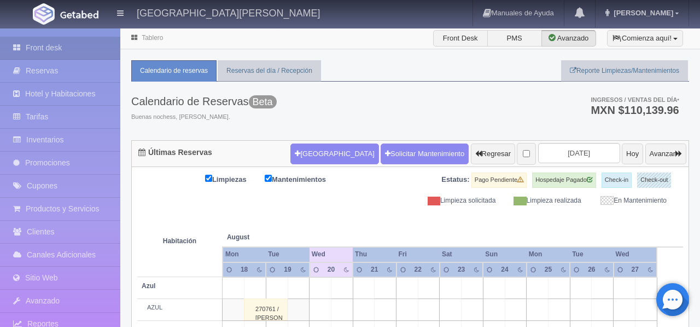
scroll to position [16, 0]
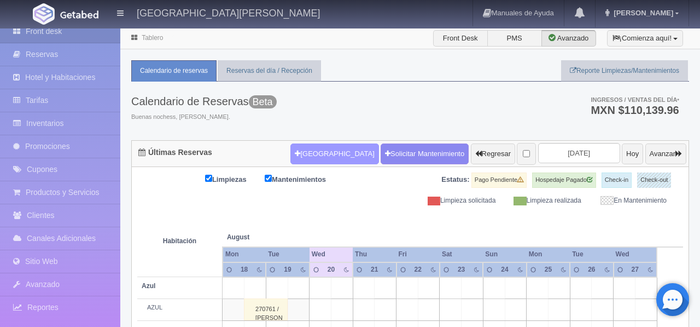
click at [304, 159] on button "[GEOGRAPHIC_DATA]" at bounding box center [335, 153] width 88 height 21
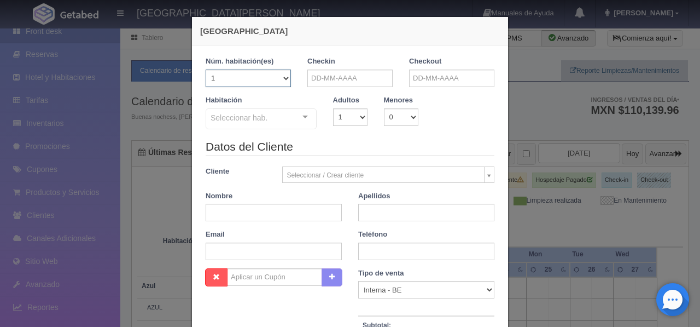
click at [285, 80] on select "1 2 3 4 5 6 7 8 9 10 11 12 13 14 15 16 17 18 19 20" at bounding box center [248, 78] width 85 height 18
click at [290, 120] on div "Seleccionar hab." at bounding box center [261, 118] width 111 height 21
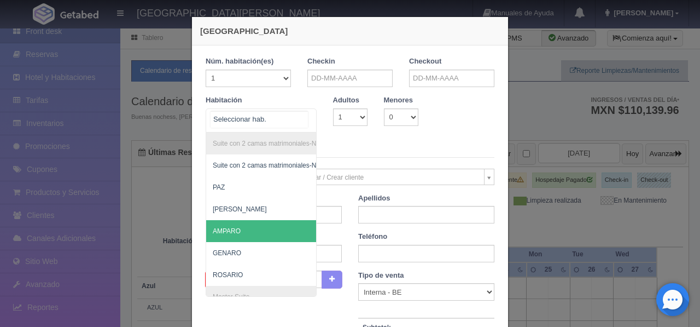
click at [242, 231] on span "AMPARO" at bounding box center [314, 231] width 216 height 22
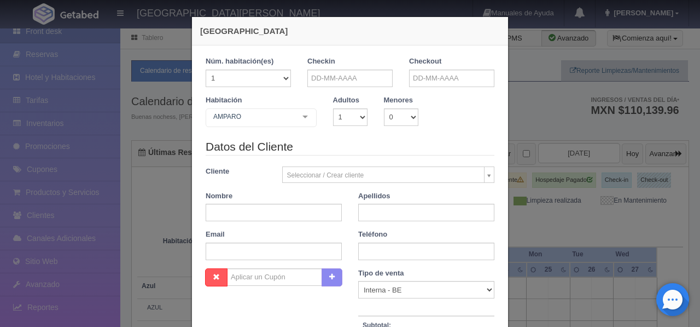
checkbox input "false"
click at [358, 120] on select "1 2 3 4 5 6 7 8 9 10" at bounding box center [350, 117] width 34 height 18
select select "2"
checkbox input "false"
click at [365, 80] on input "text" at bounding box center [350, 78] width 85 height 18
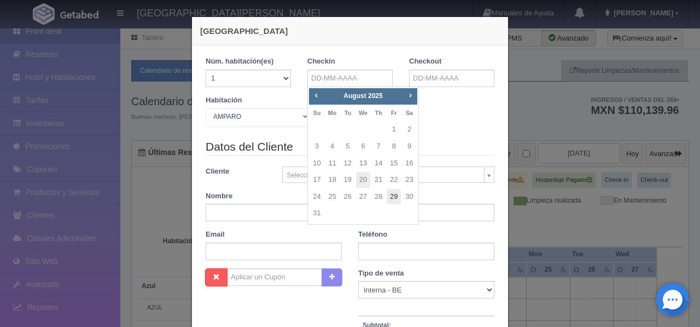
click at [393, 196] on link "29" at bounding box center [394, 197] width 14 height 16
type input "[DATE]"
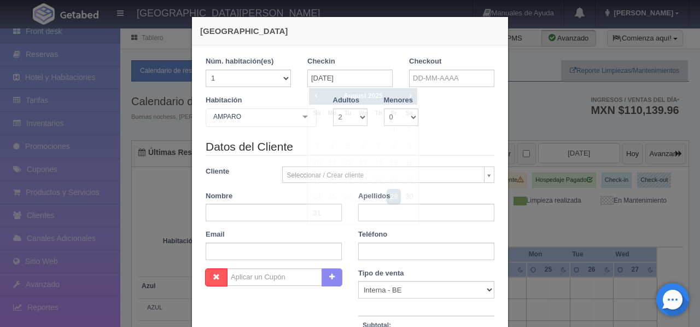
checkbox input "false"
click at [431, 82] on input "text" at bounding box center [451, 78] width 85 height 18
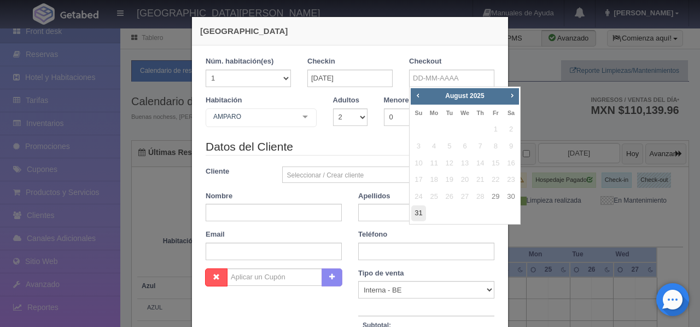
click at [420, 213] on link "31" at bounding box center [419, 213] width 14 height 16
type input "[DATE]"
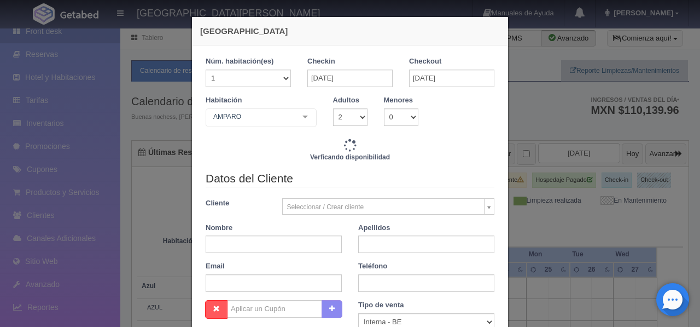
checkbox input "false"
type input "9520.00"
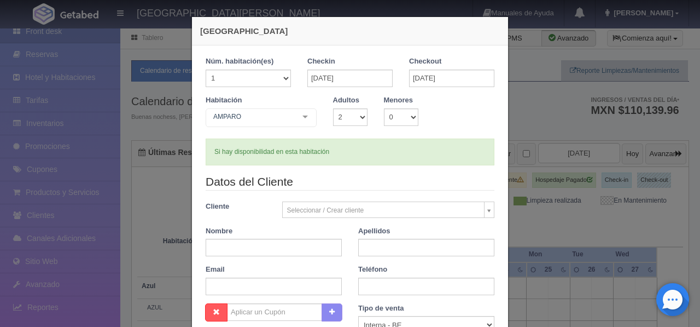
checkbox input "false"
click at [248, 248] on input "text" at bounding box center [274, 248] width 136 height 18
type input "ERENDIRA / ANTONIO"
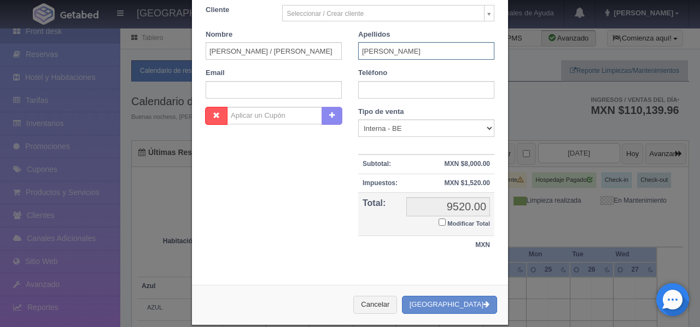
scroll to position [212, 0]
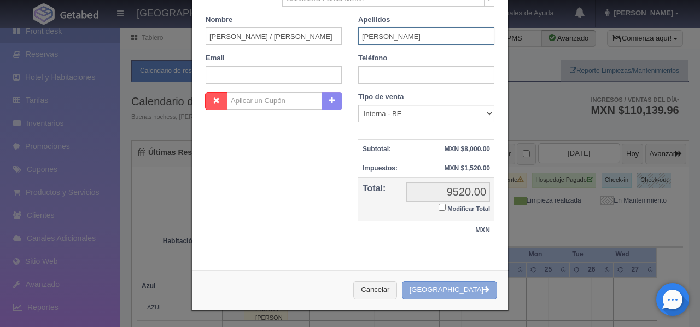
type input "FIGUEROA"
click at [468, 289] on button "Crear Reserva" at bounding box center [449, 290] width 95 height 18
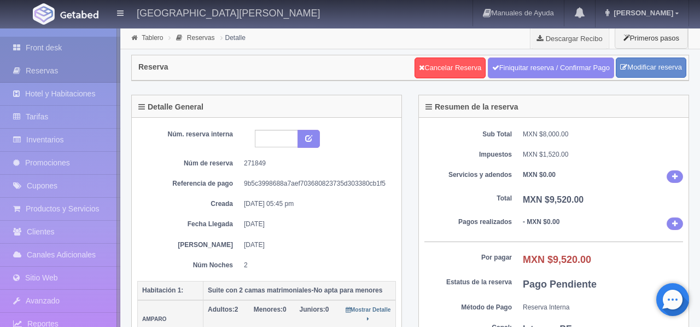
click at [47, 50] on link "Front desk" at bounding box center [60, 48] width 120 height 22
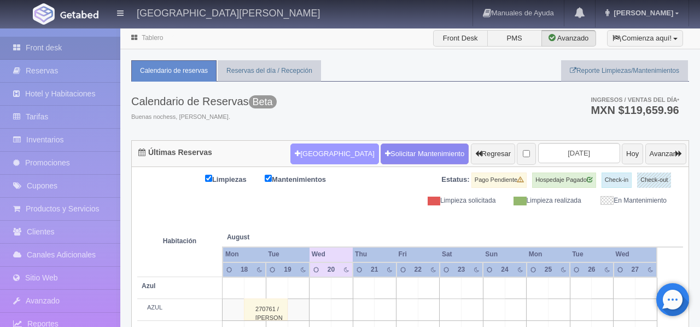
click at [317, 159] on button "Nueva Reserva" at bounding box center [335, 153] width 88 height 21
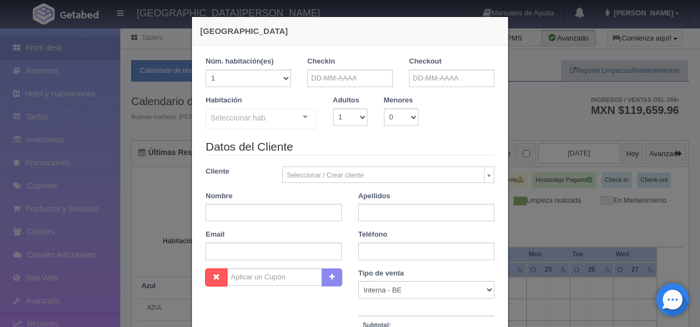
click at [306, 120] on div at bounding box center [305, 117] width 22 height 16
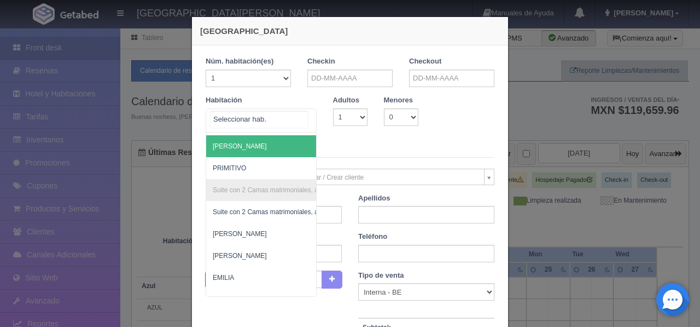
scroll to position [843, 0]
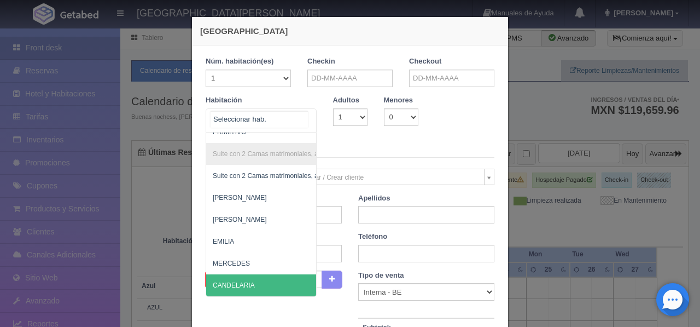
click at [244, 277] on span "CANDELARIA" at bounding box center [314, 285] width 216 height 22
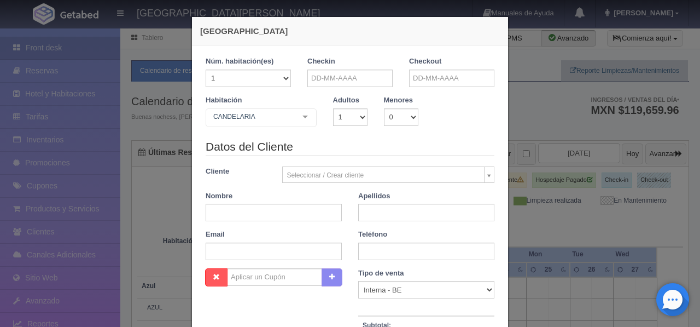
checkbox input "false"
click at [343, 81] on input "text" at bounding box center [350, 78] width 85 height 18
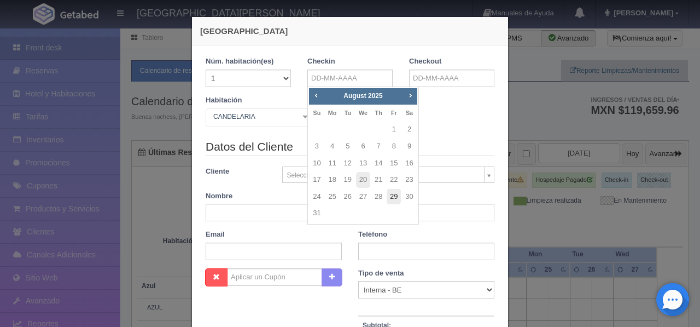
click at [397, 193] on link "29" at bounding box center [394, 197] width 14 height 16
type input "29-08-2025"
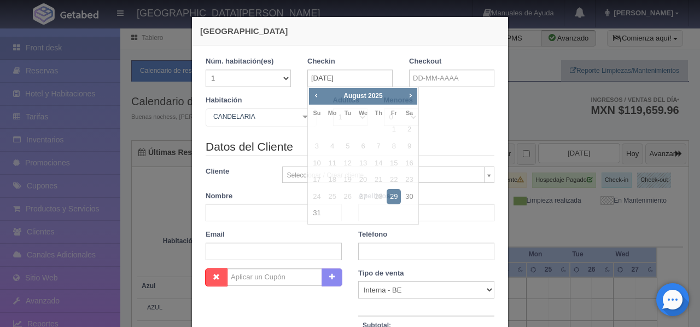
checkbox input "false"
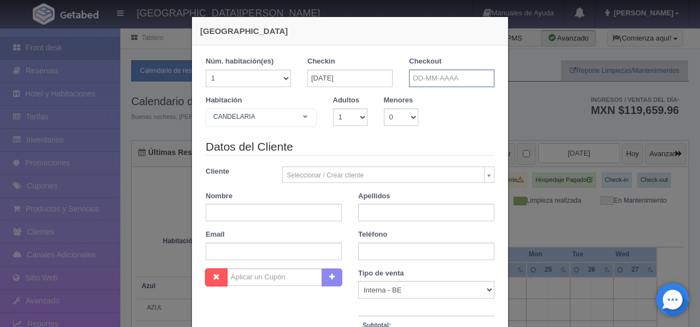
click at [424, 79] on input "text" at bounding box center [451, 78] width 85 height 18
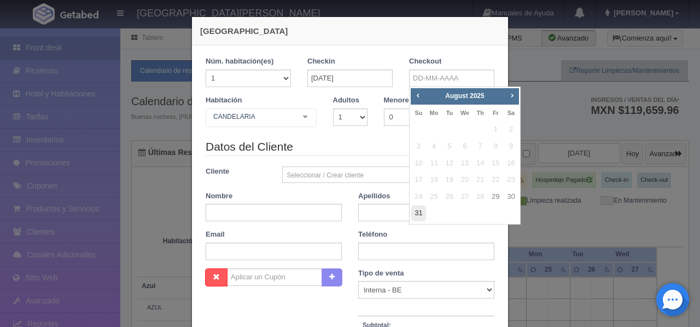
click at [416, 216] on link "31" at bounding box center [419, 213] width 14 height 16
type input "31-08-2025"
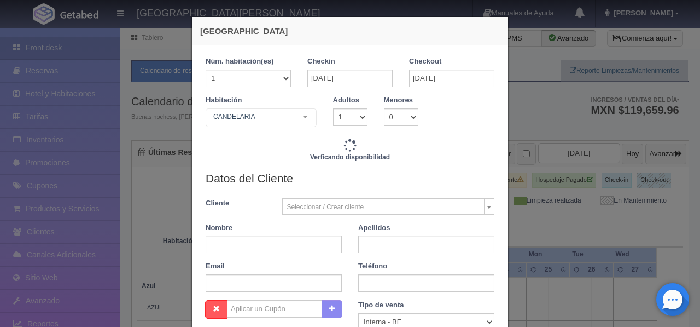
checkbox input "false"
type input "9520.00"
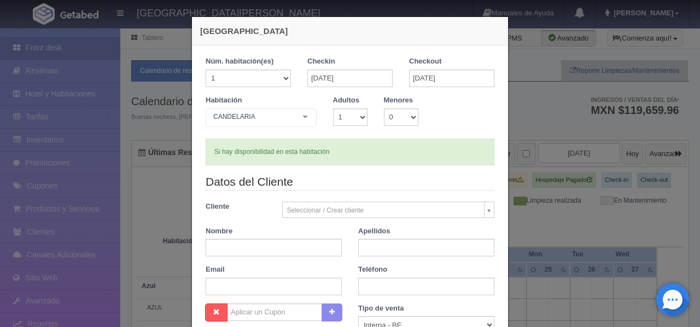
checkbox input "false"
click at [259, 251] on input "text" at bounding box center [274, 248] width 136 height 18
click at [267, 247] on input "JONATHAN" at bounding box center [274, 248] width 136 height 18
type input "JONATHAN / JUAN"
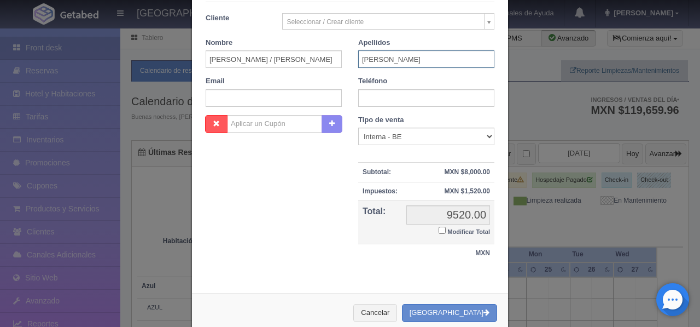
scroll to position [195, 0]
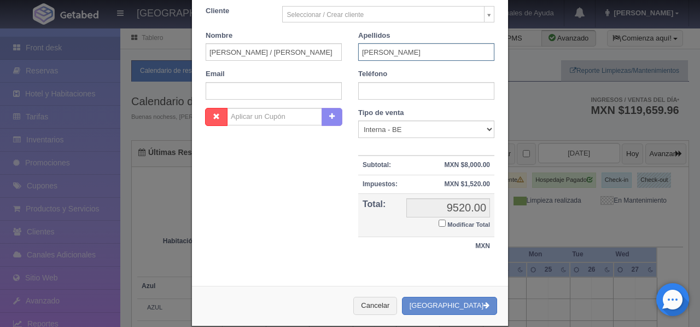
type input "LOZANO"
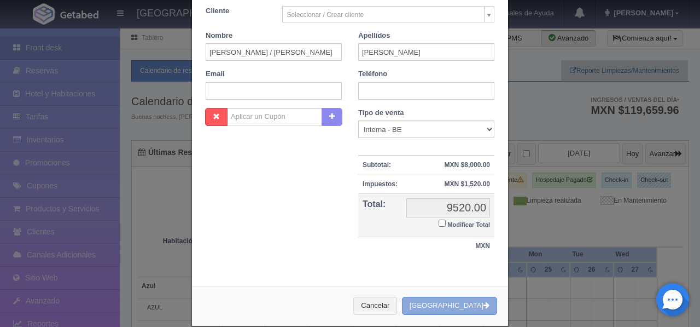
click at [482, 307] on button "[GEOGRAPHIC_DATA]" at bounding box center [449, 306] width 95 height 18
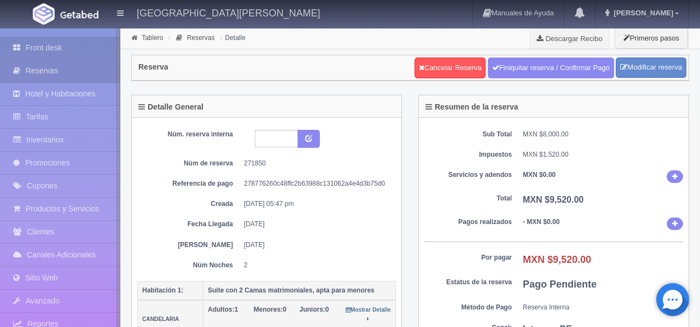
click at [46, 53] on link "Front desk" at bounding box center [60, 48] width 120 height 22
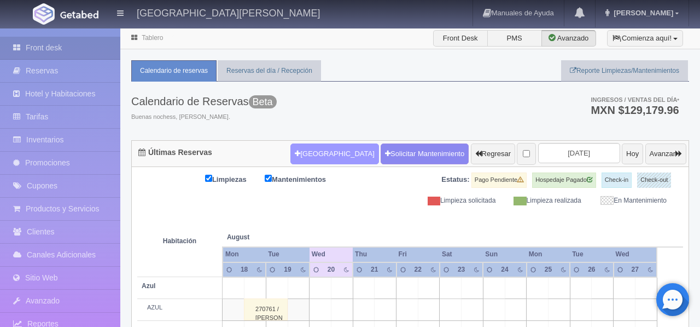
click at [313, 157] on button "[GEOGRAPHIC_DATA]" at bounding box center [335, 153] width 88 height 21
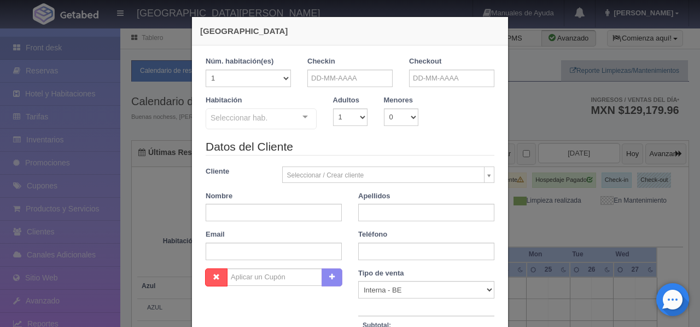
click at [310, 119] on div at bounding box center [305, 117] width 22 height 16
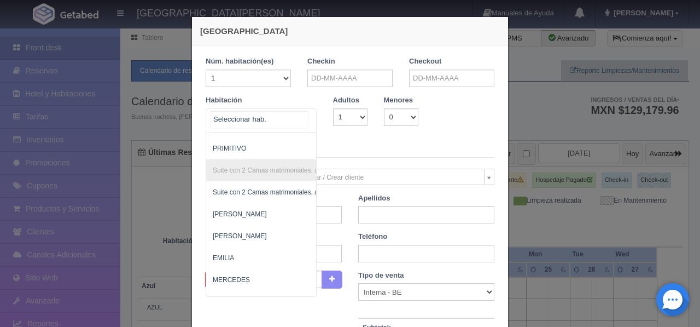
scroll to position [843, 0]
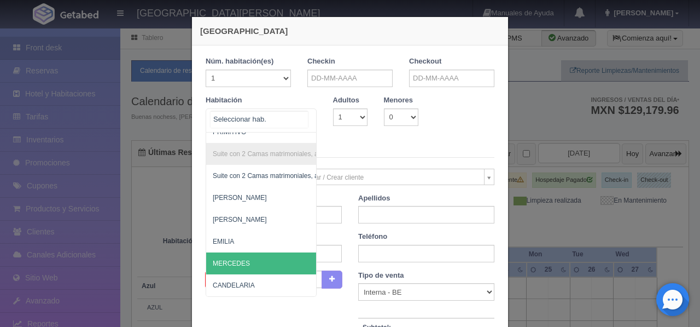
click at [254, 263] on span "MERCEDES" at bounding box center [314, 263] width 216 height 22
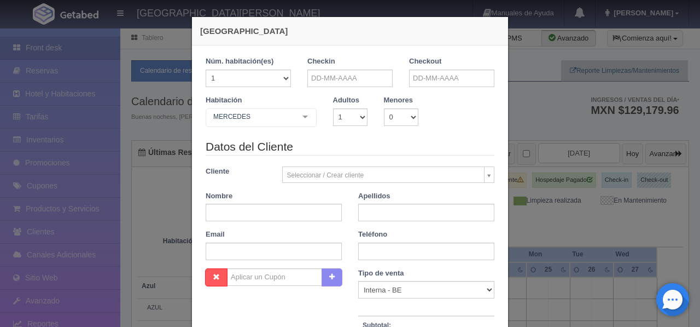
checkbox input "false"
click at [346, 76] on input "text" at bounding box center [350, 78] width 85 height 18
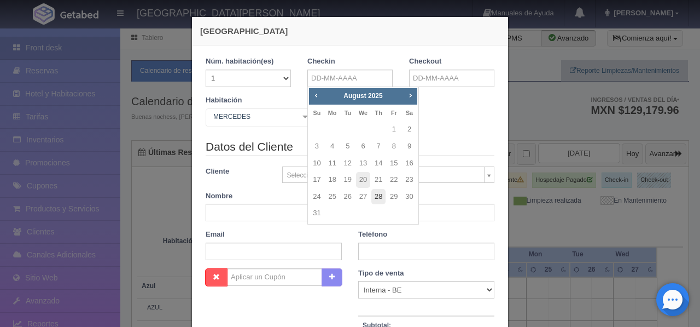
click at [377, 198] on link "28" at bounding box center [379, 197] width 14 height 16
type input "[DATE]"
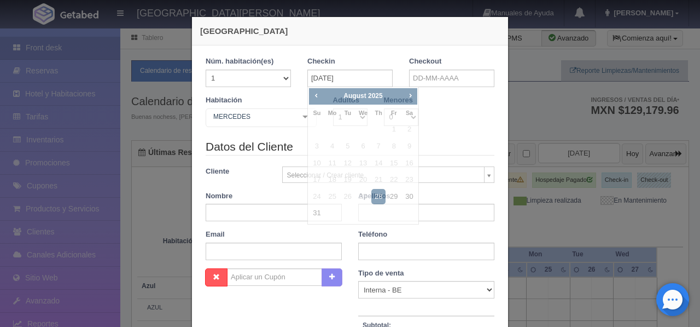
checkbox input "false"
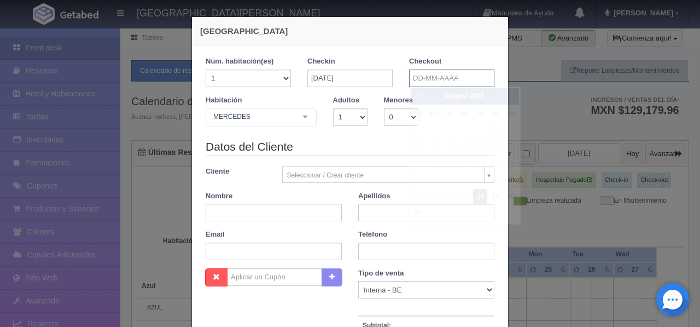
click at [428, 80] on input "text" at bounding box center [451, 78] width 85 height 18
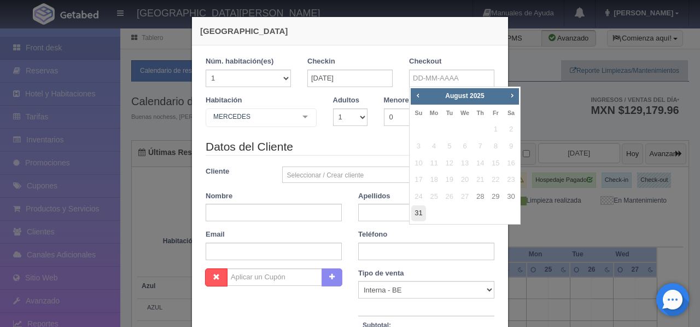
click at [420, 215] on link "31" at bounding box center [419, 213] width 14 height 16
type input "31-08-2025"
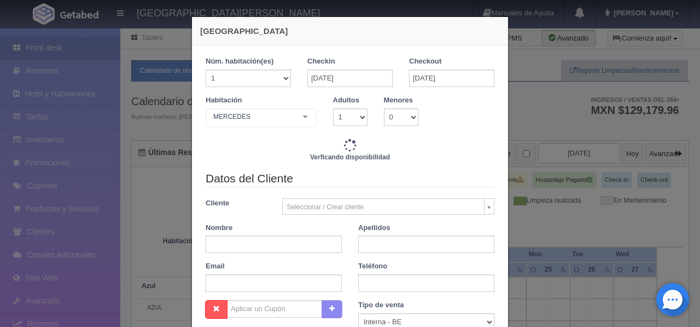
checkbox input "false"
type input "13380.00"
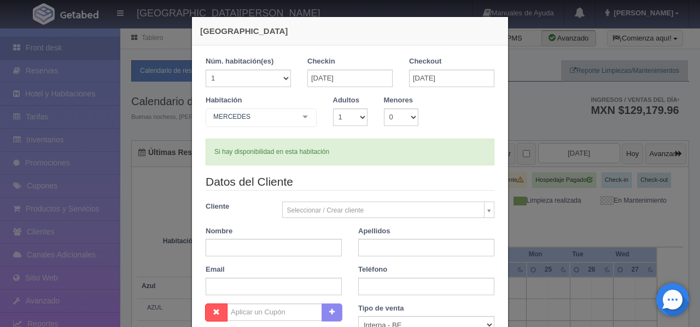
checkbox input "false"
click at [362, 118] on select "1 2 3 4 5 6 7 8 9 10" at bounding box center [350, 117] width 34 height 18
select select "2"
click at [415, 115] on select "0 1 2 3 4 5 6 7 8 9 10" at bounding box center [401, 117] width 34 height 18
checkbox input "false"
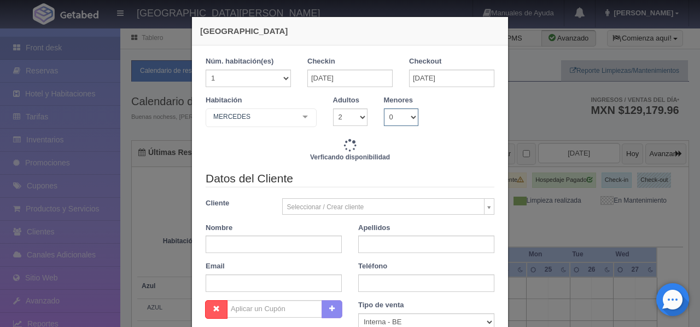
type input "13380.00"
checkbox input "false"
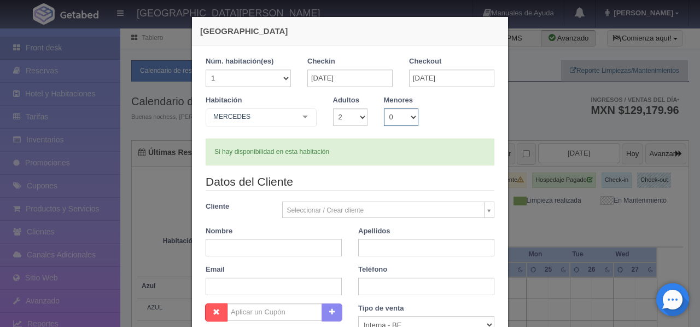
select select "2"
checkbox input "false"
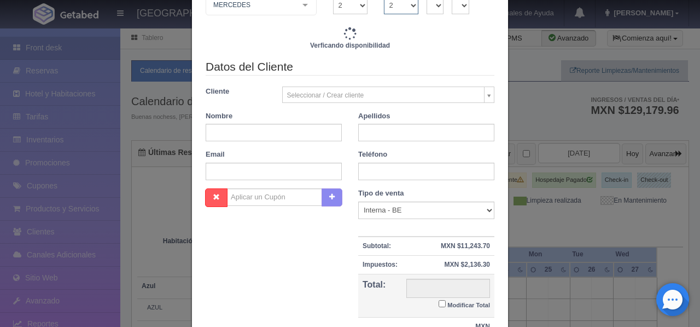
type input "13380.00"
checkbox input "false"
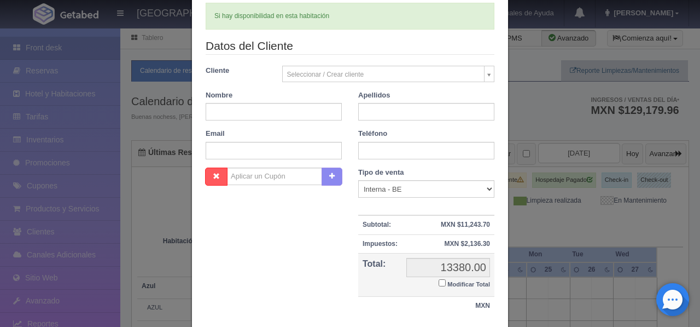
scroll to position [137, 0]
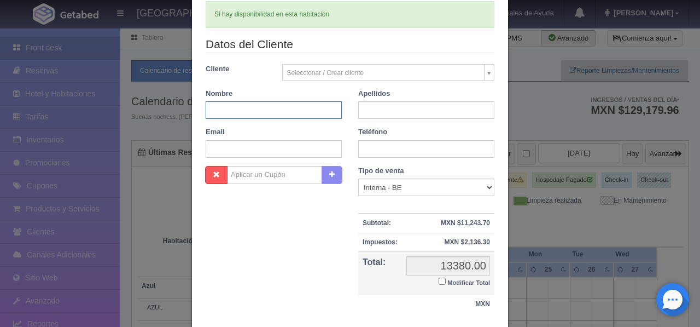
click at [251, 110] on input "text" at bounding box center [274, 110] width 136 height 18
type input "CYNTHIA / TOMAS"
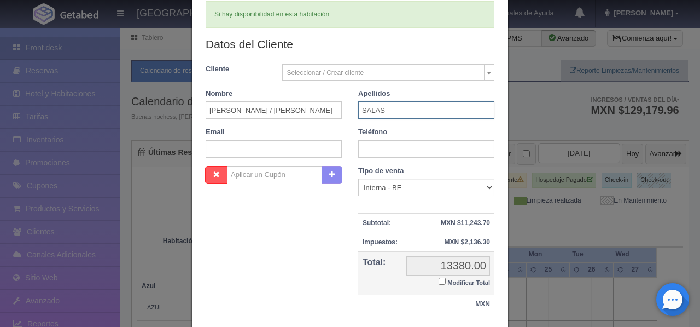
scroll to position [212, 0]
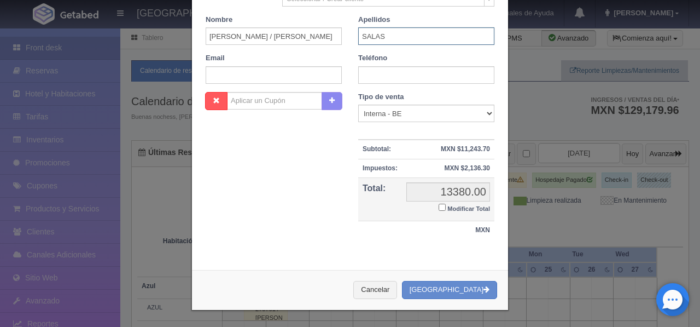
type input "SALAS"
click at [460, 287] on button "Crear Reserva" at bounding box center [449, 290] width 95 height 18
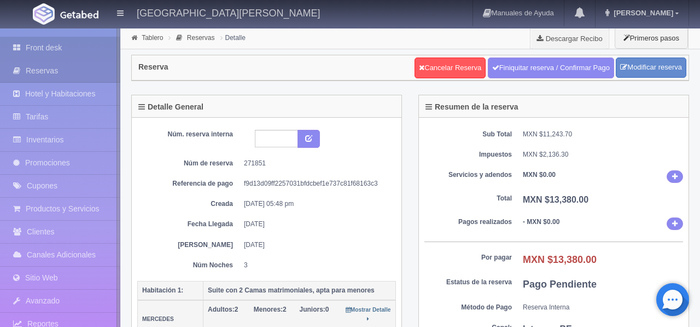
click at [56, 49] on link "Front desk" at bounding box center [60, 48] width 120 height 22
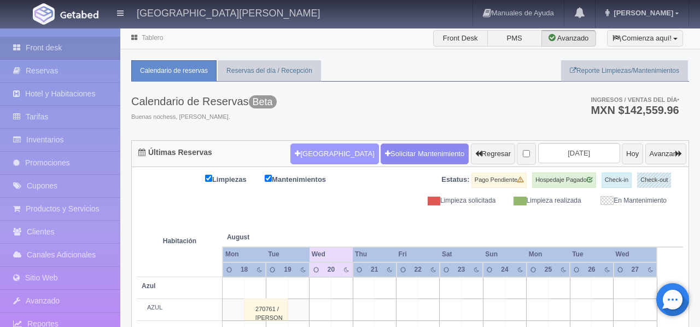
click at [312, 155] on button "[GEOGRAPHIC_DATA]" at bounding box center [335, 153] width 88 height 21
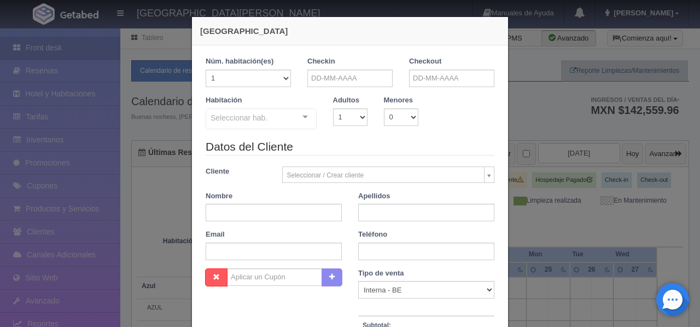
checkbox input "false"
click at [338, 78] on input "text" at bounding box center [350, 78] width 85 height 18
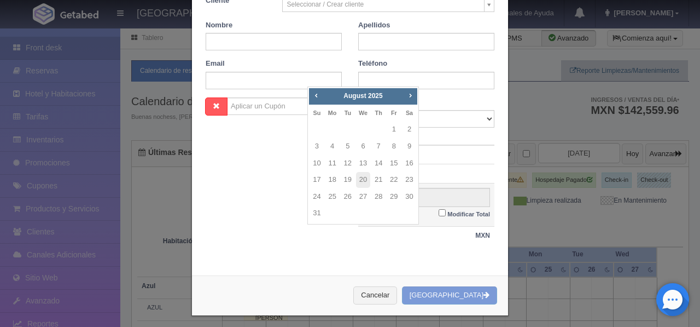
scroll to position [176, 0]
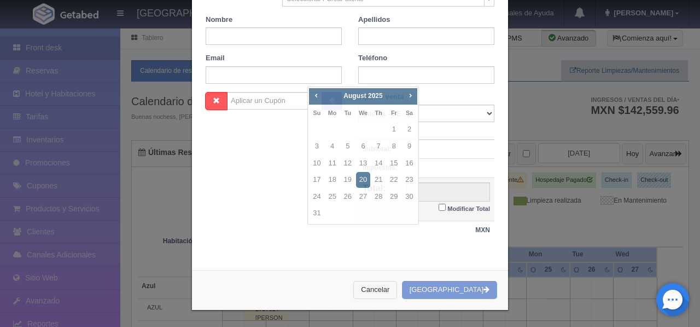
click at [397, 286] on button "Cancelar" at bounding box center [376, 290] width 44 height 18
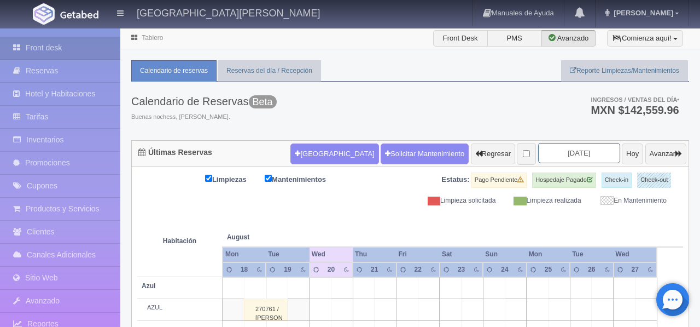
click at [557, 155] on input "2025-08-20" at bounding box center [579, 153] width 82 height 20
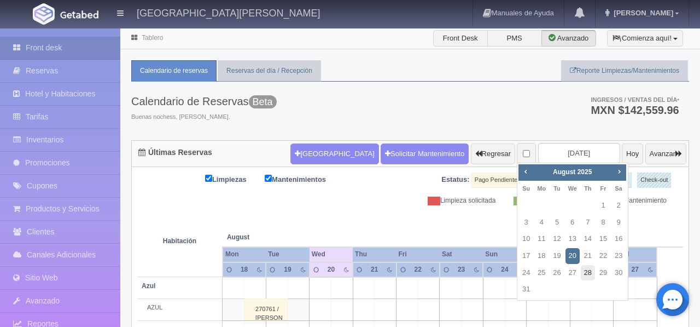
click at [588, 273] on link "28" at bounding box center [588, 273] width 14 height 16
type input "[DATE]"
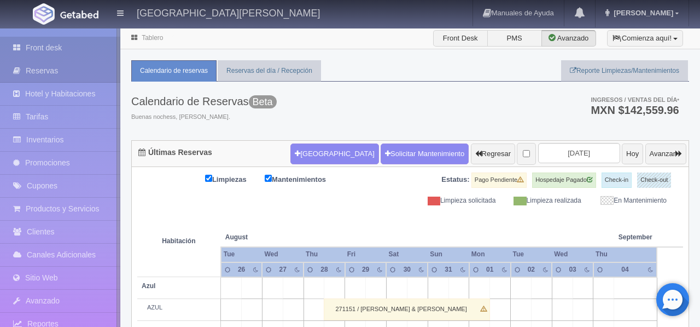
click at [50, 49] on link "Front desk" at bounding box center [60, 48] width 120 height 22
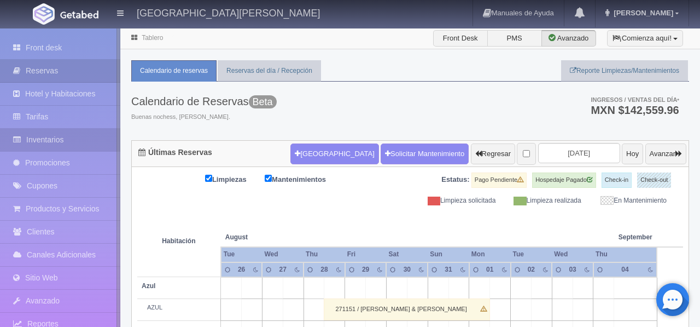
click at [44, 142] on link "Inventarios" at bounding box center [60, 140] width 120 height 22
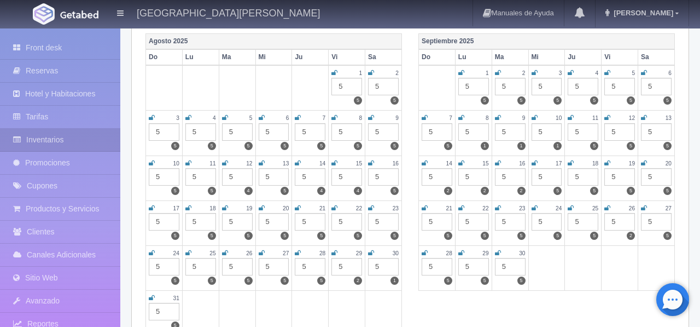
scroll to position [157, 0]
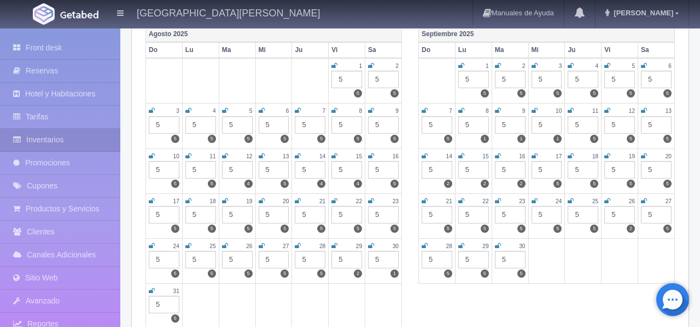
click at [337, 247] on icon at bounding box center [335, 245] width 6 height 7
click at [373, 247] on icon at bounding box center [371, 245] width 6 height 7
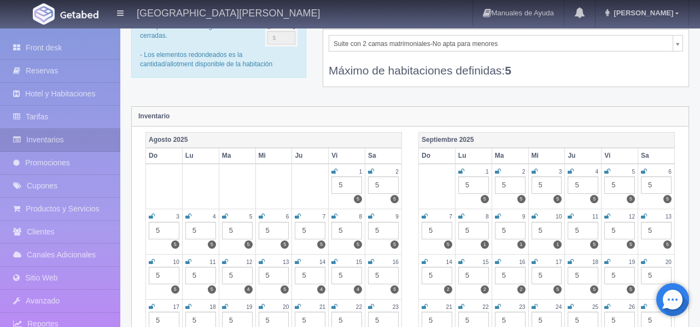
scroll to position [0, 0]
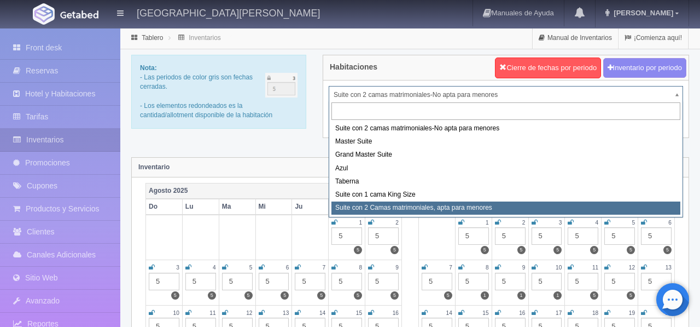
select select "1983"
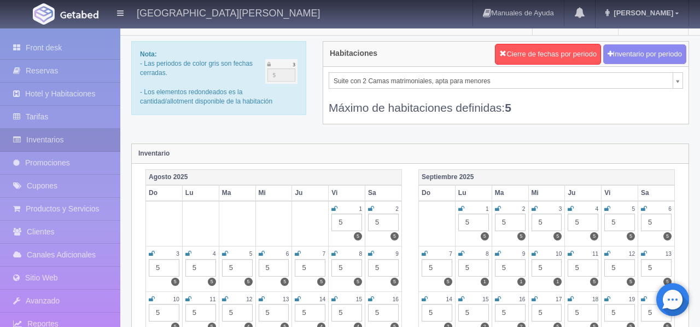
scroll to position [78, 0]
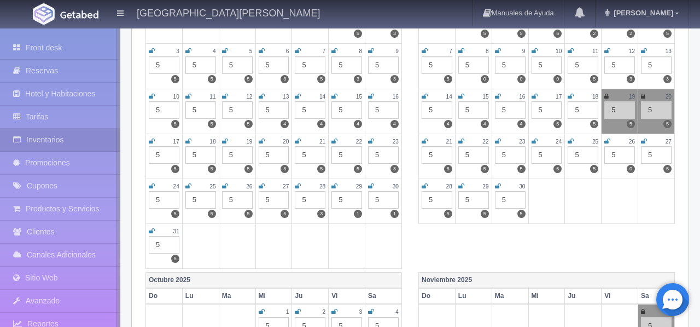
scroll to position [232, 0]
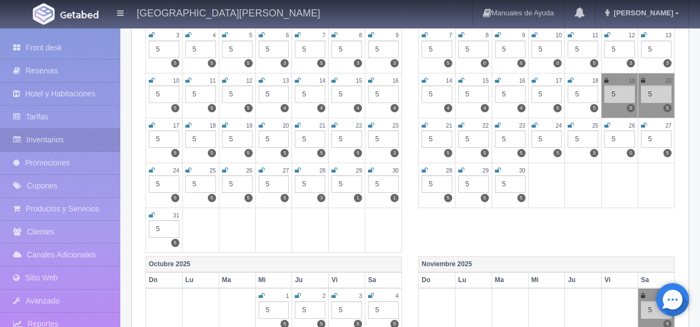
click at [333, 171] on icon at bounding box center [335, 170] width 6 height 7
click at [371, 172] on icon at bounding box center [371, 170] width 6 height 7
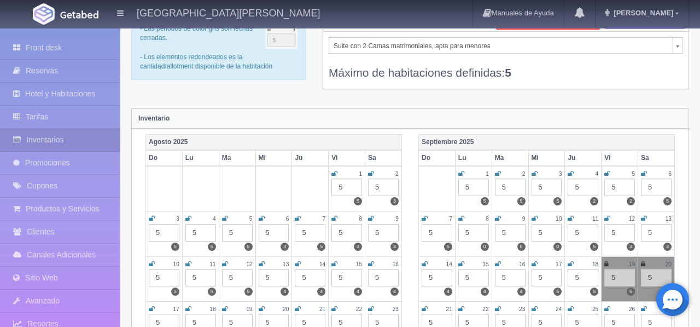
scroll to position [0, 0]
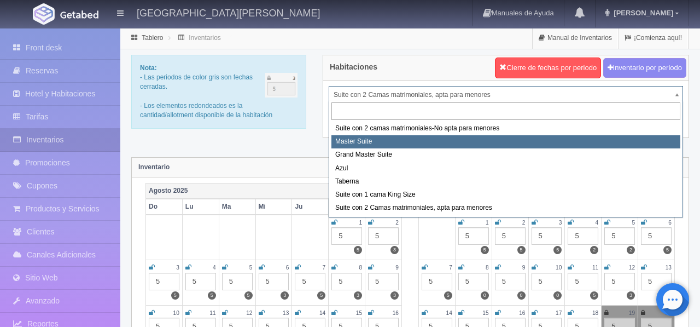
select select "1894"
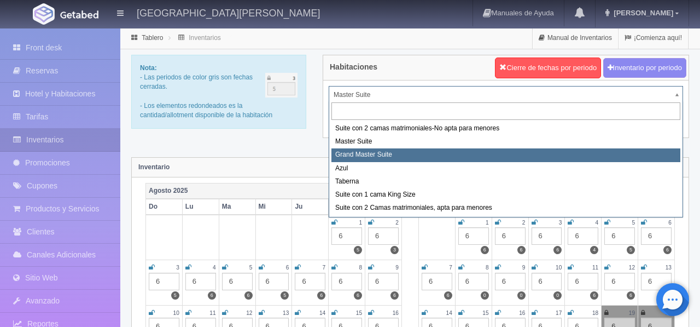
select select "1918"
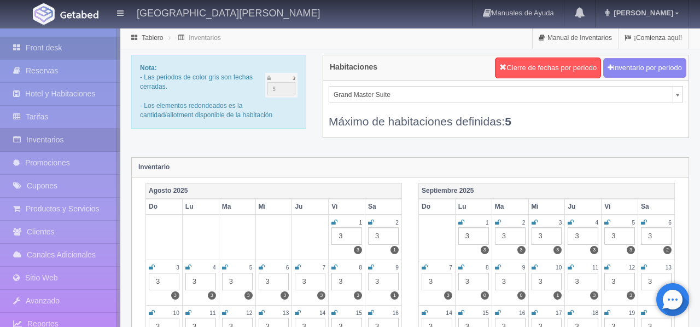
click at [55, 47] on link "Front desk" at bounding box center [60, 48] width 120 height 22
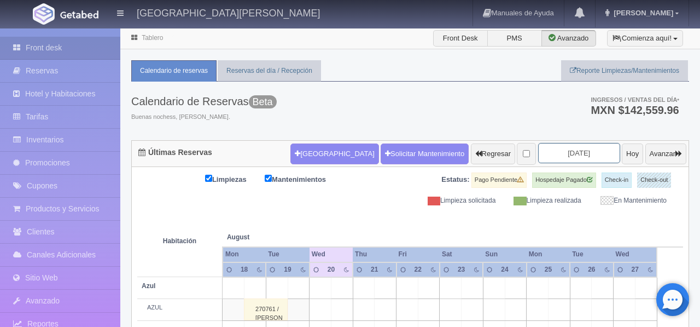
click at [573, 153] on input "2025-08-20" at bounding box center [579, 153] width 82 height 20
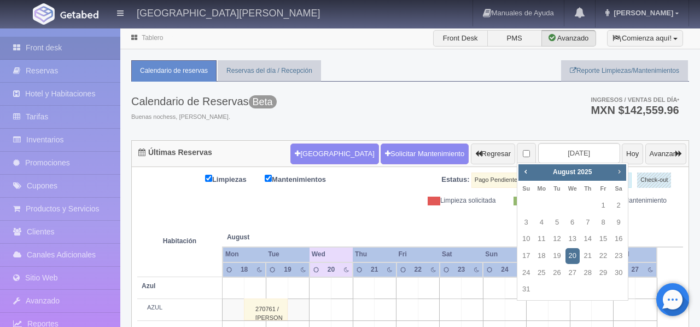
click at [621, 175] on span "Next" at bounding box center [619, 171] width 9 height 9
click at [604, 257] on link "26" at bounding box center [603, 256] width 14 height 16
type input "[DATE]"
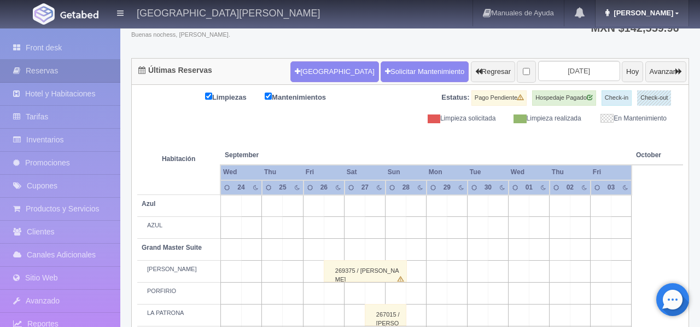
scroll to position [76, 0]
